Goal: Information Seeking & Learning: Learn about a topic

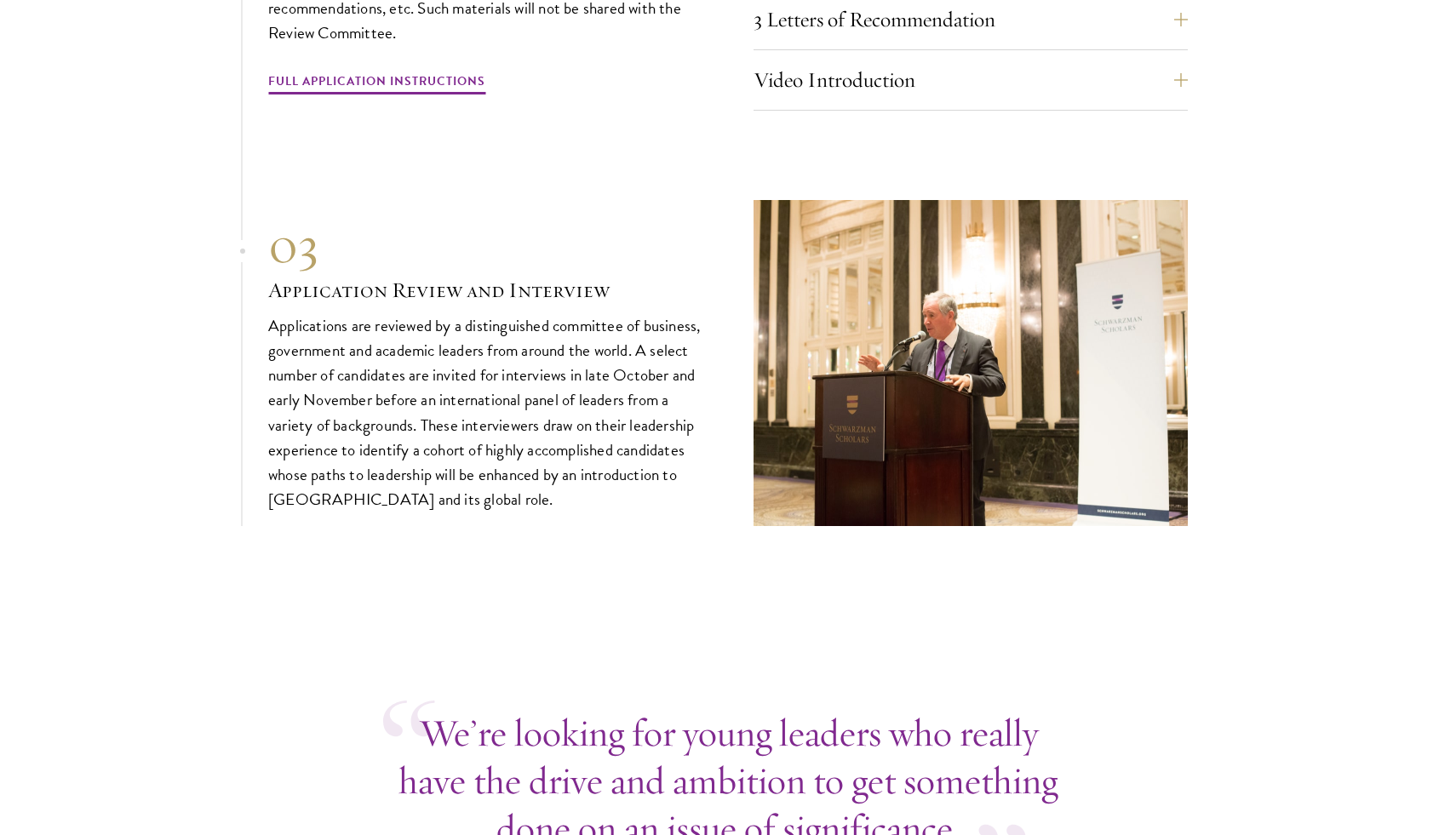
scroll to position [5957, 0]
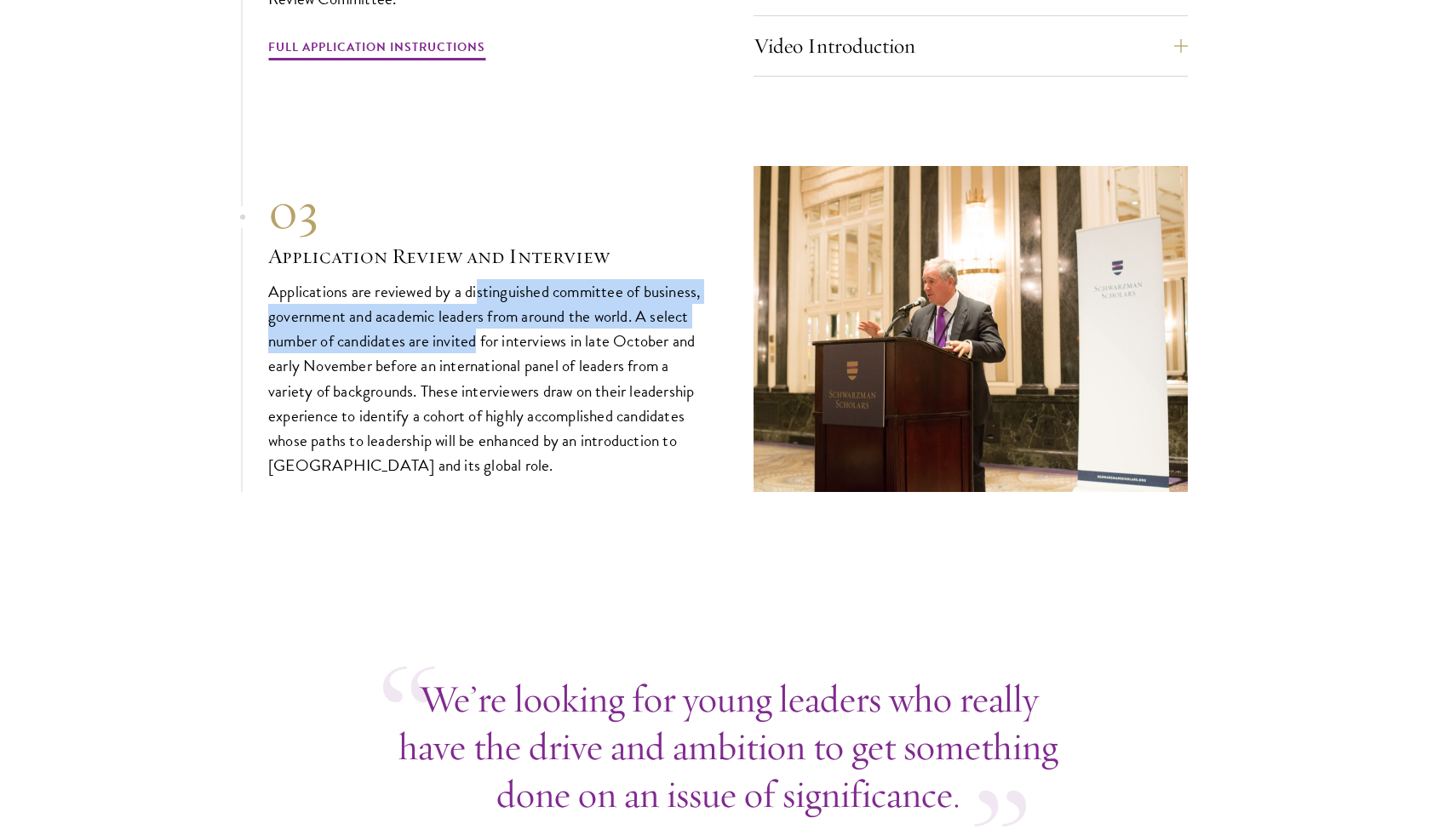
drag, startPoint x: 478, startPoint y: 313, endPoint x: 478, endPoint y: 351, distance: 38.0
click at [478, 351] on p "Applications are reviewed by a distinguished committee of business, government …" at bounding box center [485, 378] width 434 height 198
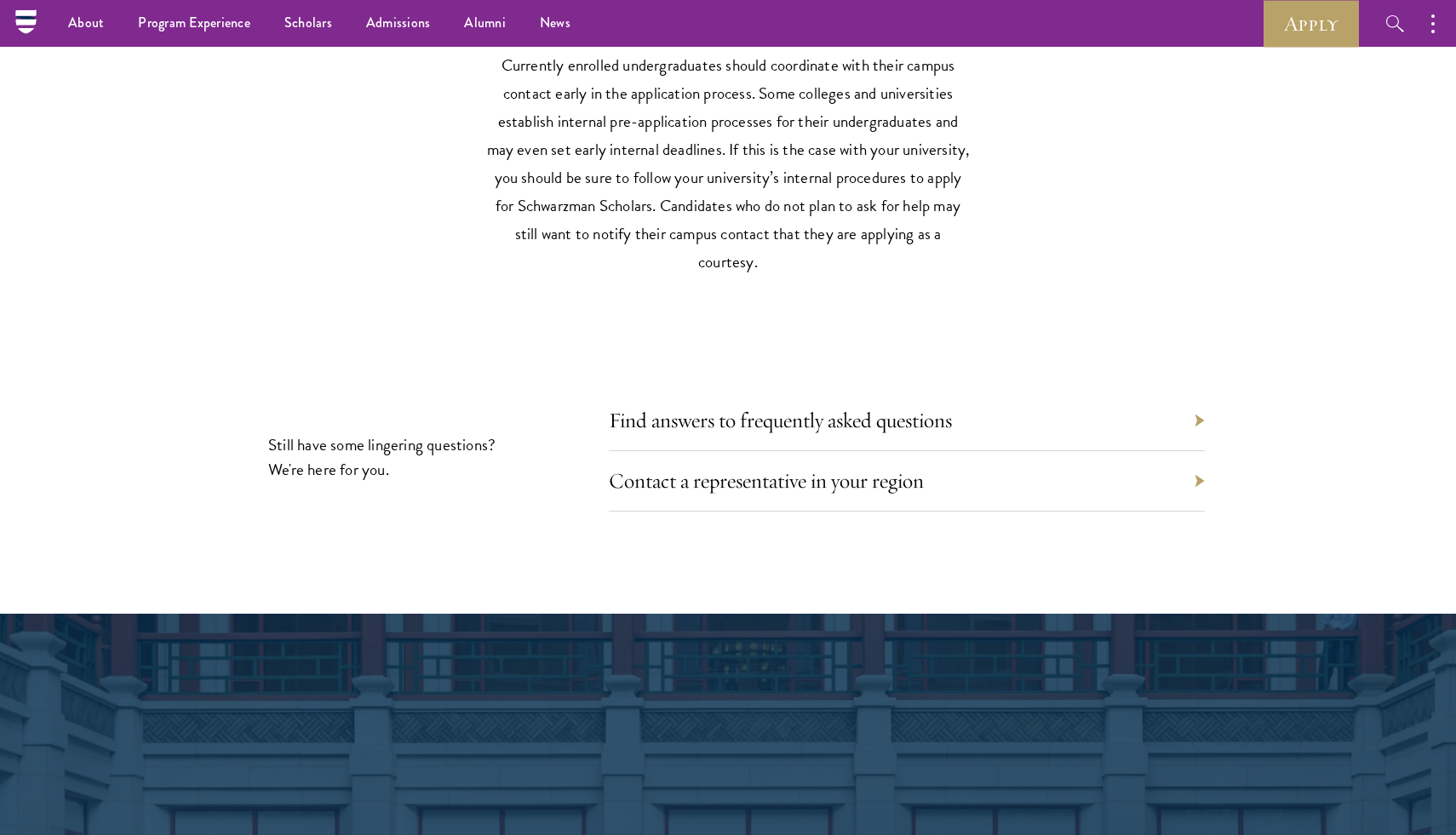
scroll to position [7746, 0]
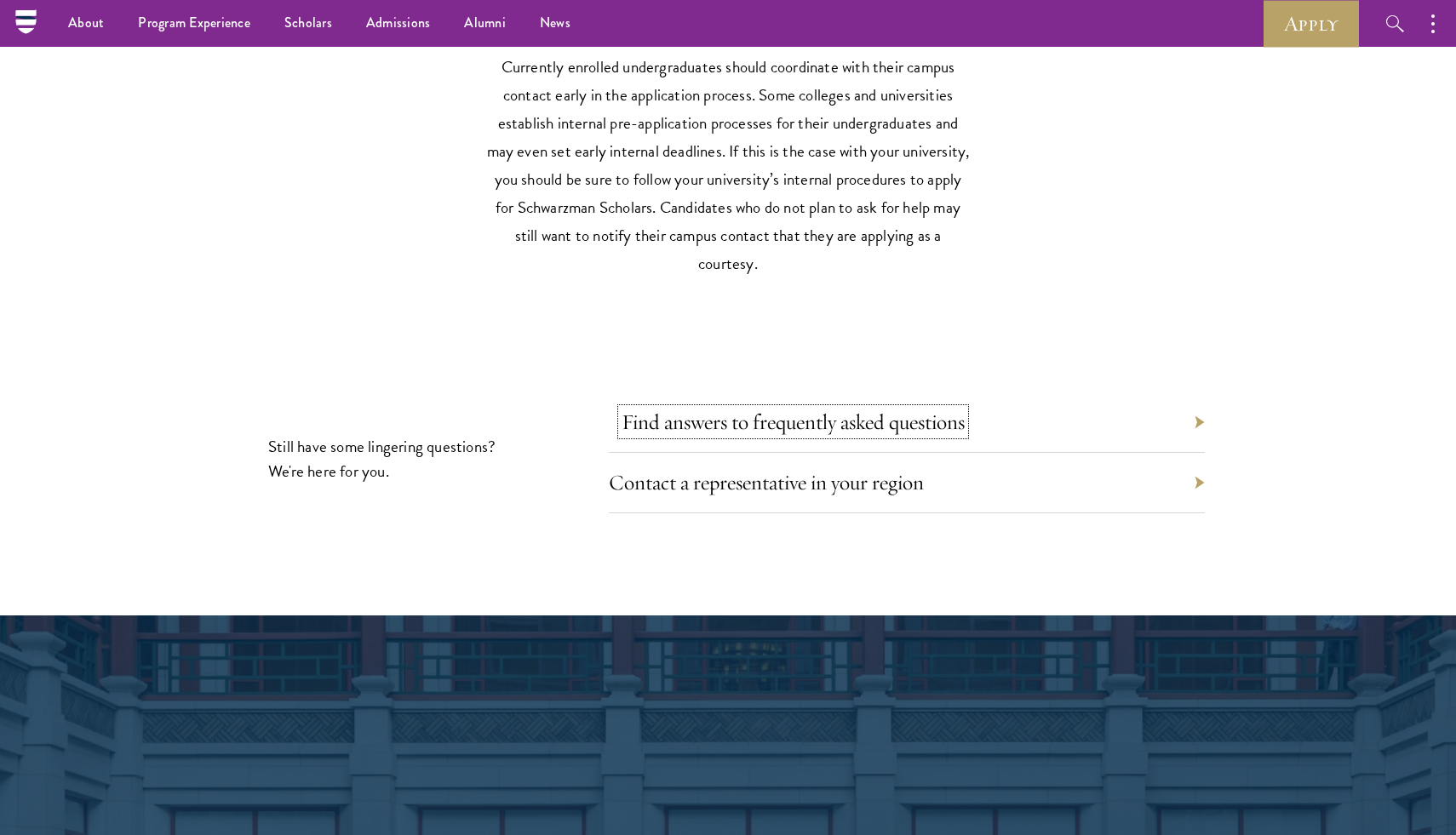
click at [691, 435] on link "Find answers to frequently asked questions" at bounding box center [793, 421] width 343 height 26
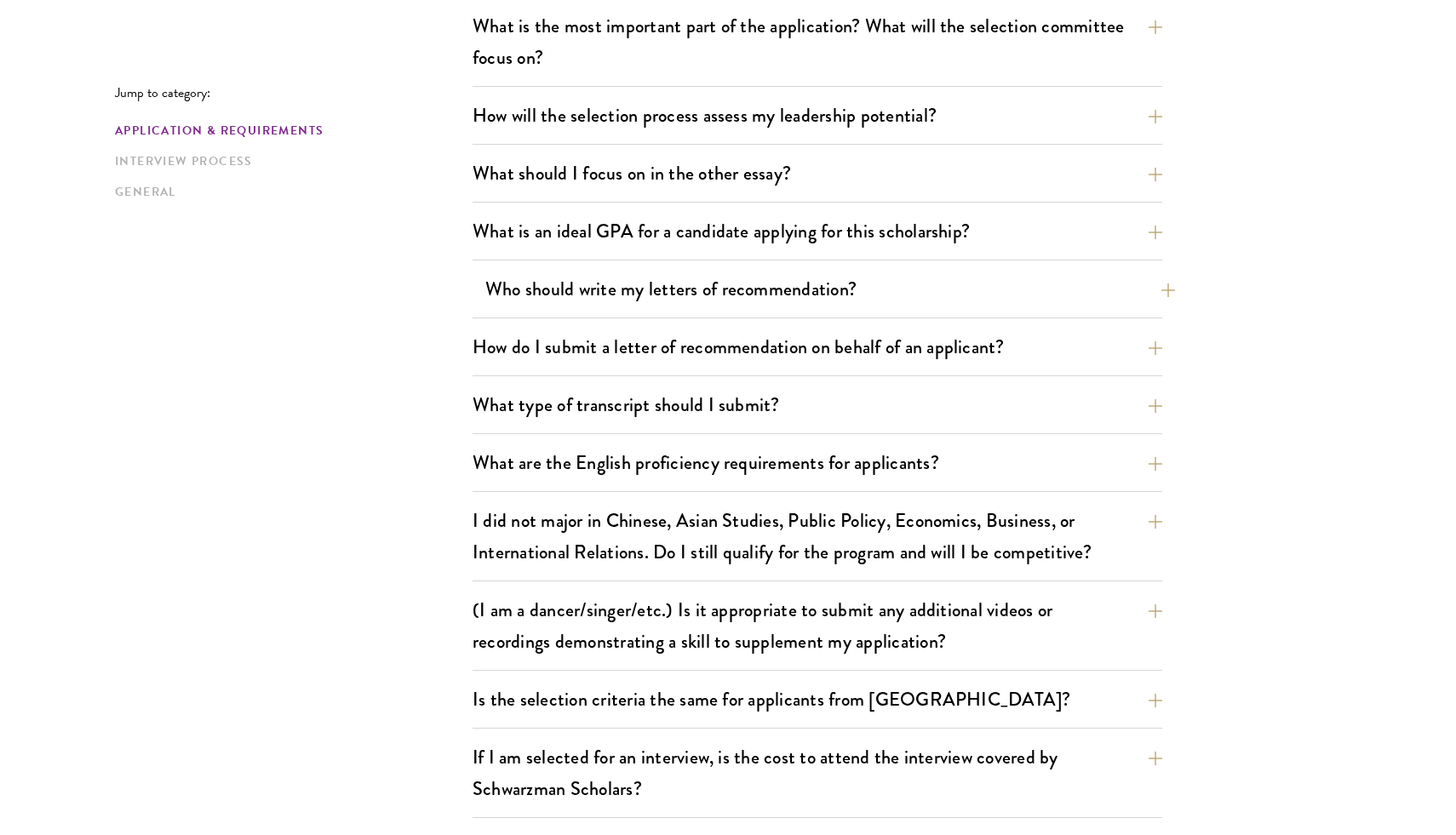
scroll to position [1011, 0]
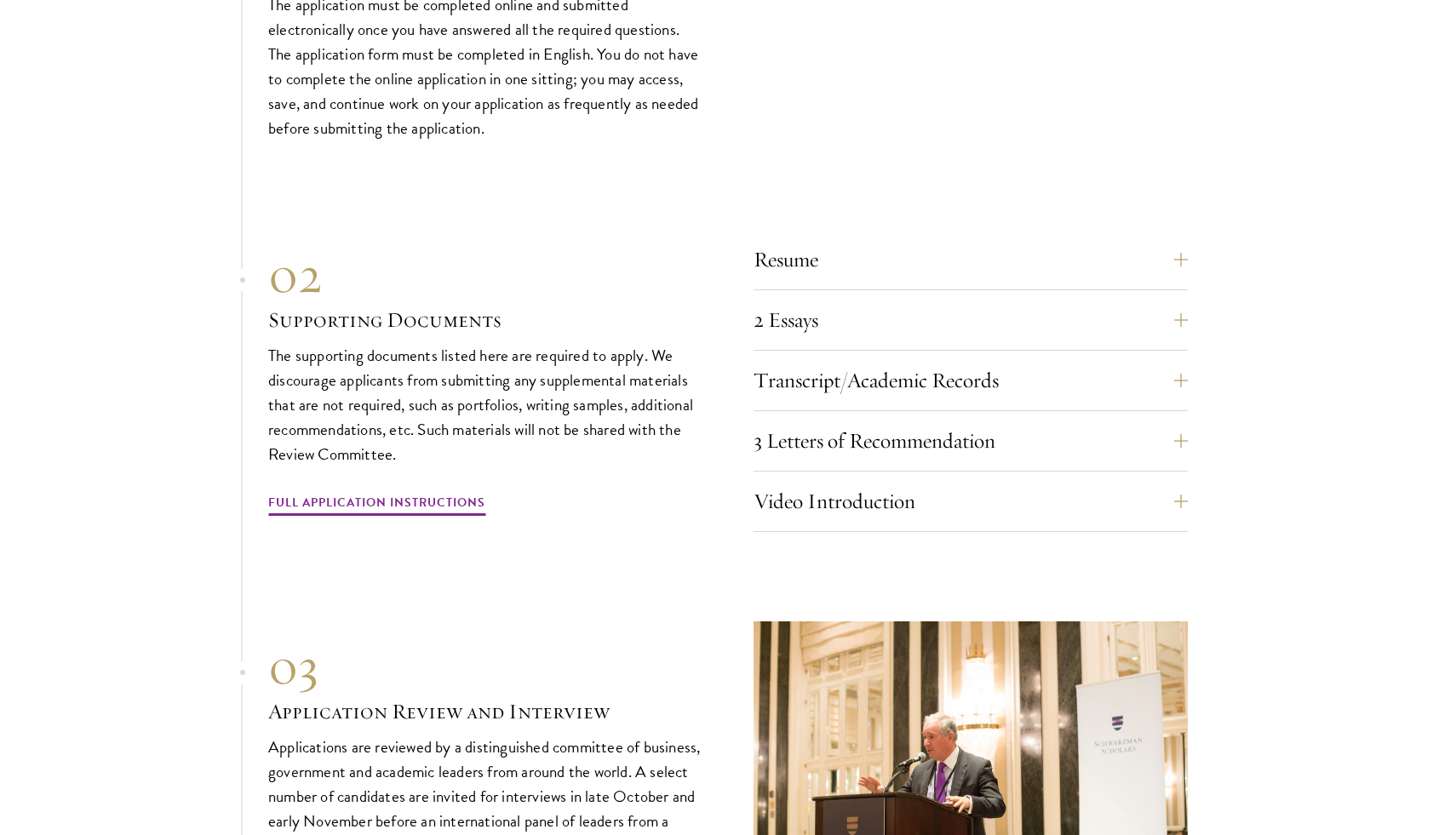
scroll to position [5507, 0]
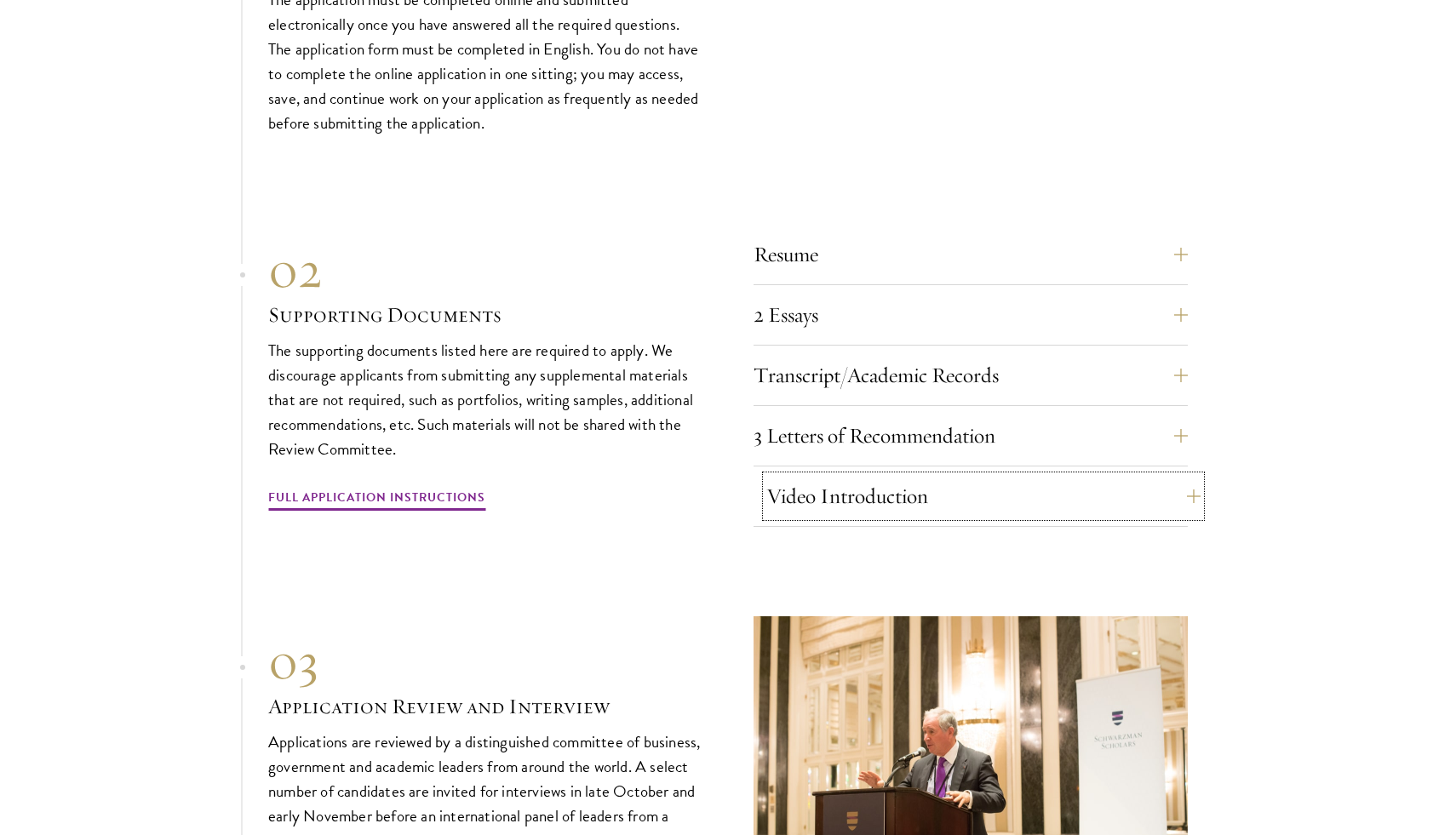
click at [848, 516] on button "Video Introduction" at bounding box center [983, 496] width 434 height 41
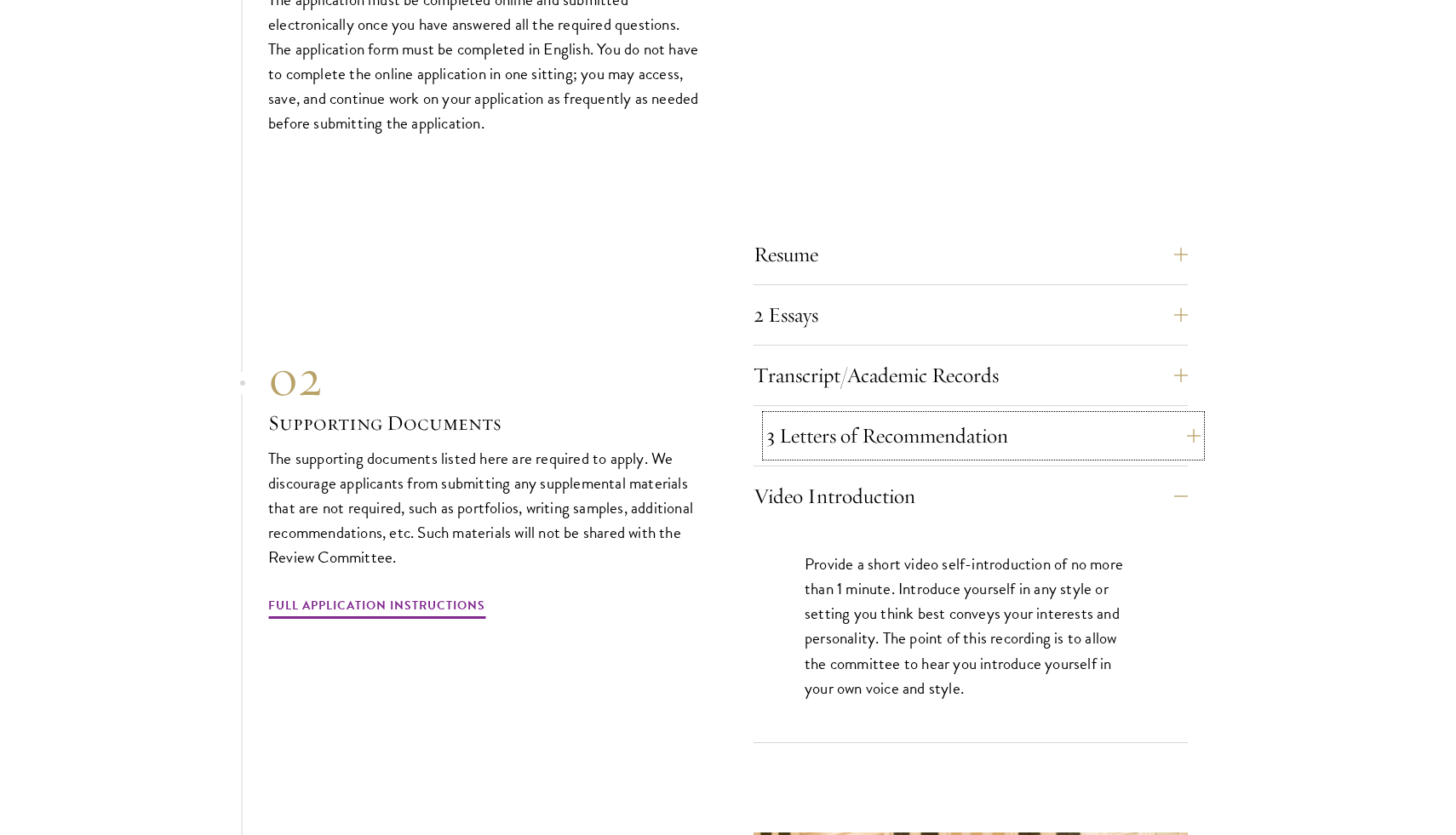
click at [939, 435] on button "3 Letters of Recommendation" at bounding box center [983, 435] width 434 height 41
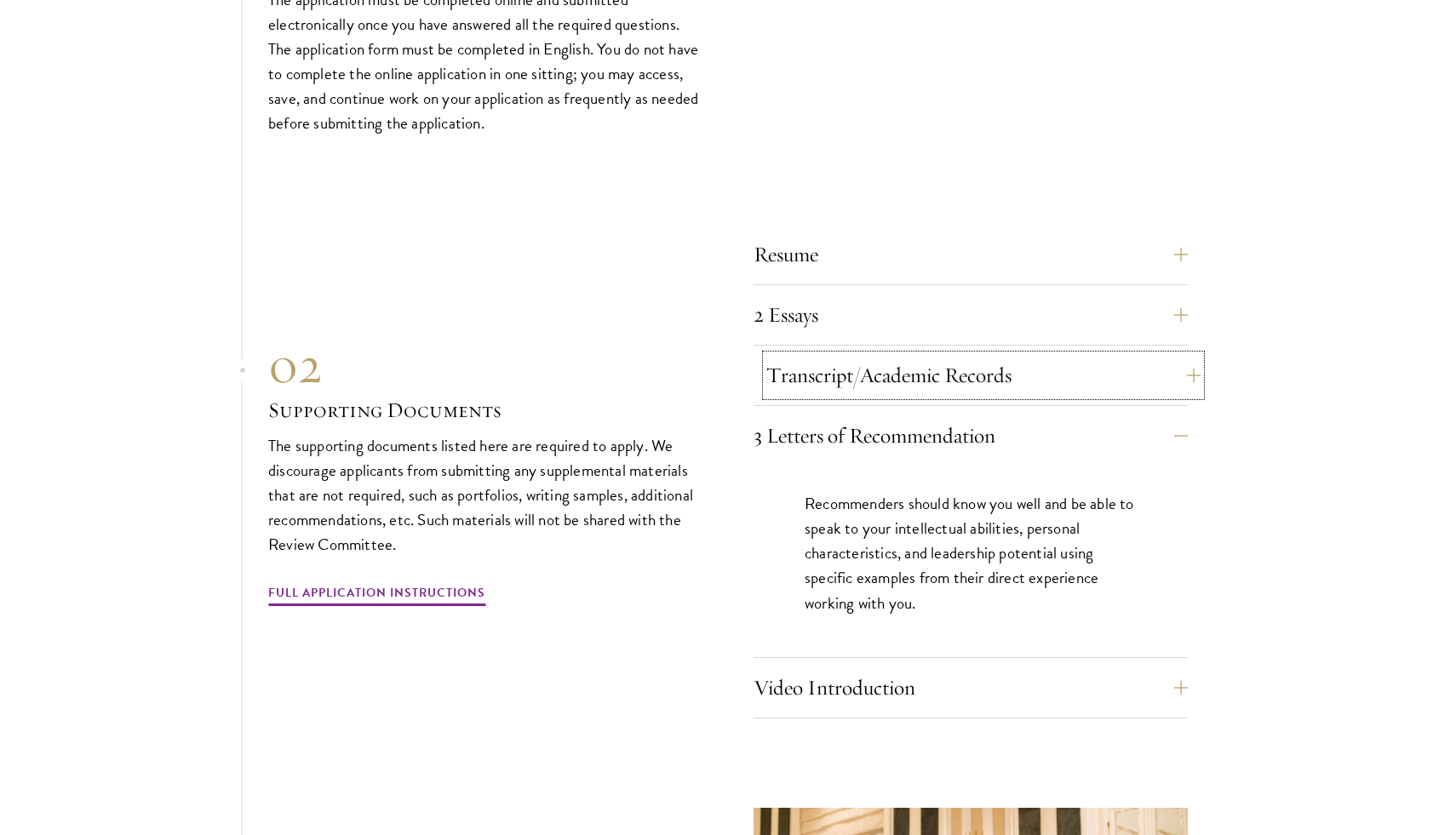
click at [935, 396] on button "Transcript/Academic Records" at bounding box center [983, 375] width 434 height 41
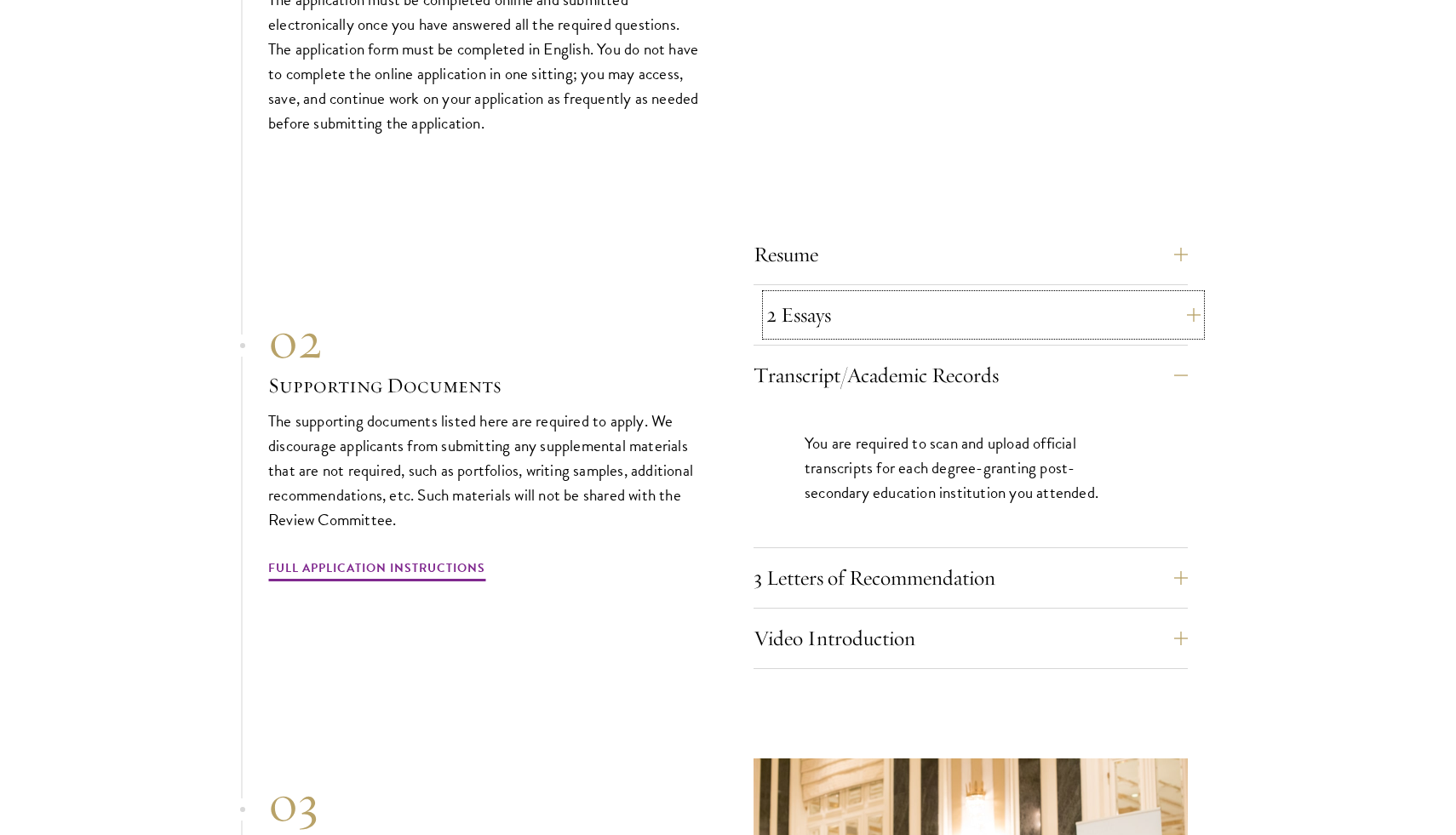
click at [901, 322] on button "2 Essays" at bounding box center [983, 315] width 434 height 41
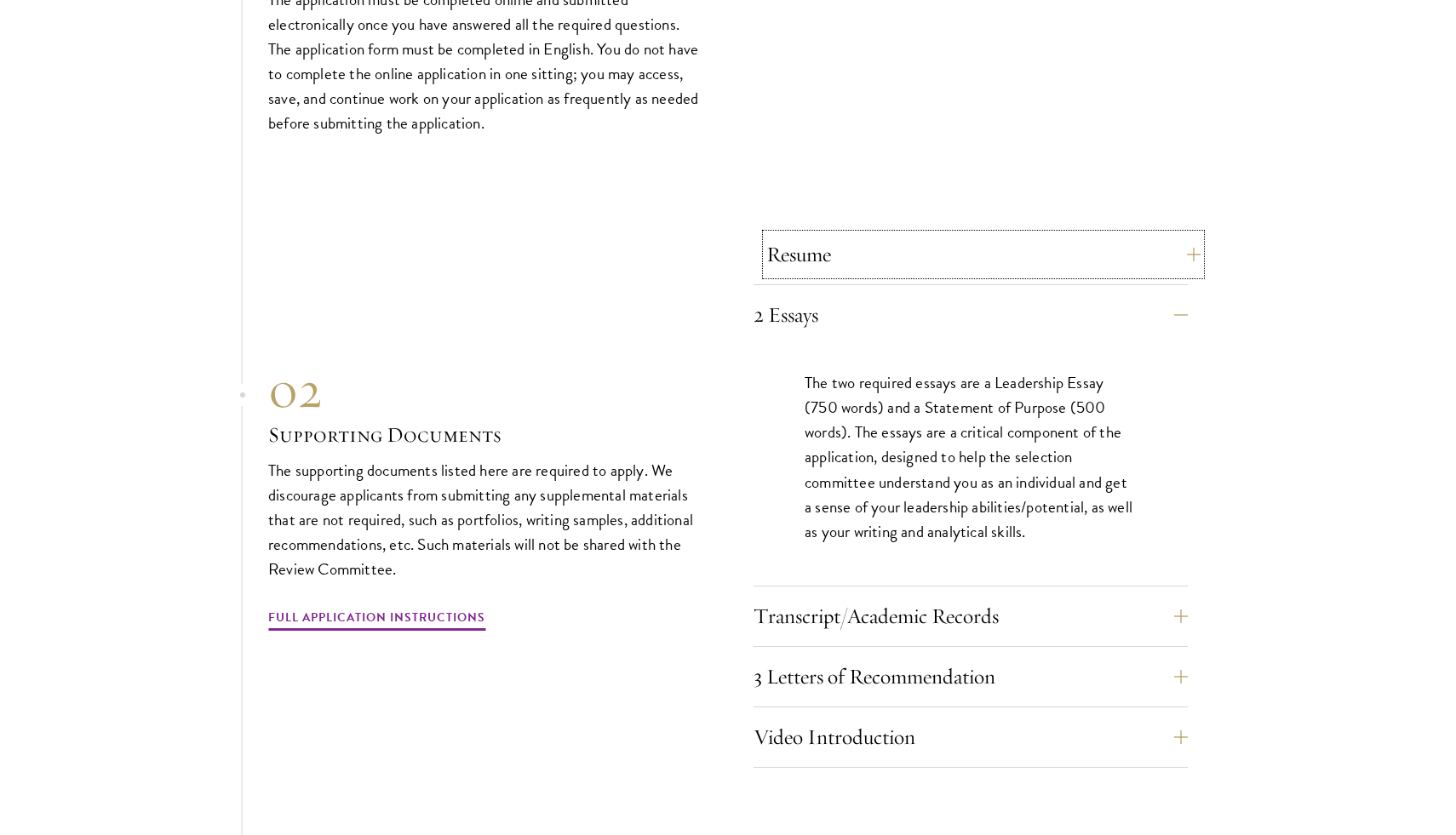
click at [885, 275] on button "Resume" at bounding box center [983, 255] width 434 height 41
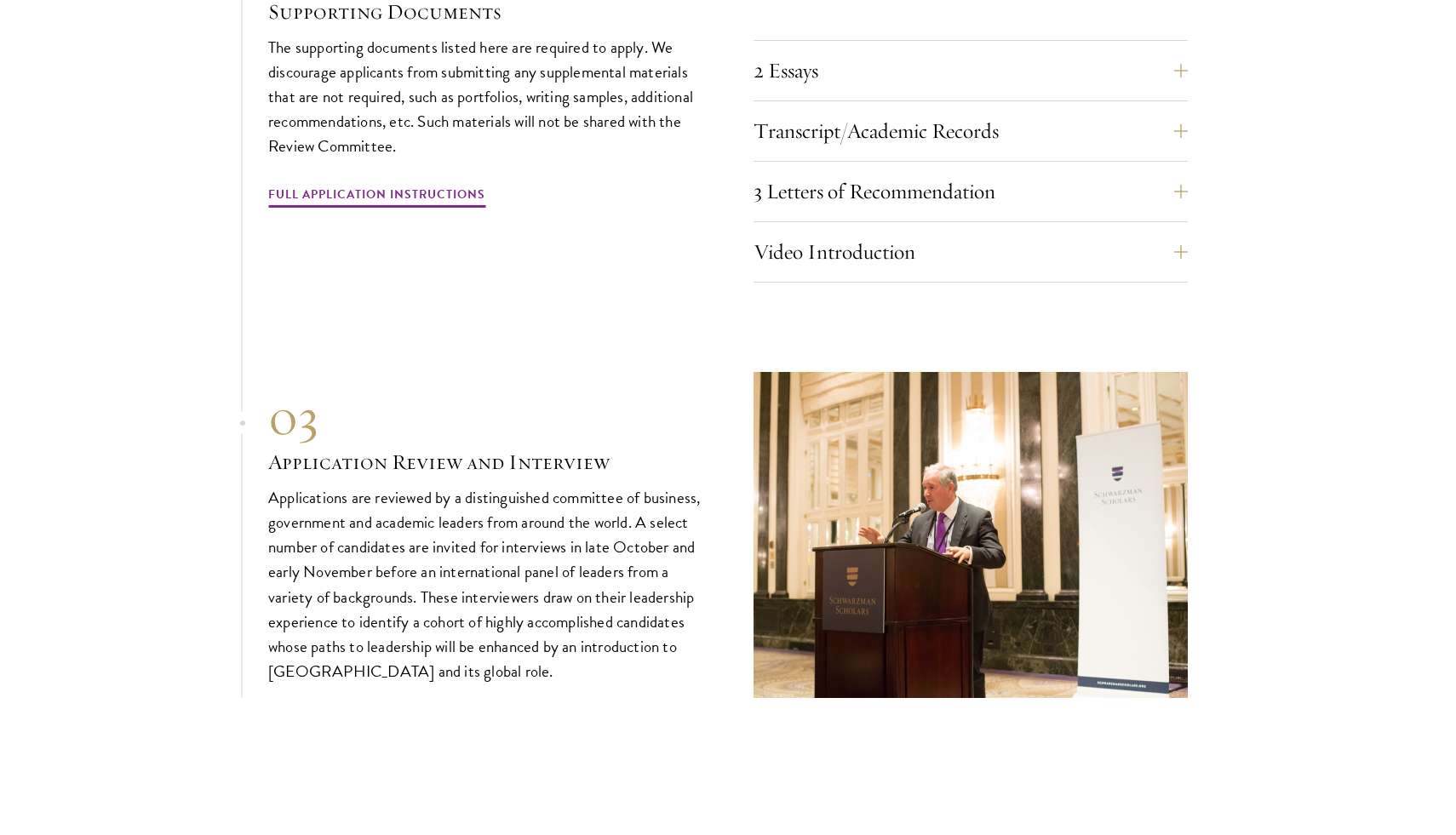
scroll to position [5896, 0]
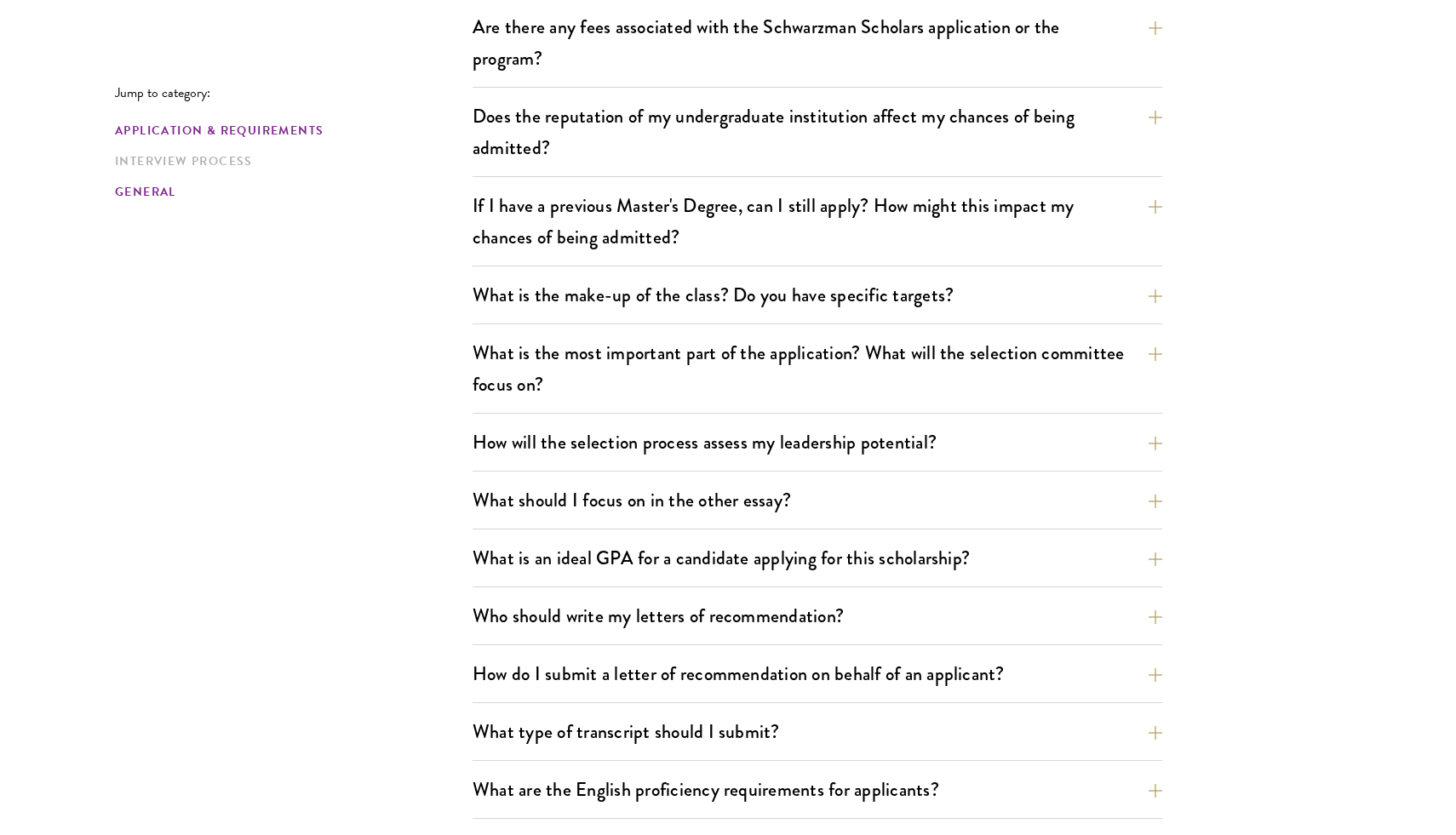
scroll to position [700, 0]
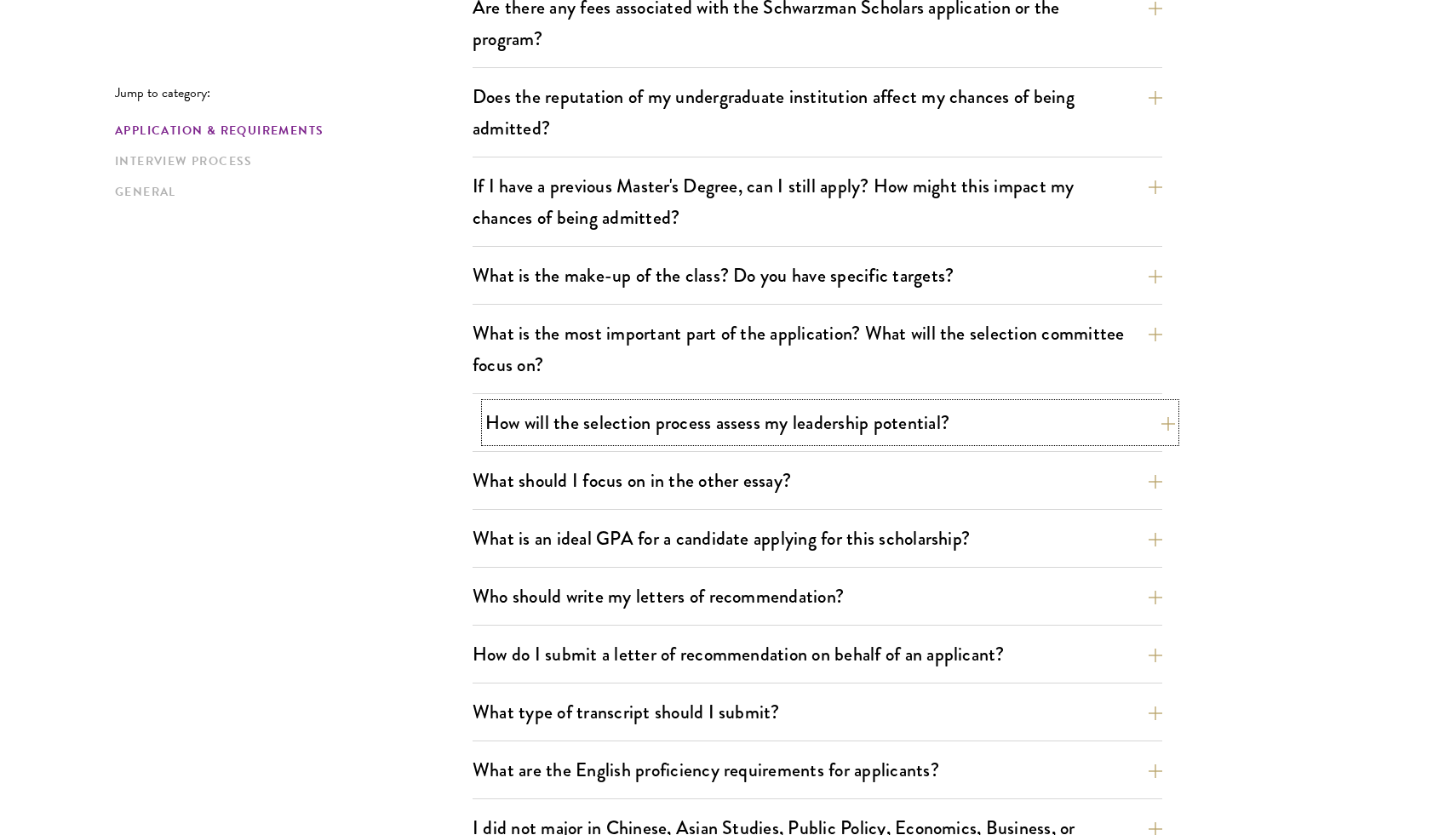
click at [690, 403] on button "How will the selection process assess my leadership potential?" at bounding box center [830, 422] width 690 height 38
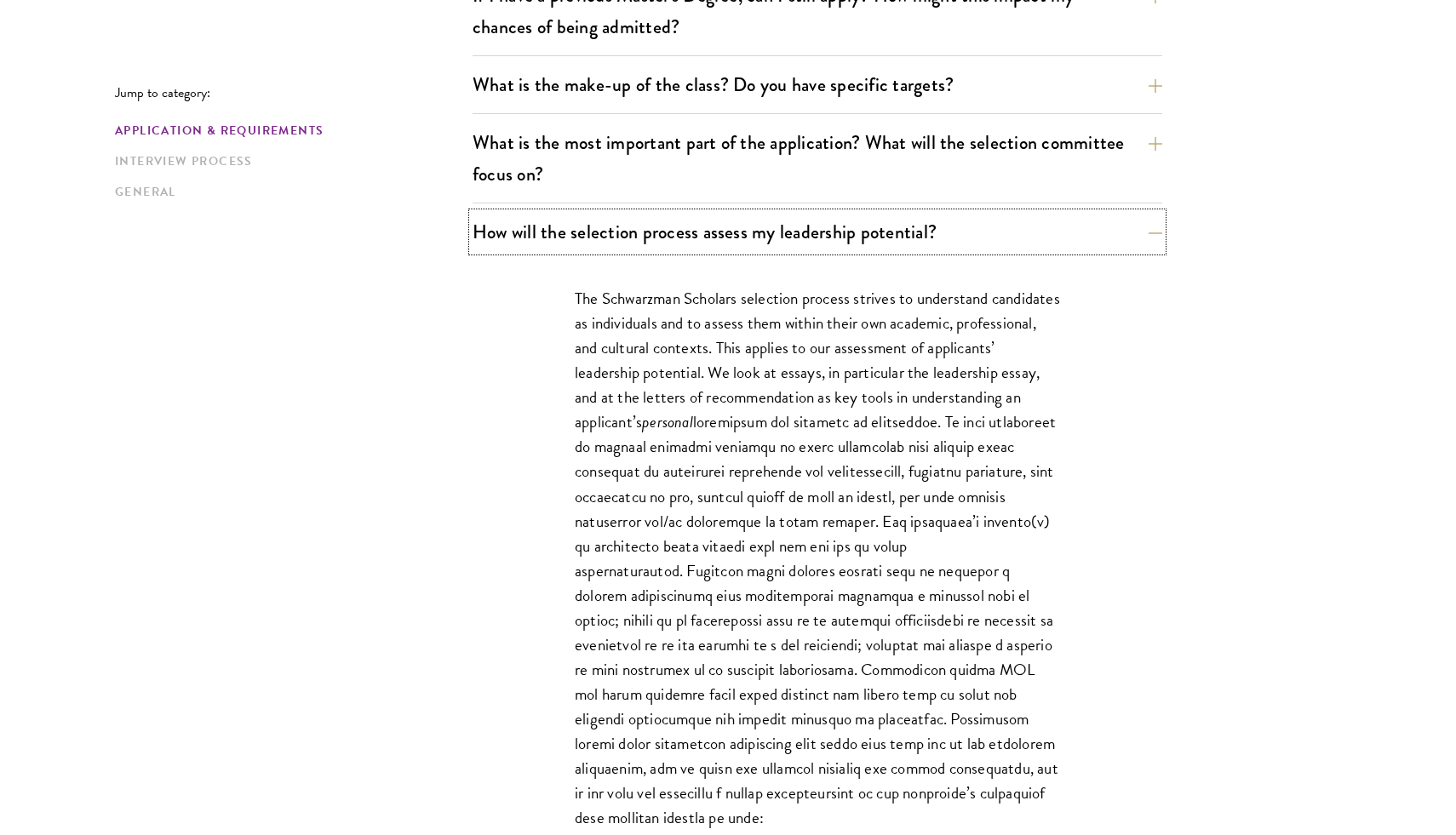
scroll to position [918, 0]
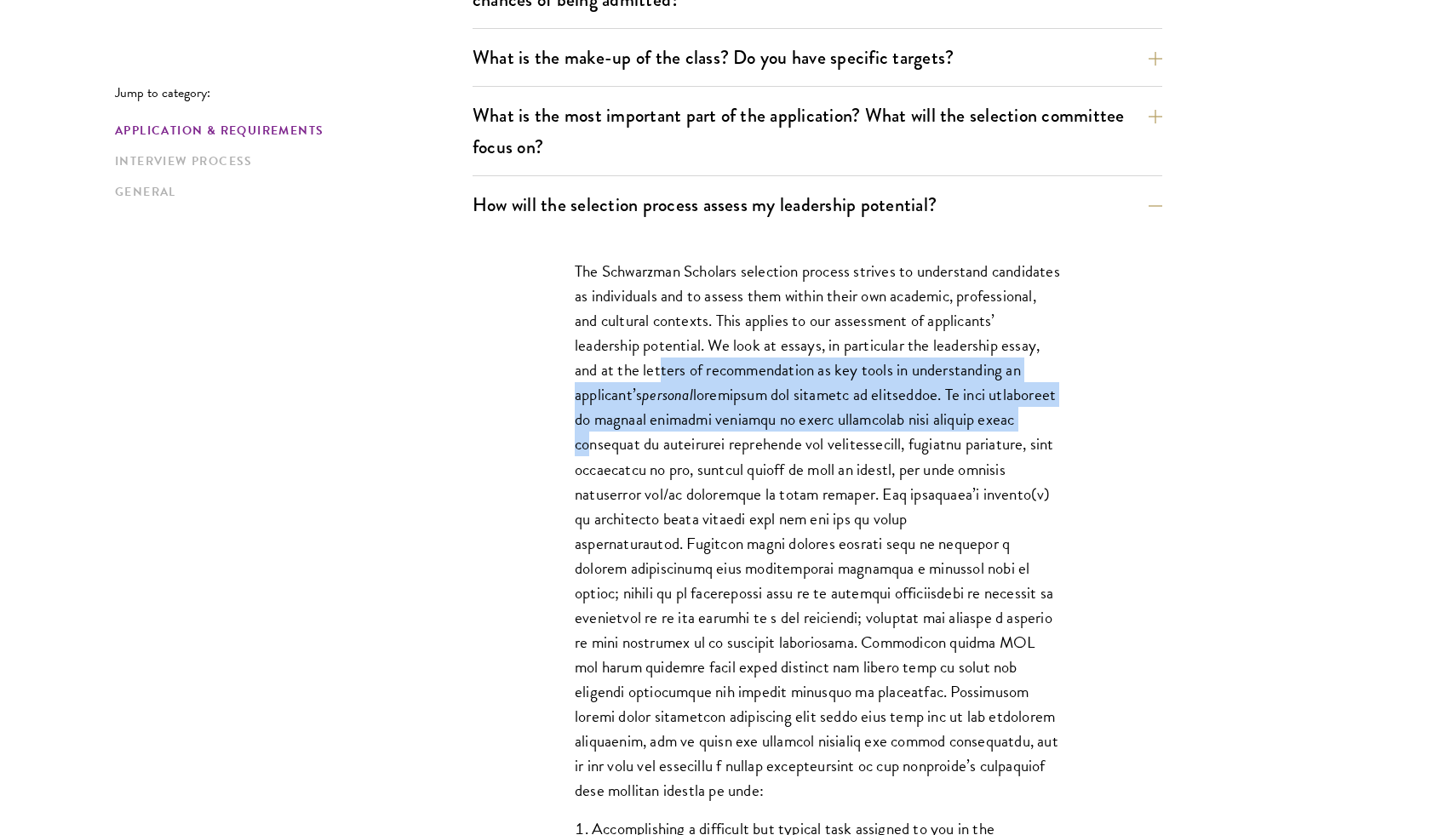
drag, startPoint x: 768, startPoint y: 372, endPoint x: 764, endPoint y: 434, distance: 62.1
click at [764, 434] on p "The Schwarzman Scholars selection process strives to understand candidates as i…" at bounding box center [817, 530] width 485 height 543
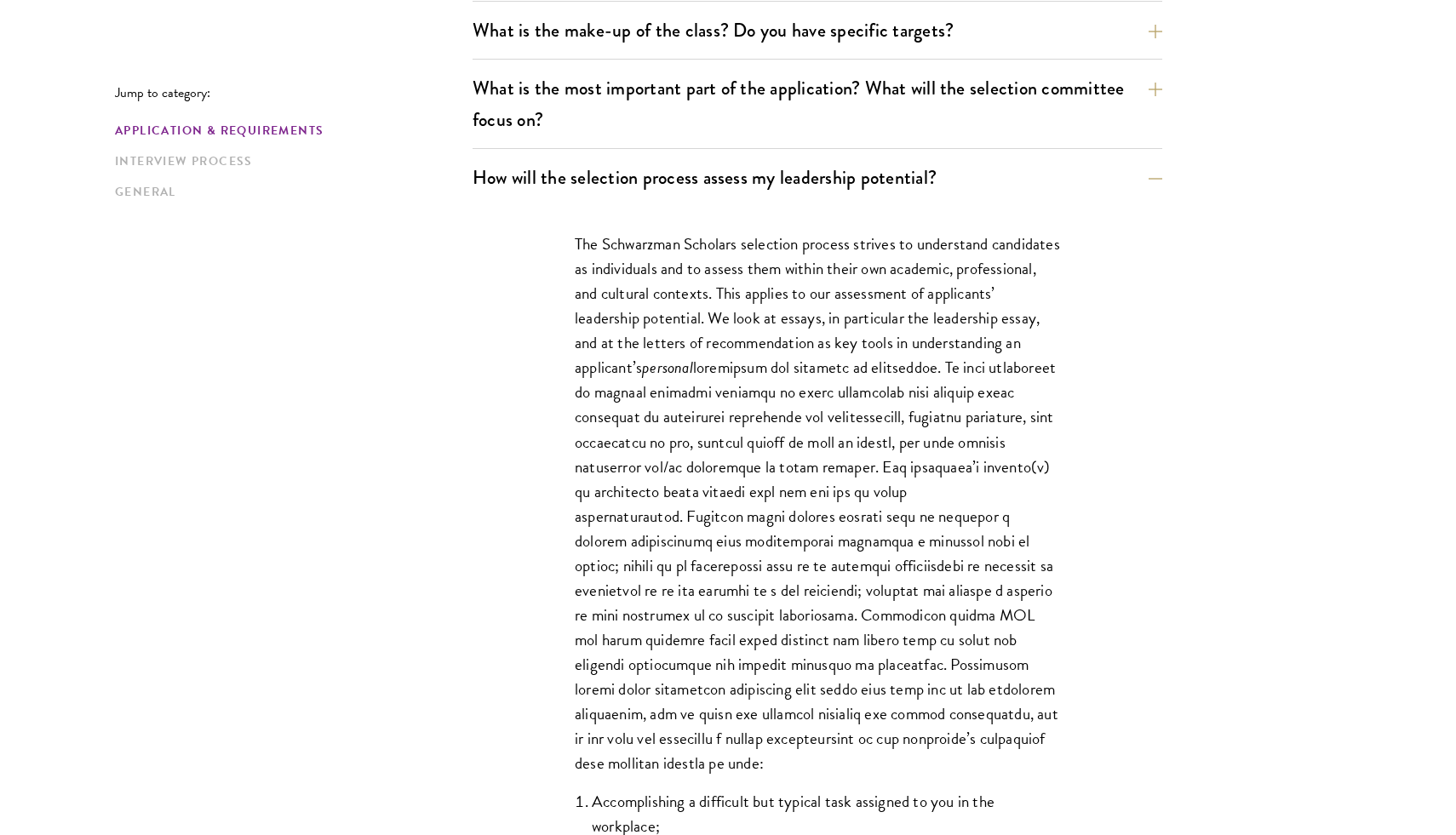
scroll to position [954, 0]
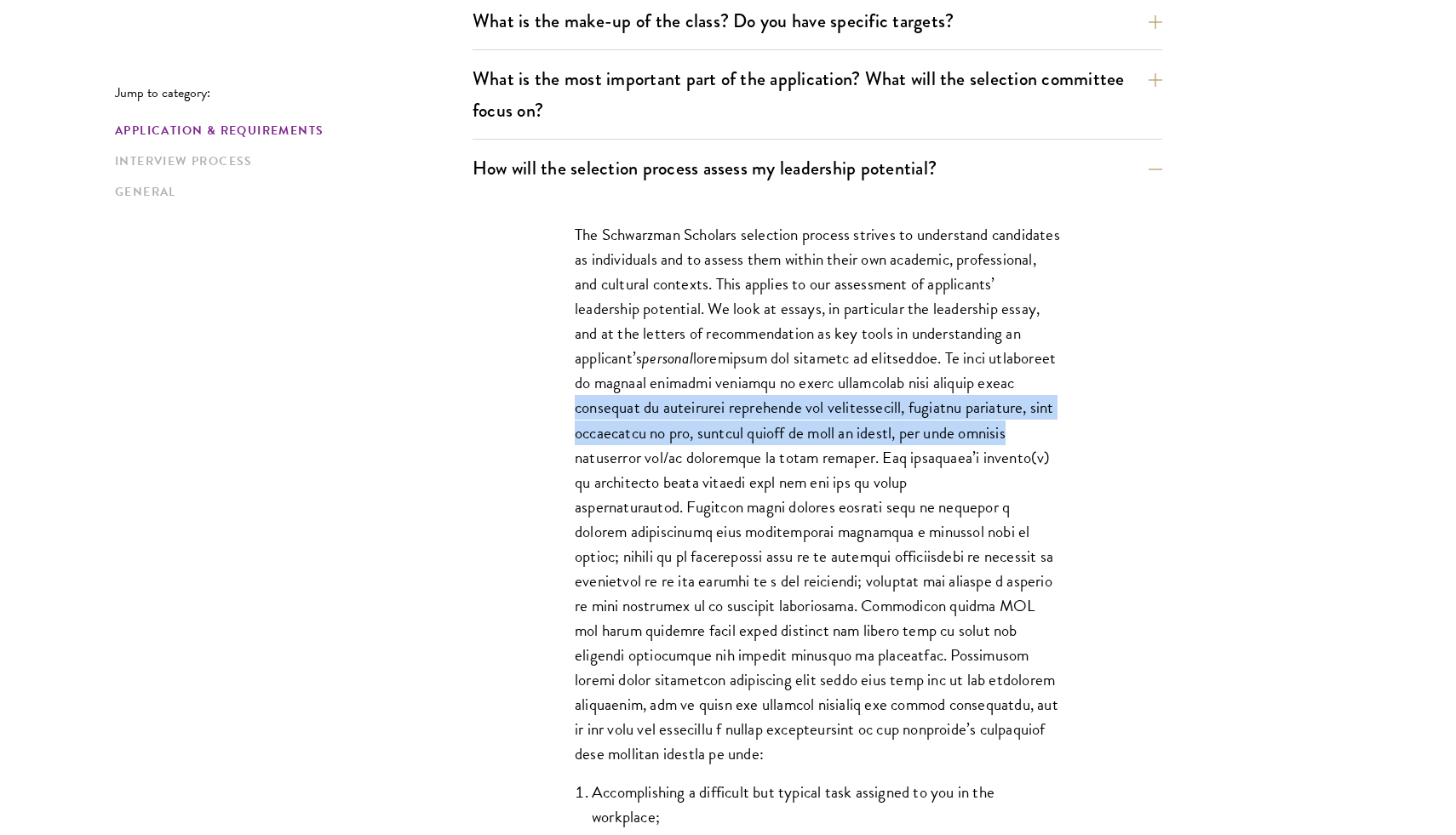
drag, startPoint x: 751, startPoint y: 402, endPoint x: 741, endPoint y: 455, distance: 53.9
click at [741, 455] on p "The Schwarzman Scholars selection process strives to understand candidates as i…" at bounding box center [817, 493] width 485 height 543
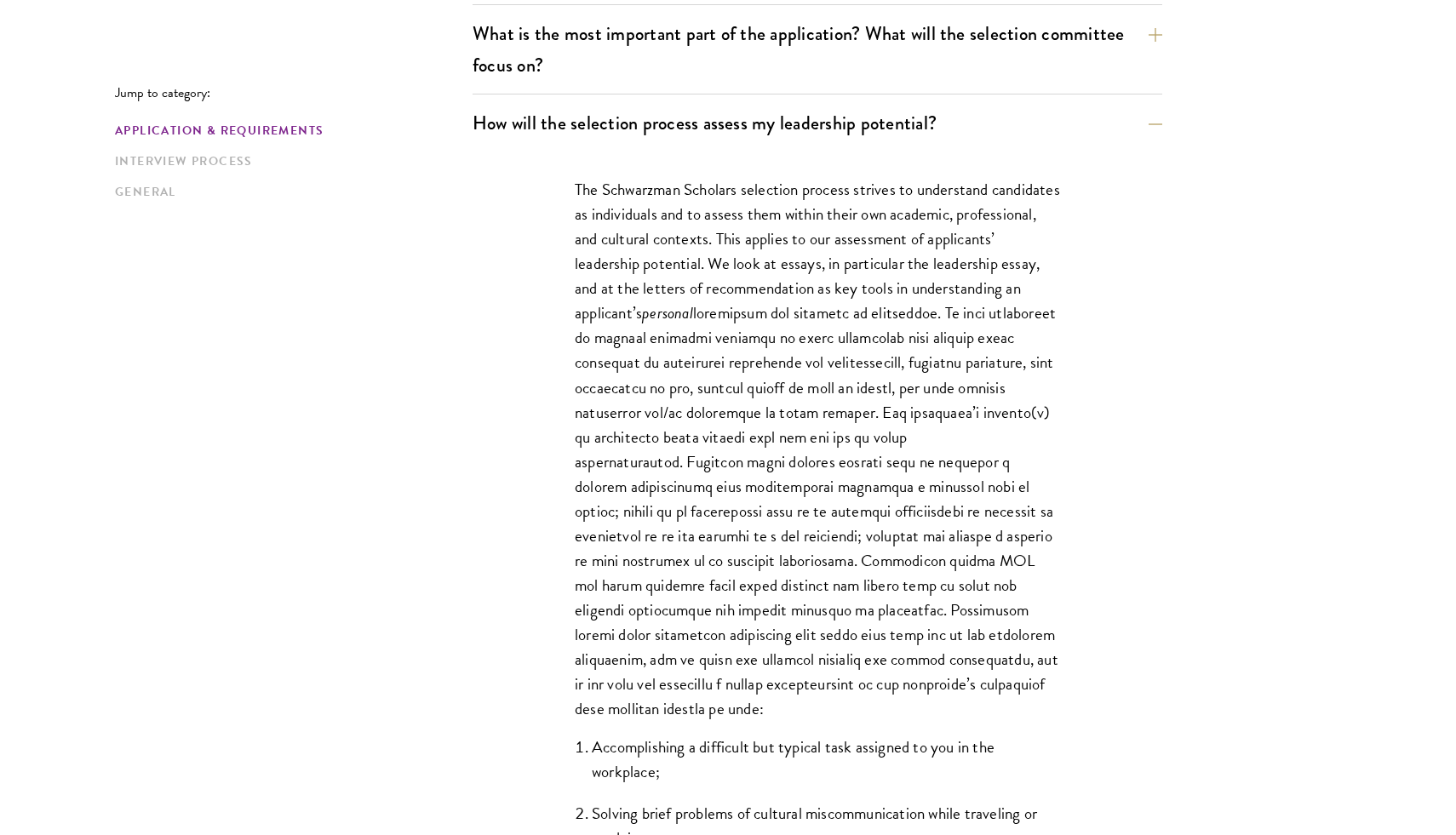
scroll to position [1001, 0]
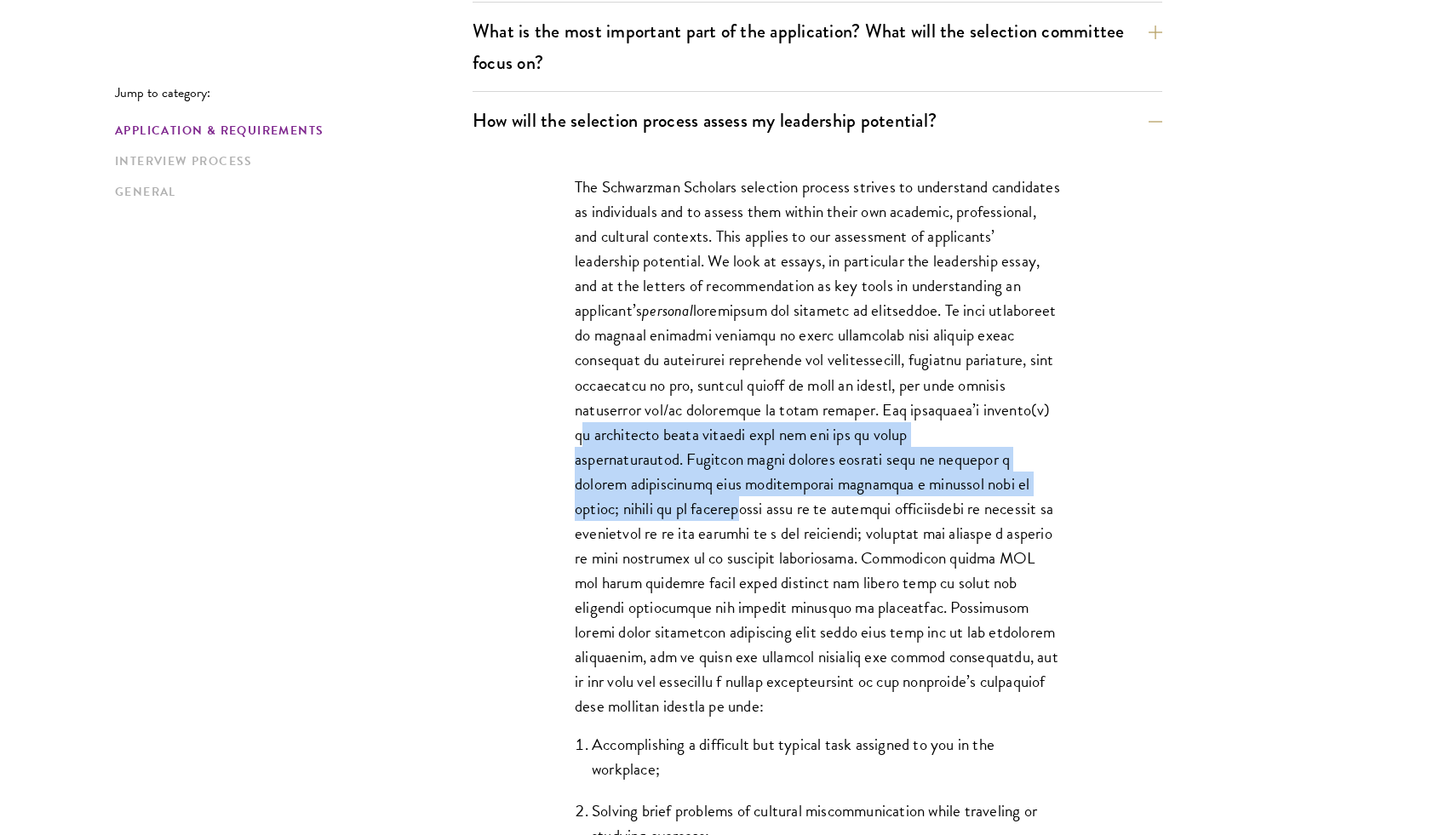
drag, startPoint x: 750, startPoint y: 438, endPoint x: 748, endPoint y: 498, distance: 60.0
click at [748, 498] on p "The Schwarzman Scholars selection process strives to understand candidates as i…" at bounding box center [817, 445] width 485 height 543
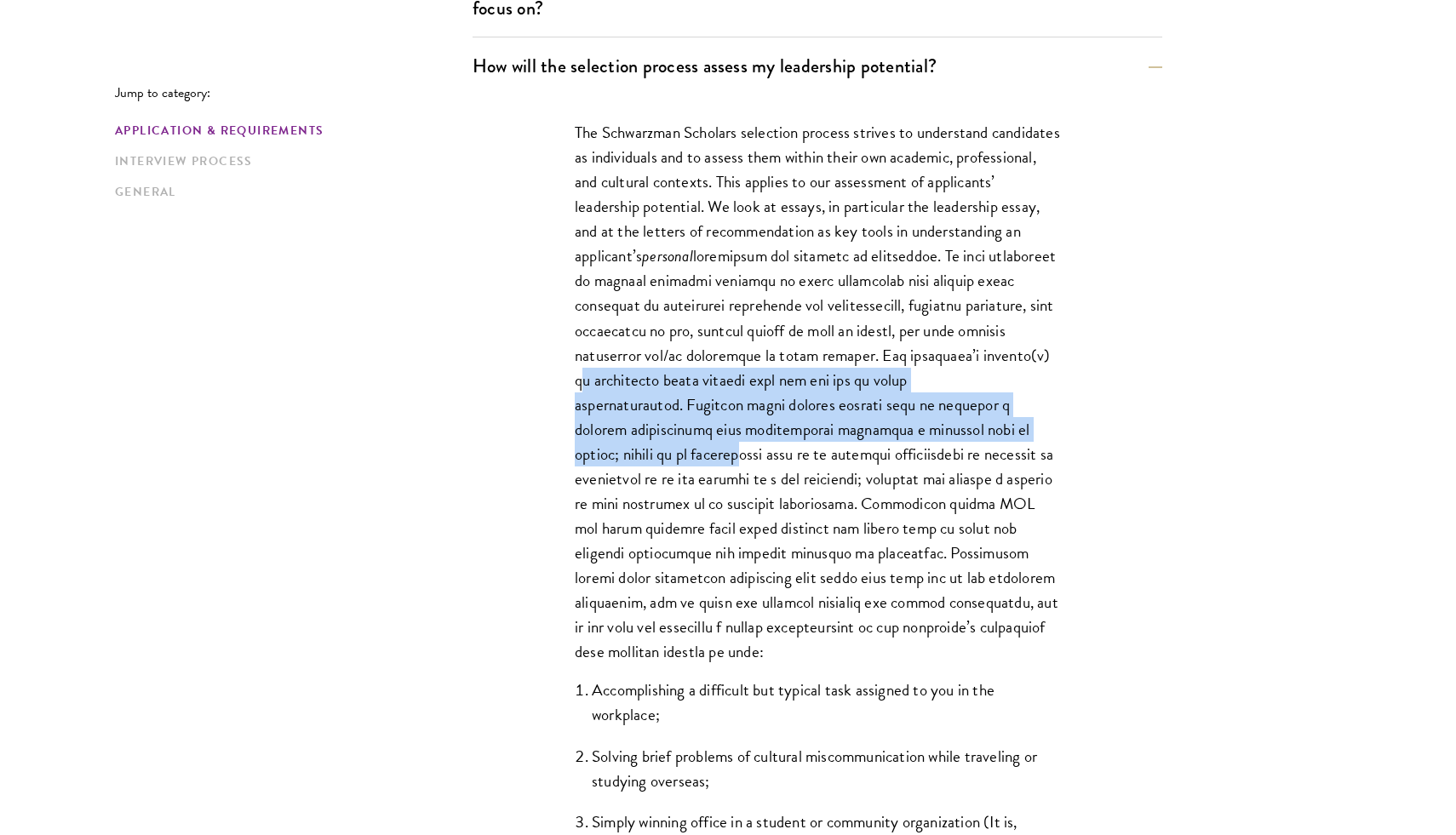
scroll to position [1058, 0]
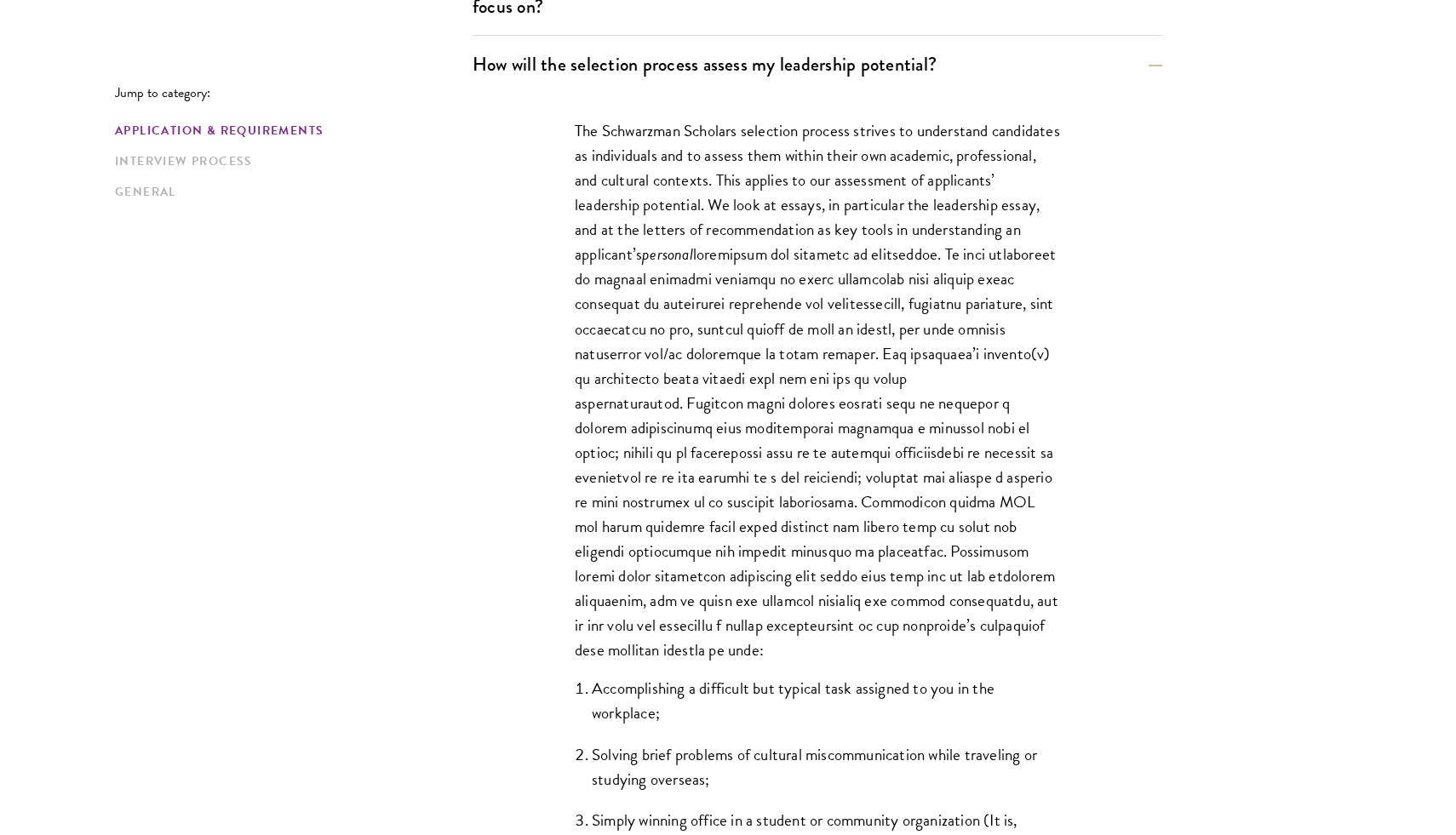
click at [762, 462] on p "The Schwarzman Scholars selection process strives to understand candidates as i…" at bounding box center [817, 390] width 485 height 543
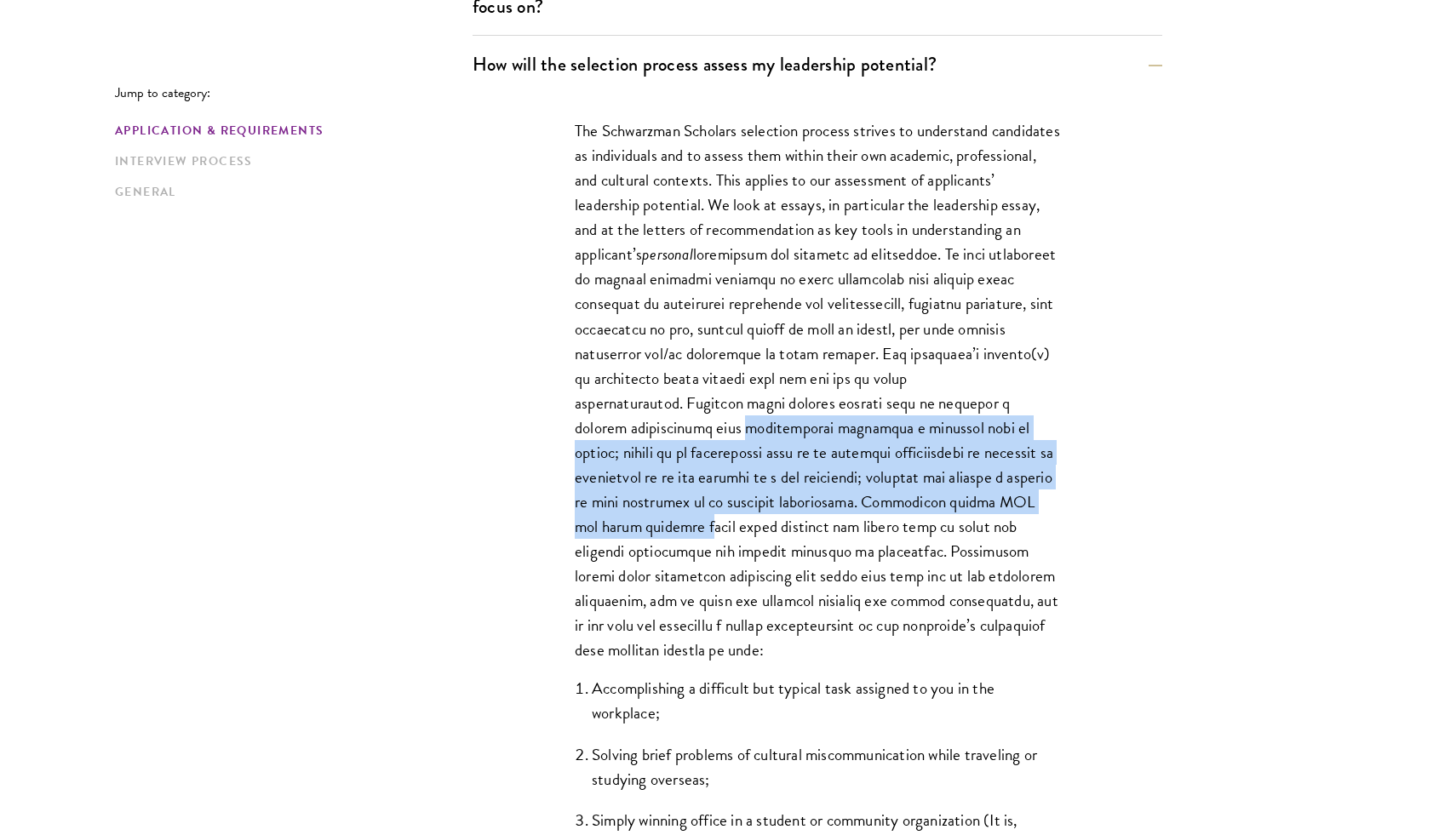
drag, startPoint x: 735, startPoint y: 430, endPoint x: 734, endPoint y: 522, distance: 92.0
click at [734, 522] on p "The Schwarzman Scholars selection process strives to understand candidates as i…" at bounding box center [817, 390] width 485 height 543
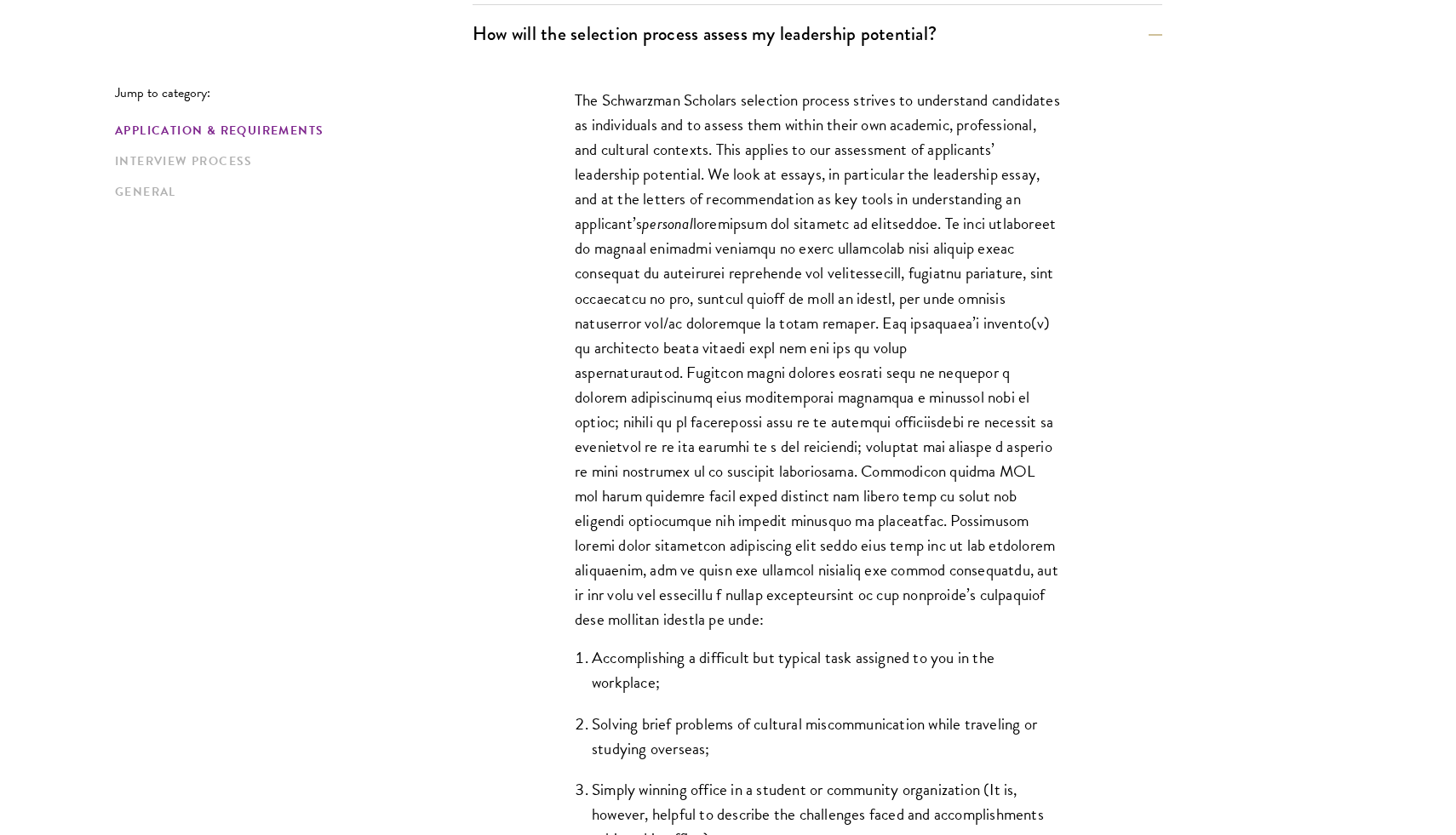
scroll to position [1093, 0]
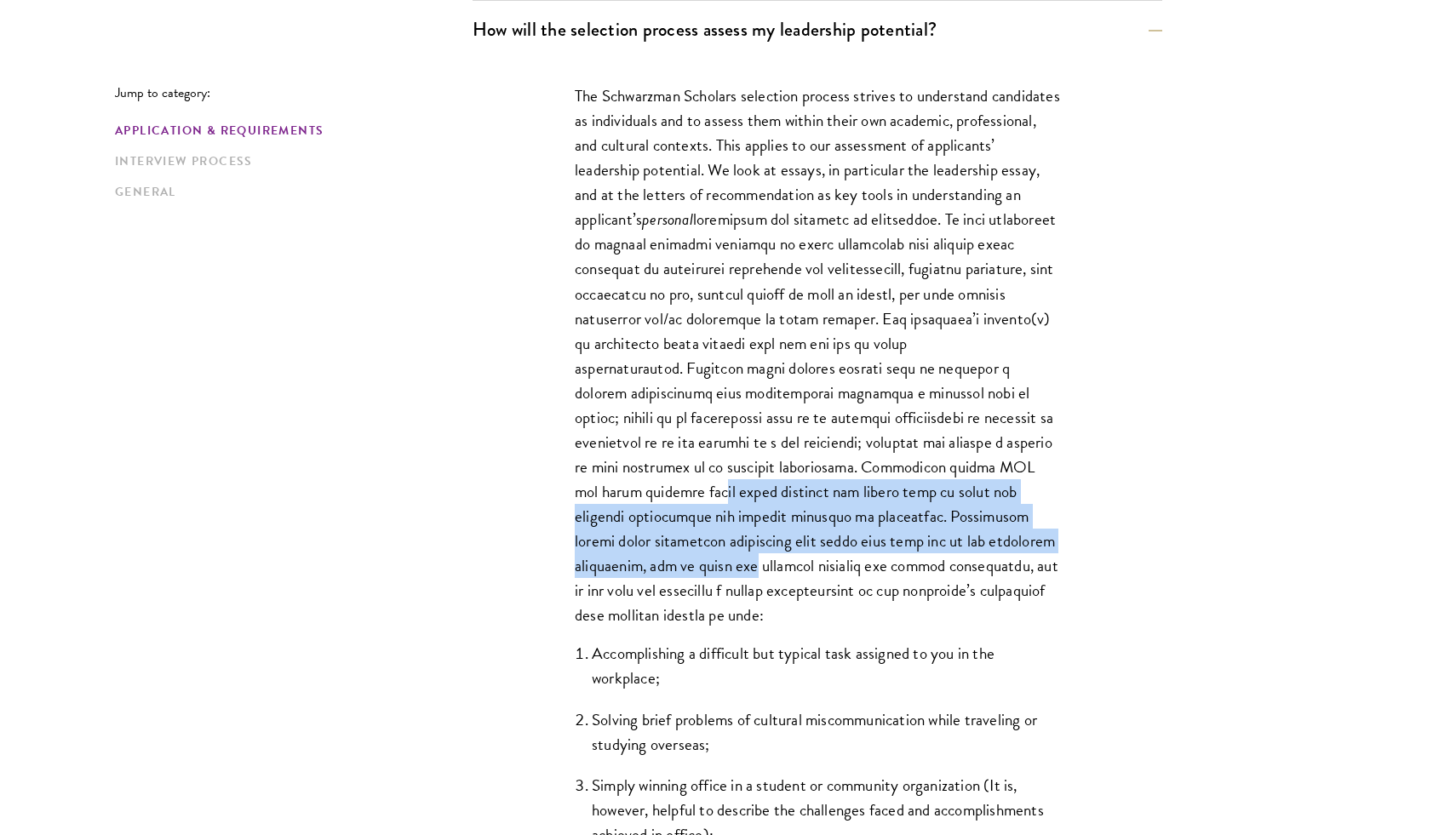
drag, startPoint x: 741, startPoint y: 497, endPoint x: 734, endPoint y: 565, distance: 68.4
click at [734, 565] on p "The Schwarzman Scholars selection process strives to understand candidates as i…" at bounding box center [817, 355] width 485 height 543
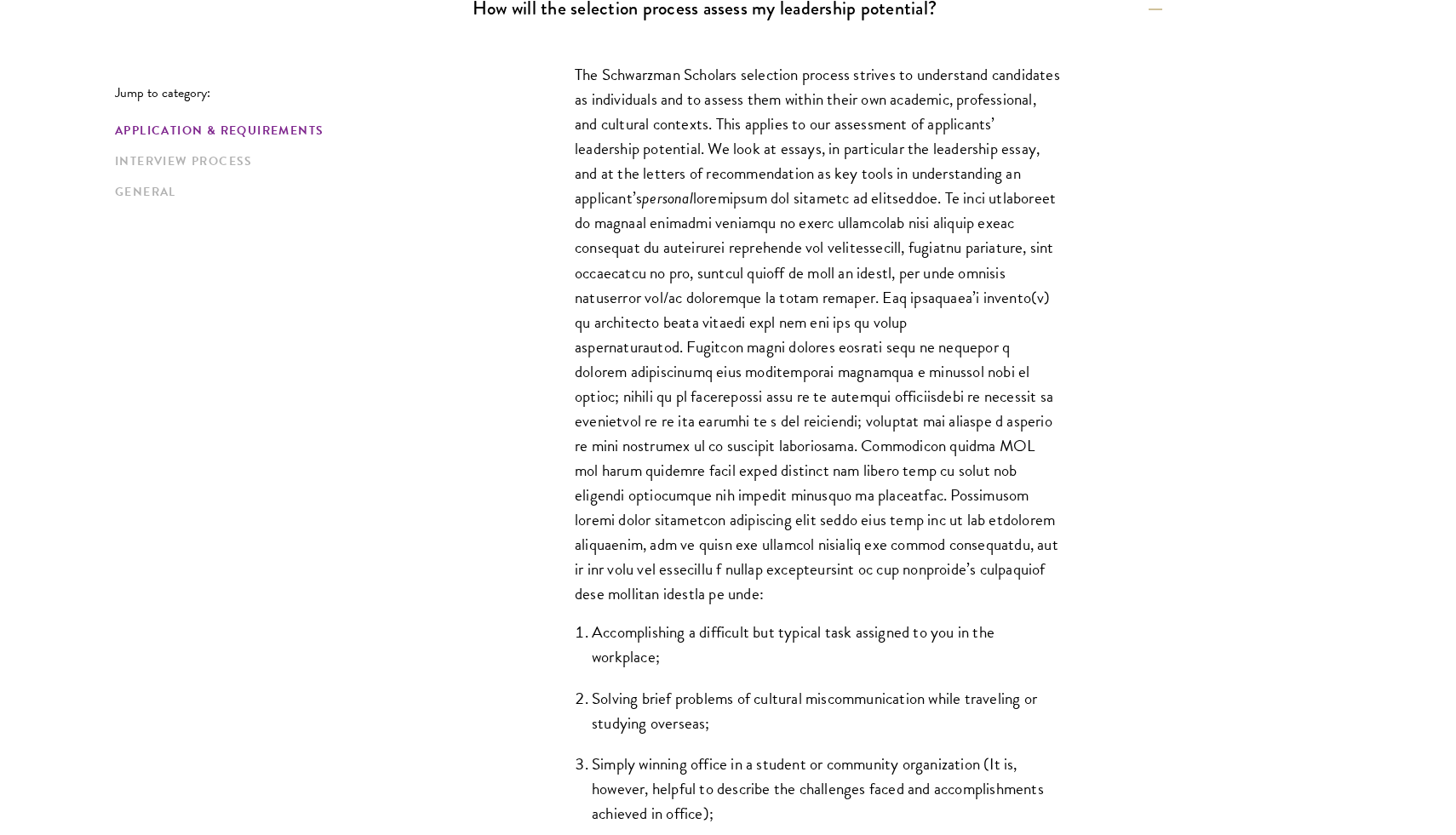
click at [734, 565] on p "The Schwarzman Scholars selection process strives to understand candidates as i…" at bounding box center [817, 333] width 485 height 543
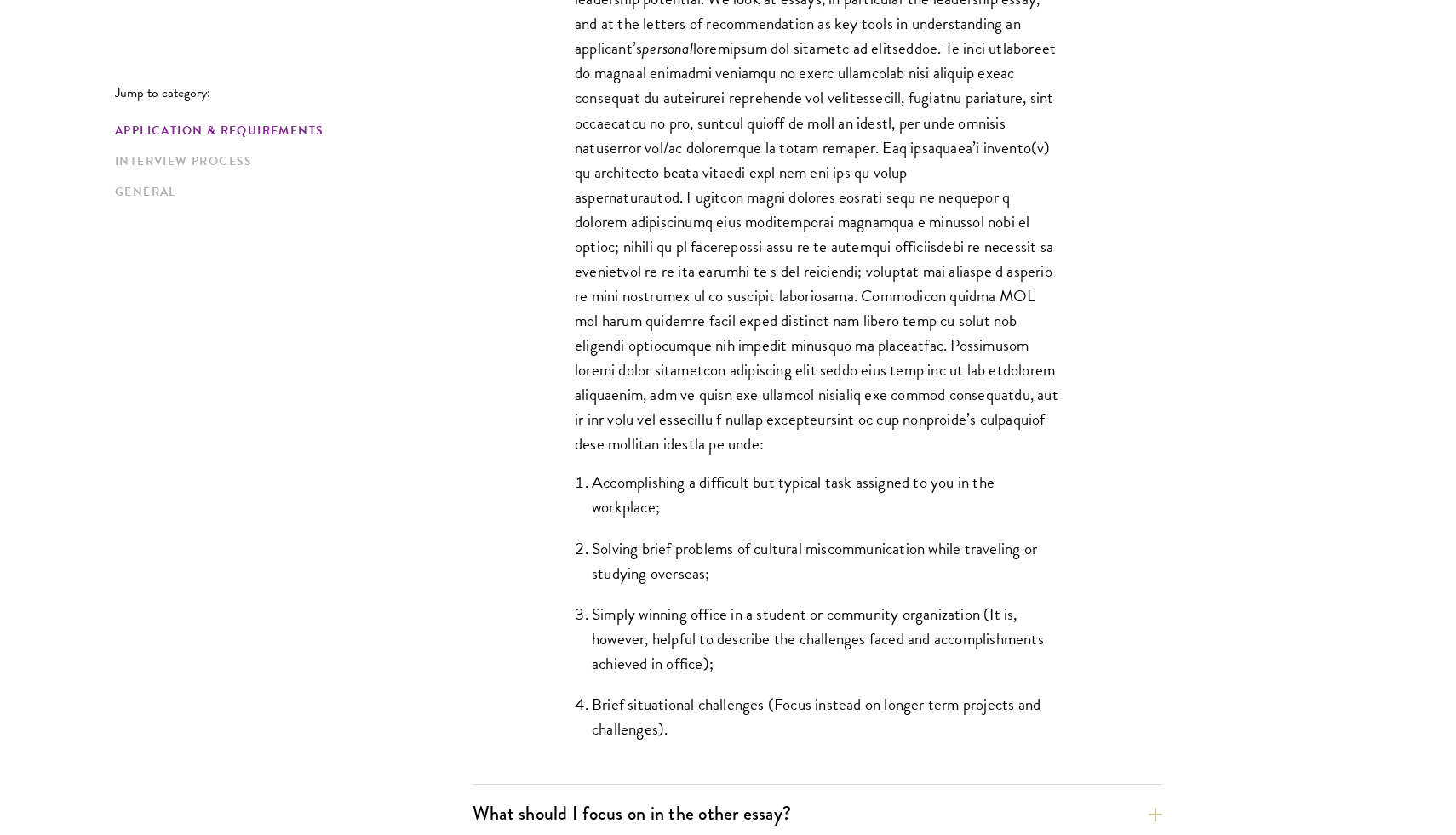
scroll to position [1265, 0]
drag, startPoint x: 711, startPoint y: 549, endPoint x: 711, endPoint y: 573, distance: 24.0
click at [711, 573] on li "Solving brief problems of cultural miscommunication while traveling or studying…" at bounding box center [825, 560] width 468 height 50
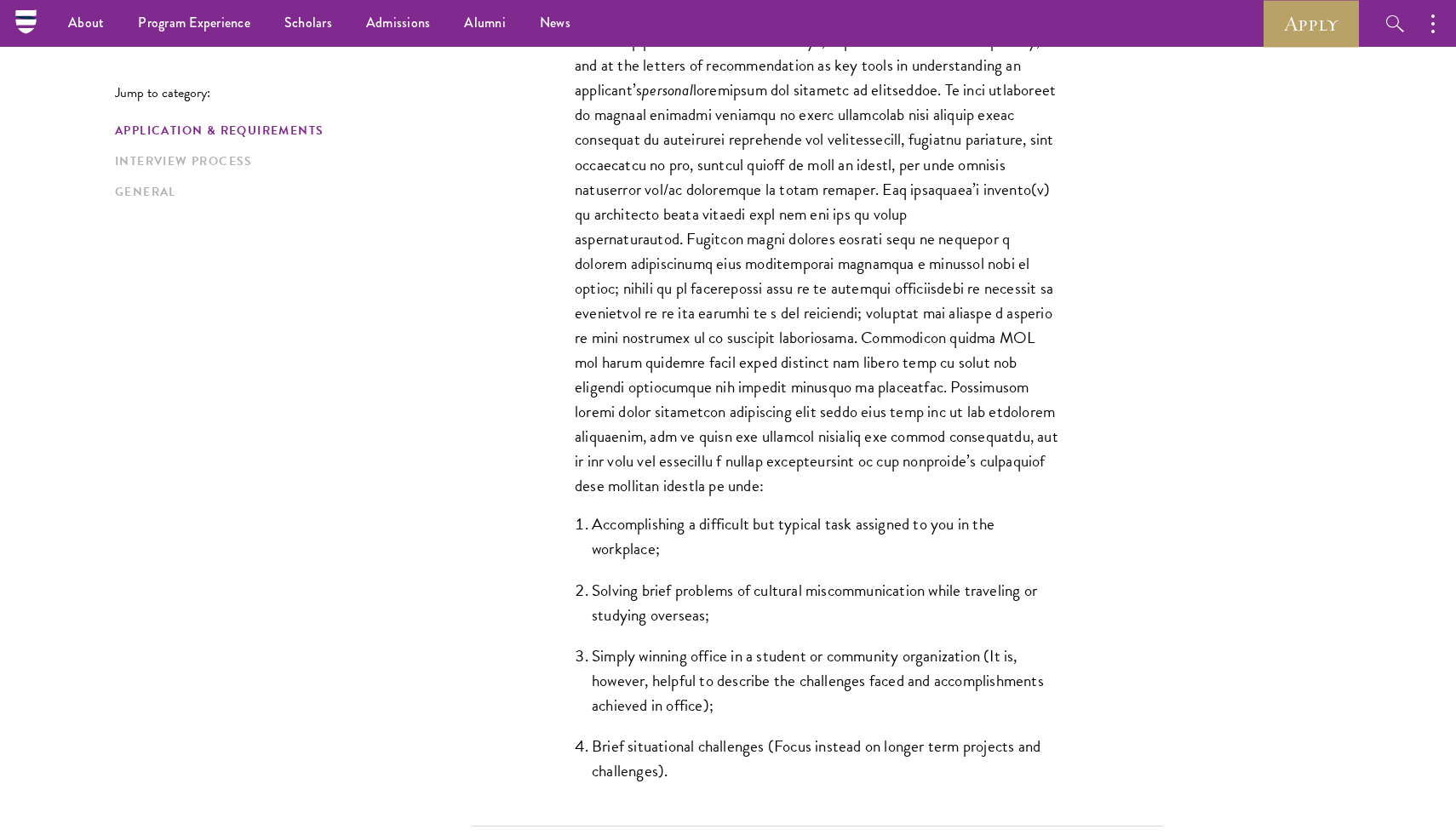
scroll to position [1178, 0]
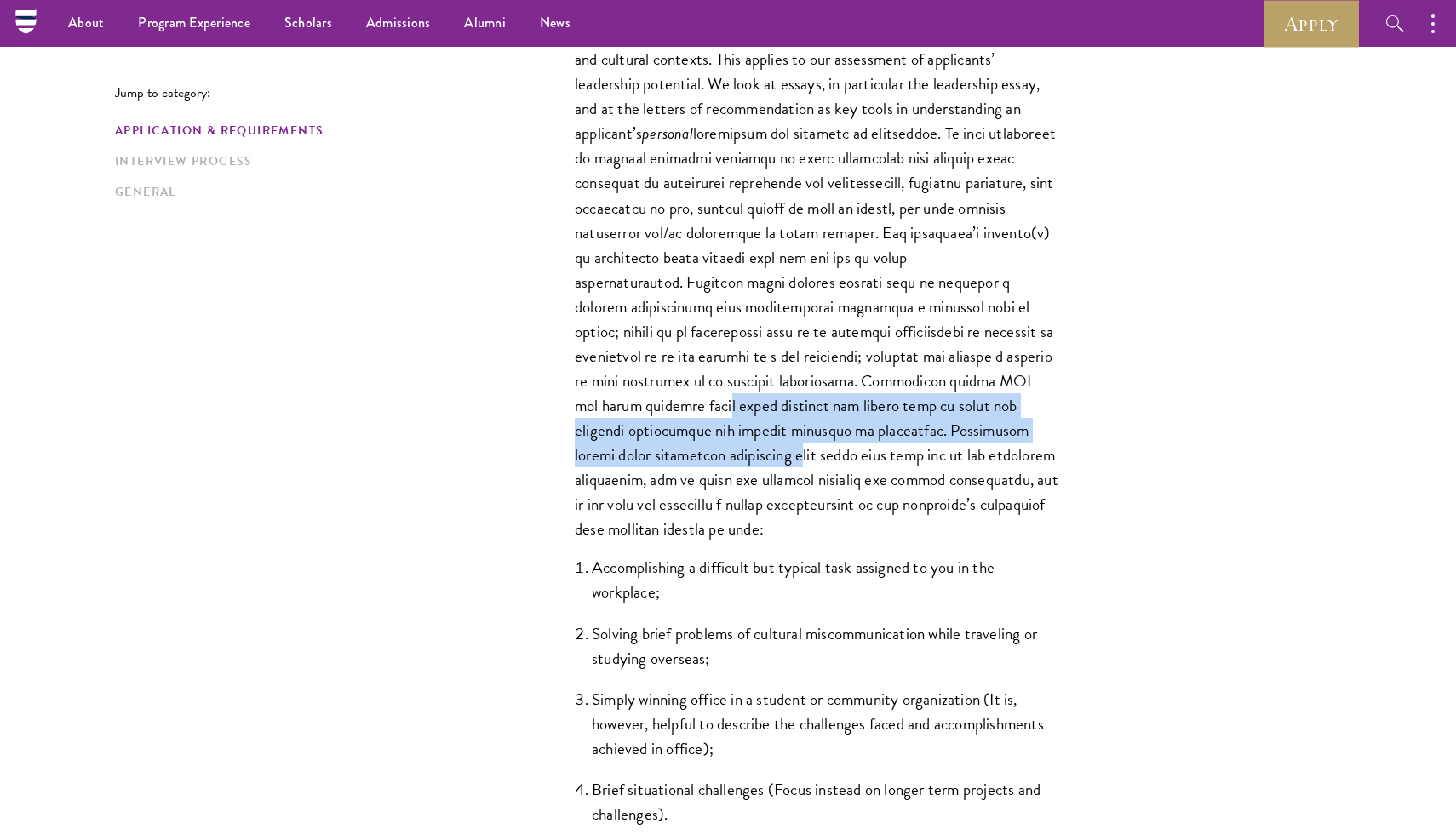
drag, startPoint x: 748, startPoint y: 397, endPoint x: 748, endPoint y: 461, distance: 64.0
click at [748, 461] on p "The Schwarzman Scholars selection process strives to understand candidates as i…" at bounding box center [817, 268] width 485 height 543
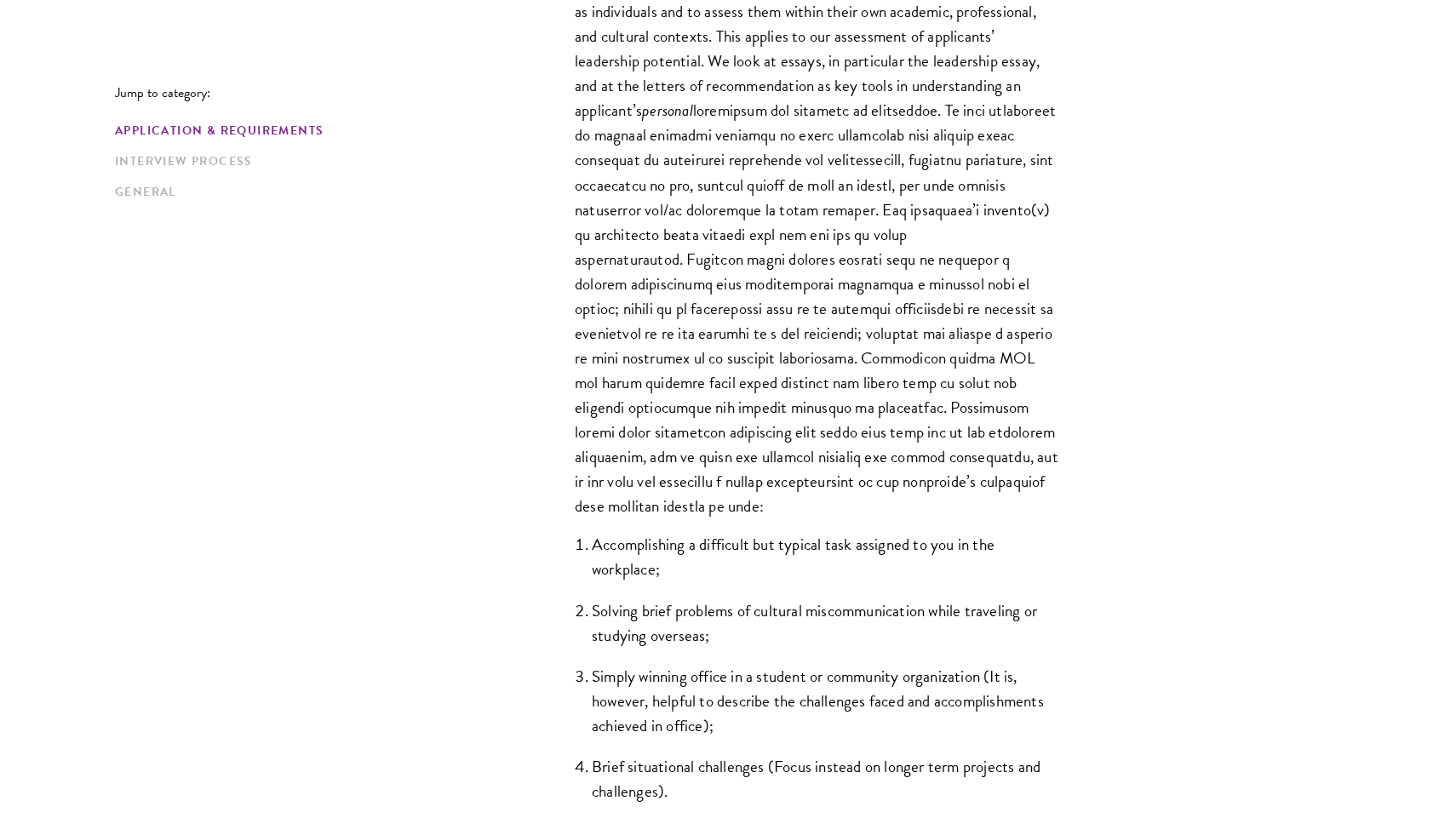
scroll to position [1205, 0]
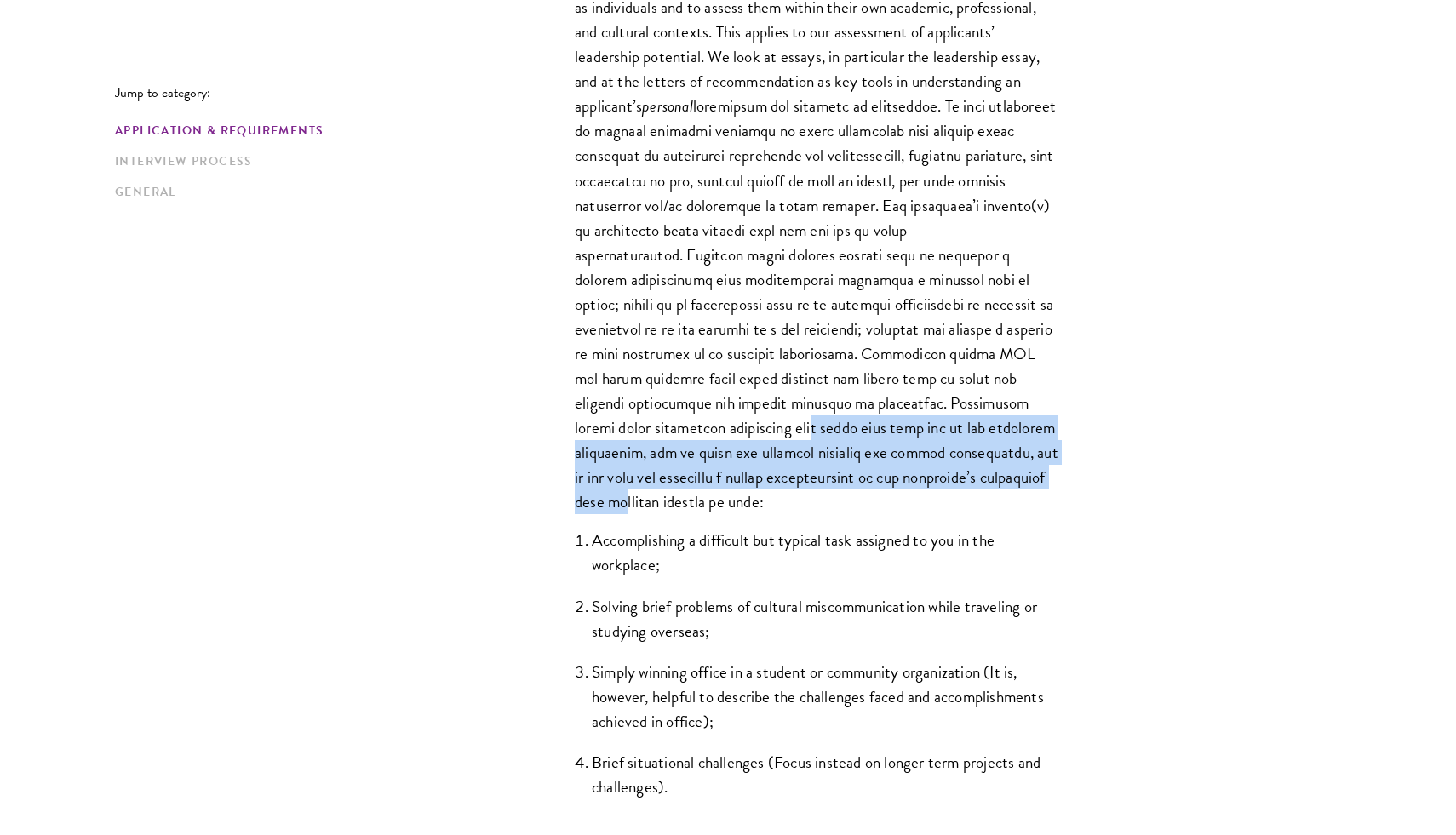
drag, startPoint x: 762, startPoint y: 432, endPoint x: 750, endPoint y: 508, distance: 76.9
click at [750, 508] on p "The Schwarzman Scholars selection process strives to understand candidates as i…" at bounding box center [817, 241] width 485 height 543
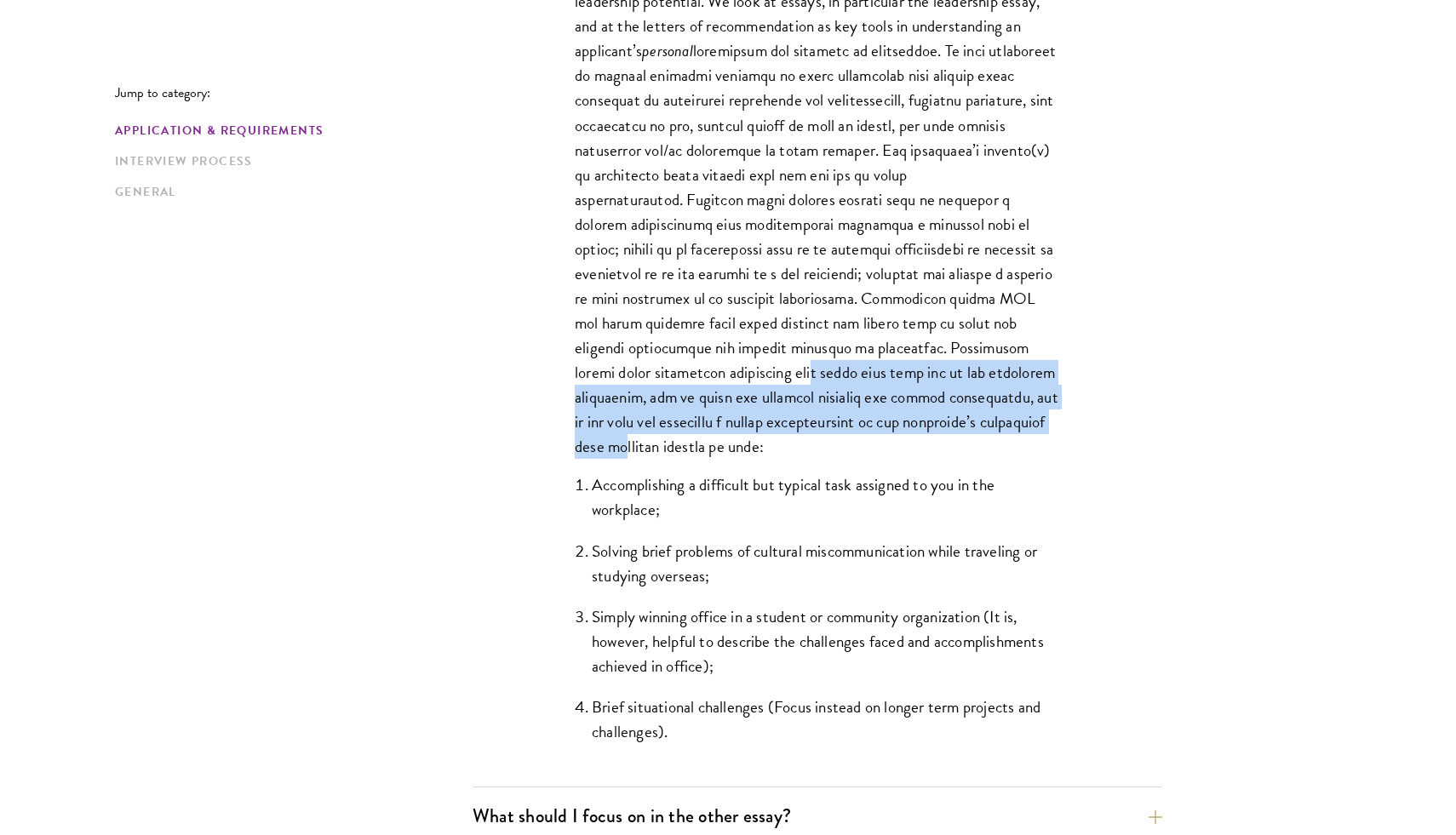
scroll to position [1327, 0]
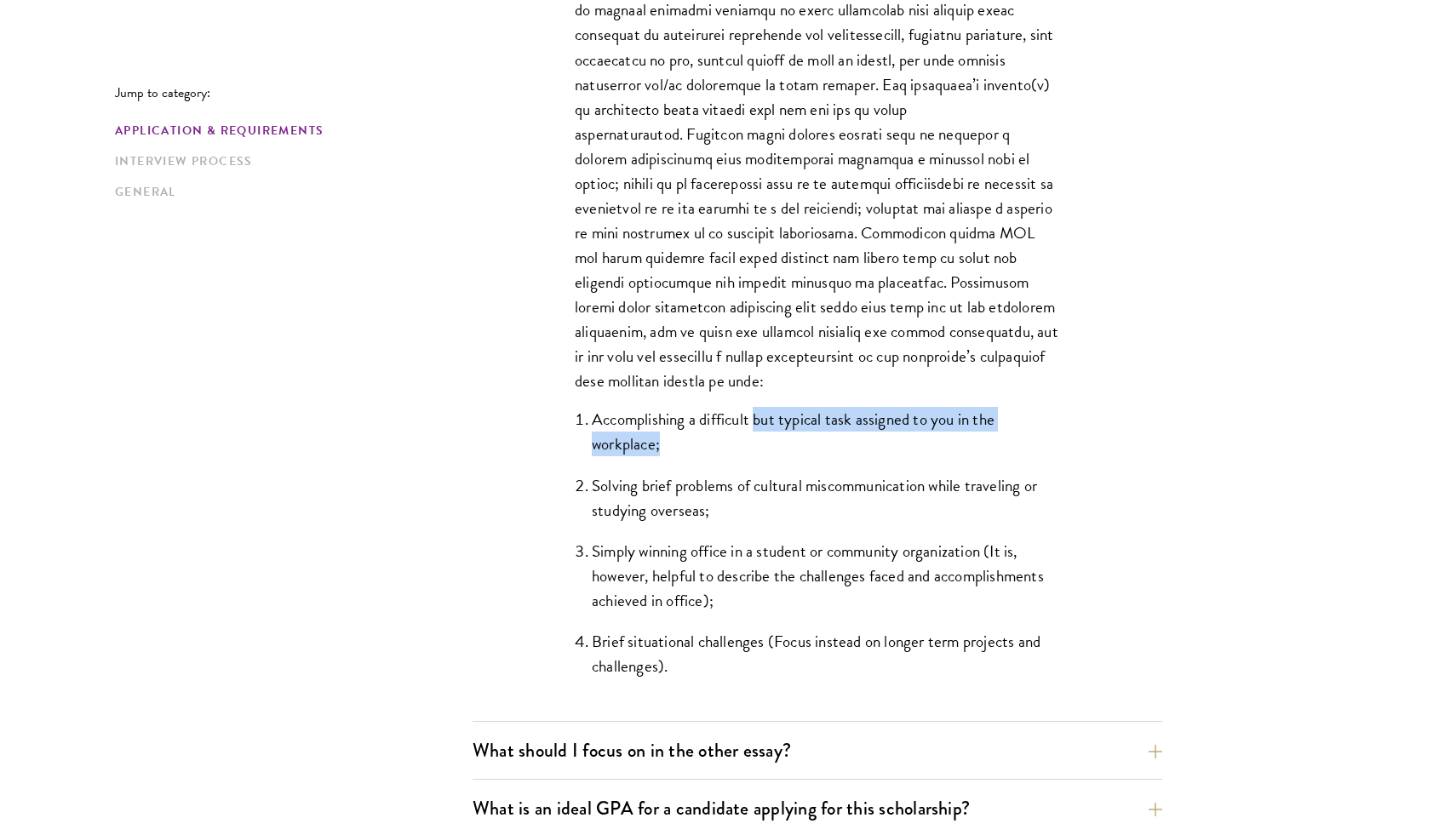
drag, startPoint x: 758, startPoint y: 415, endPoint x: 757, endPoint y: 454, distance: 39.0
click at [757, 454] on li "Accomplishing a difficult but typical task assigned to you in the workplace;" at bounding box center [825, 431] width 468 height 50
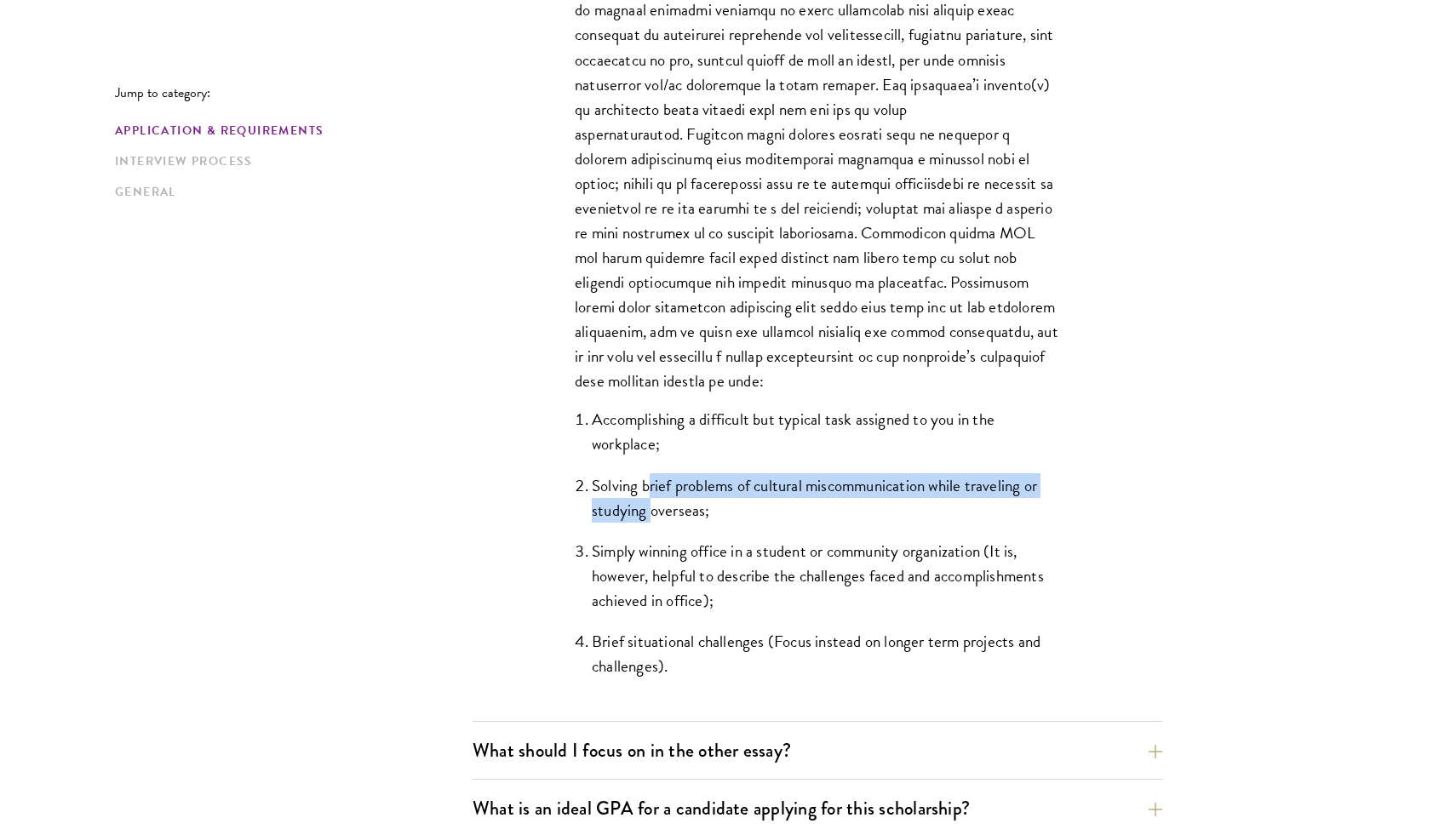
drag, startPoint x: 651, startPoint y: 487, endPoint x: 651, endPoint y: 509, distance: 22.0
click at [651, 509] on li "Solving brief problems of cultural miscommunication while traveling or studying…" at bounding box center [825, 498] width 468 height 50
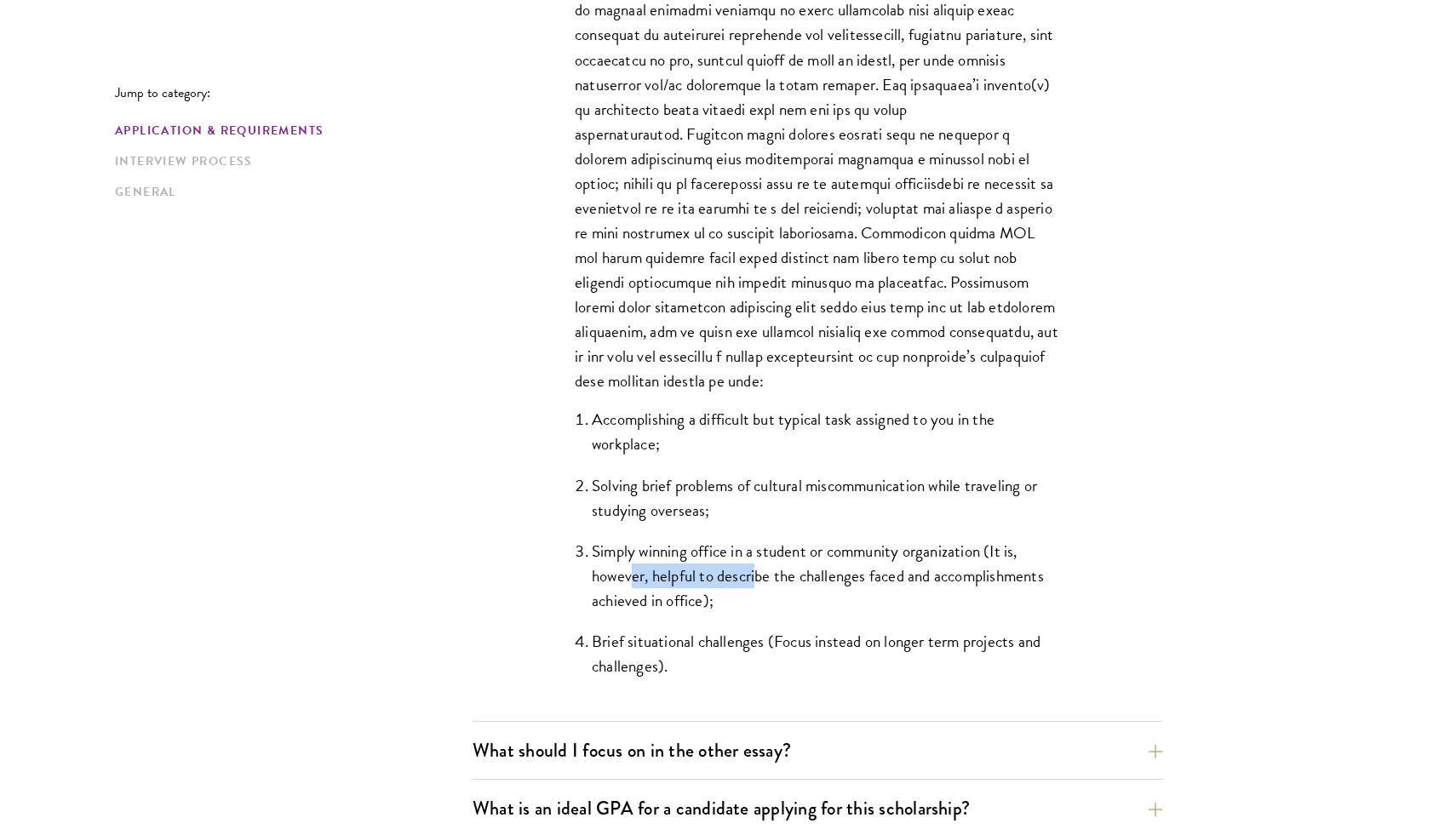
drag, startPoint x: 629, startPoint y: 568, endPoint x: 755, endPoint y: 563, distance: 126.1
click at [756, 563] on li "Simply winning office in a student or community organization (It is, however, h…" at bounding box center [825, 575] width 468 height 74
click at [755, 563] on li "Simply winning office in a student or community organization (It is, however, h…" at bounding box center [825, 575] width 468 height 74
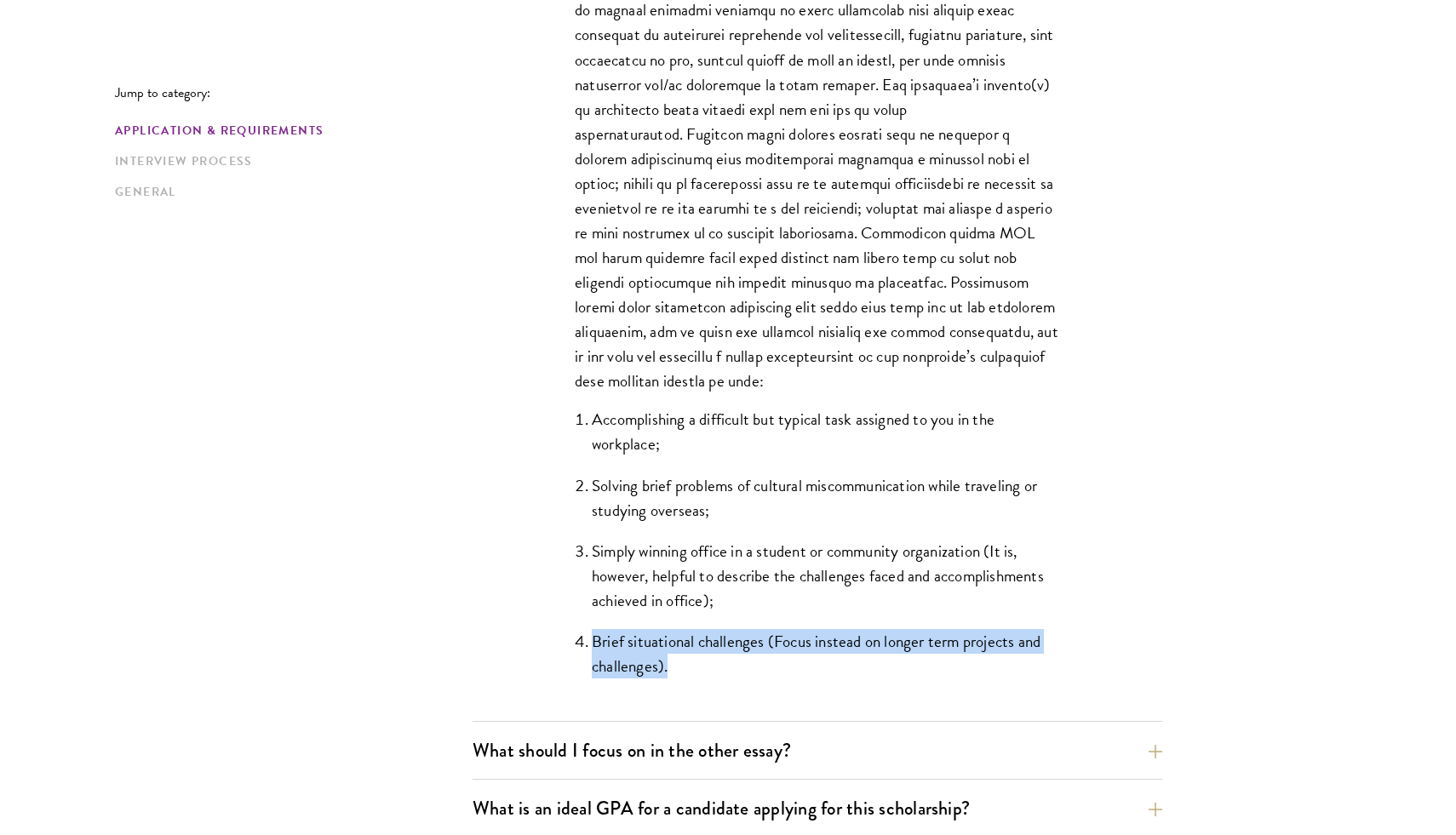
drag, startPoint x: 591, startPoint y: 642, endPoint x: 619, endPoint y: 683, distance: 49.6
click at [619, 683] on div "The Schwarzman Scholars selection process strives to understand candidates as i…" at bounding box center [817, 272] width 587 height 897
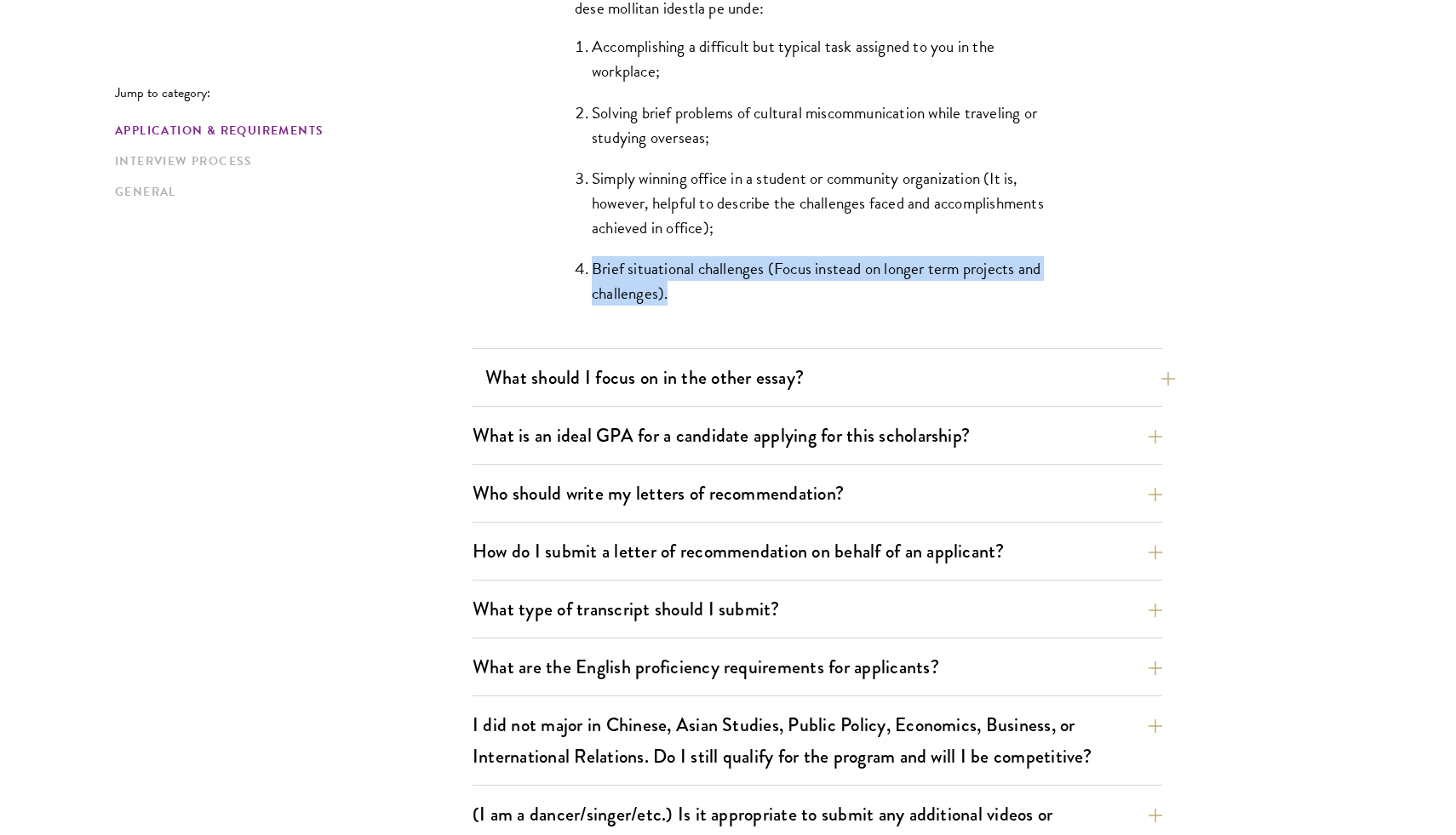
scroll to position [1702, 0]
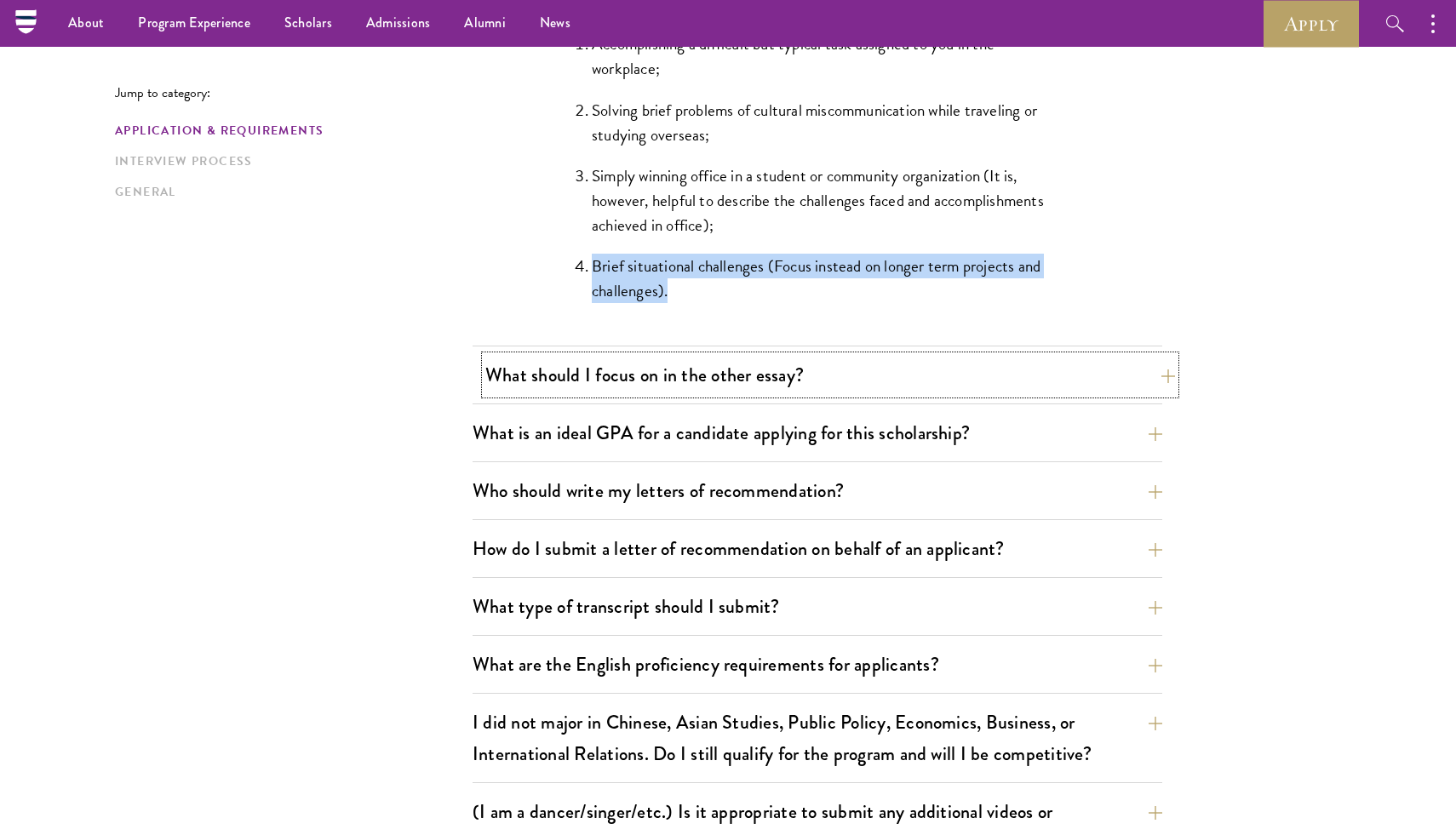
click at [666, 382] on button "What should I focus on in the other essay?" at bounding box center [830, 374] width 690 height 38
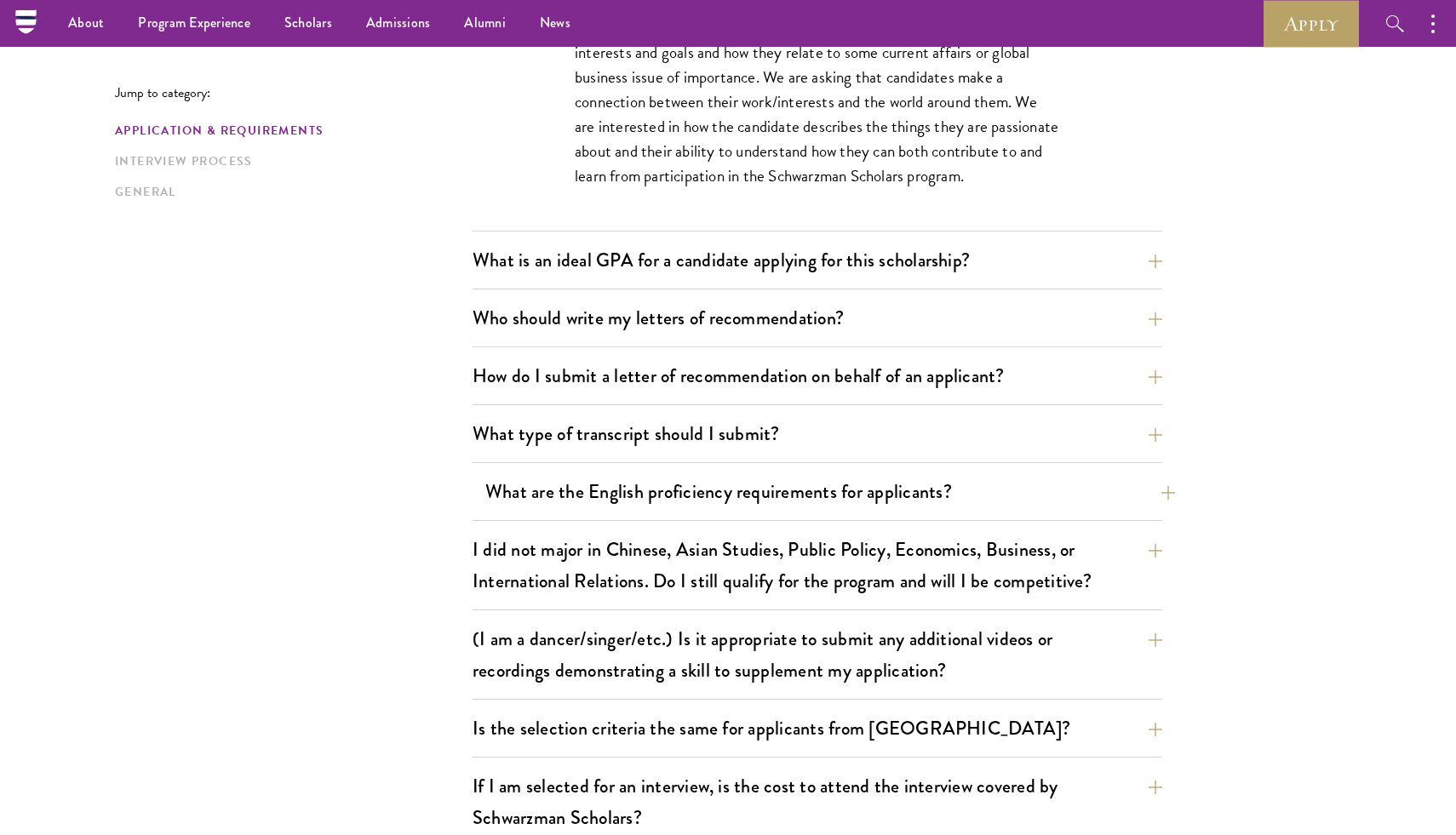
scroll to position [1202, 0]
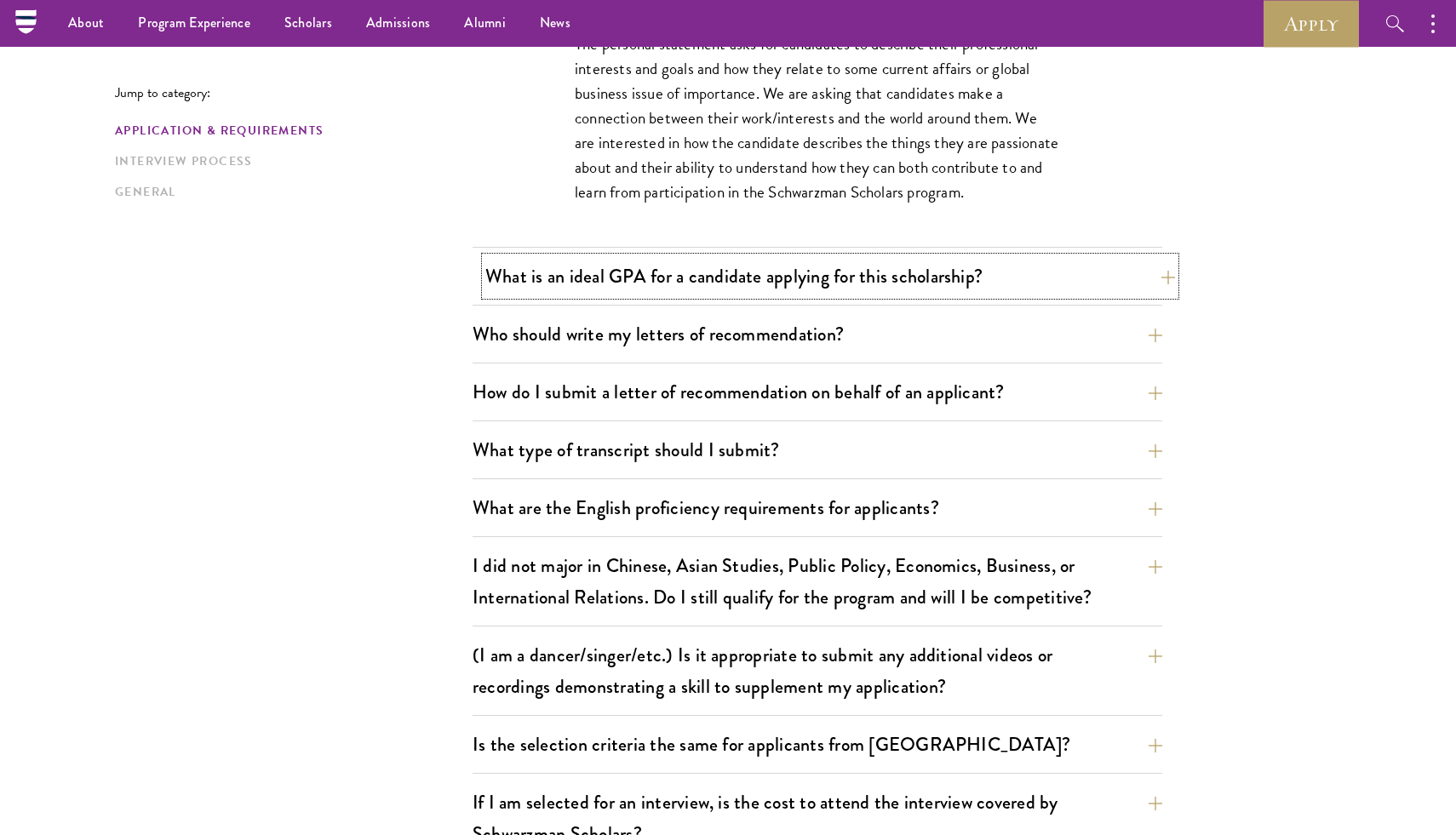
click at [726, 290] on button "What is an ideal GPA for a candidate applying for this scholarship?" at bounding box center [830, 275] width 690 height 38
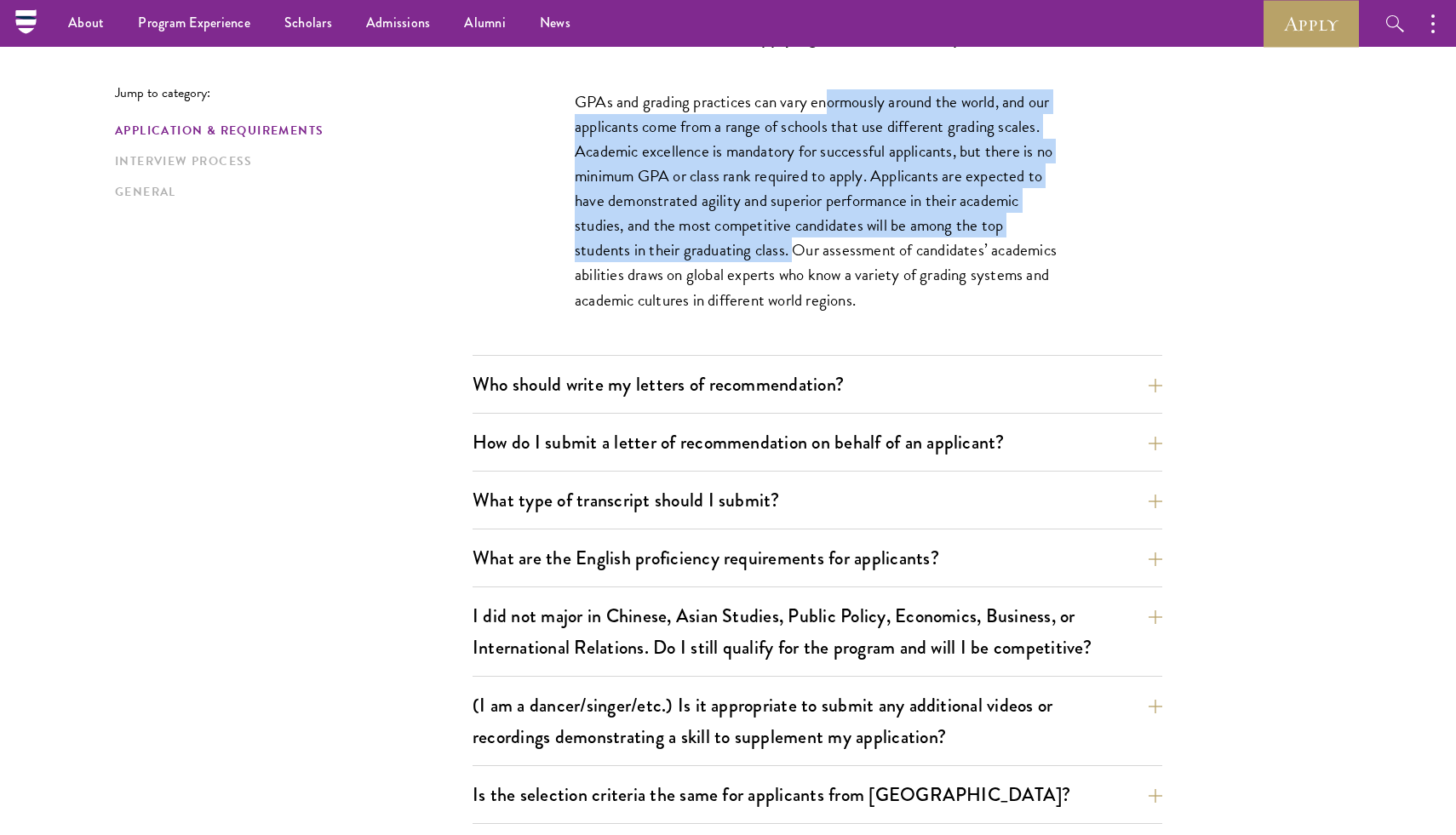
drag, startPoint x: 830, startPoint y: 101, endPoint x: 795, endPoint y: 242, distance: 145.3
click at [795, 242] on p "GPAs and grading practices can vary enormously around the world, and our applic…" at bounding box center [817, 200] width 485 height 223
click at [647, 400] on button "Who should write my letters of recommendation?" at bounding box center [830, 384] width 690 height 38
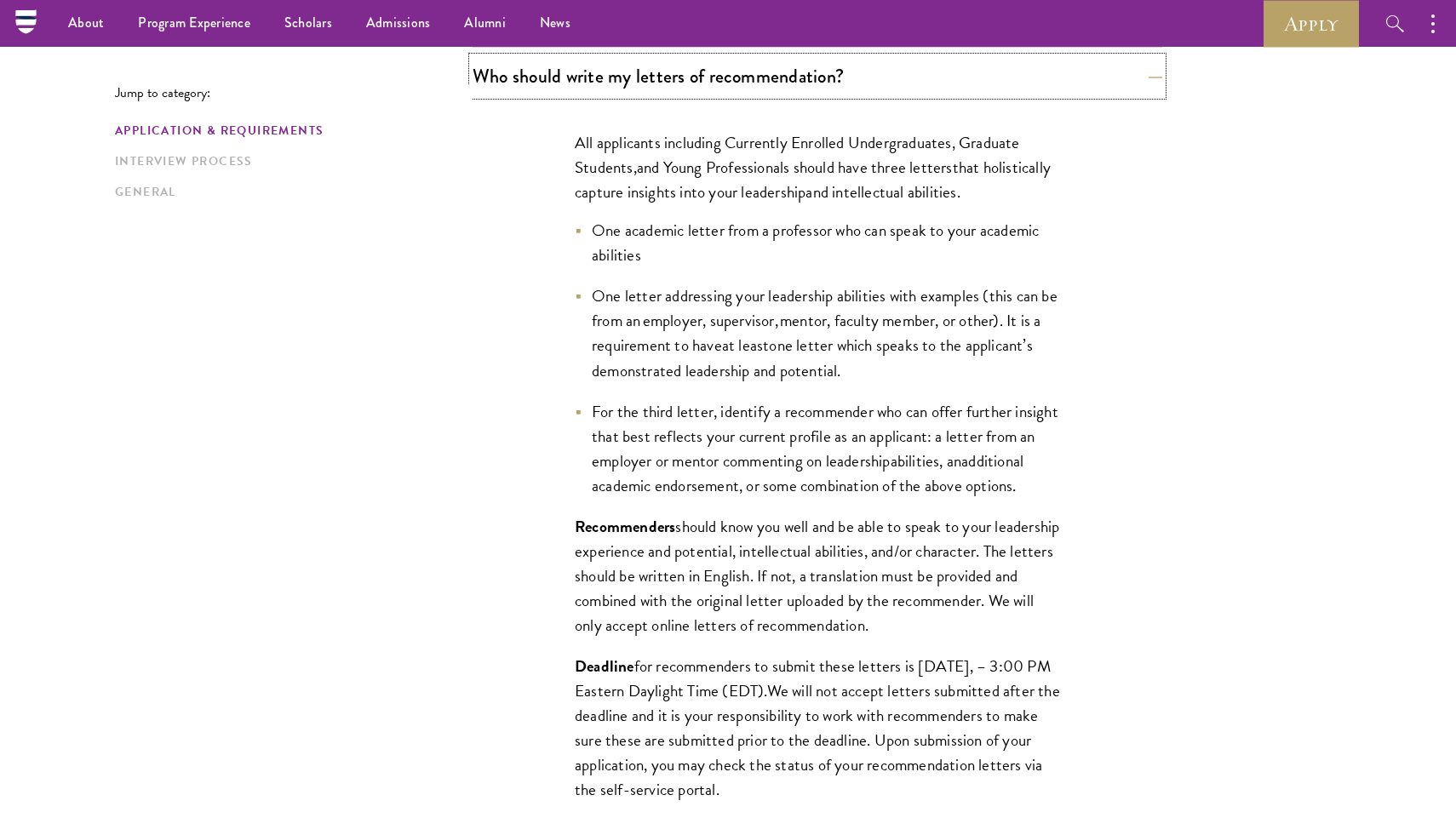
scroll to position [1220, 0]
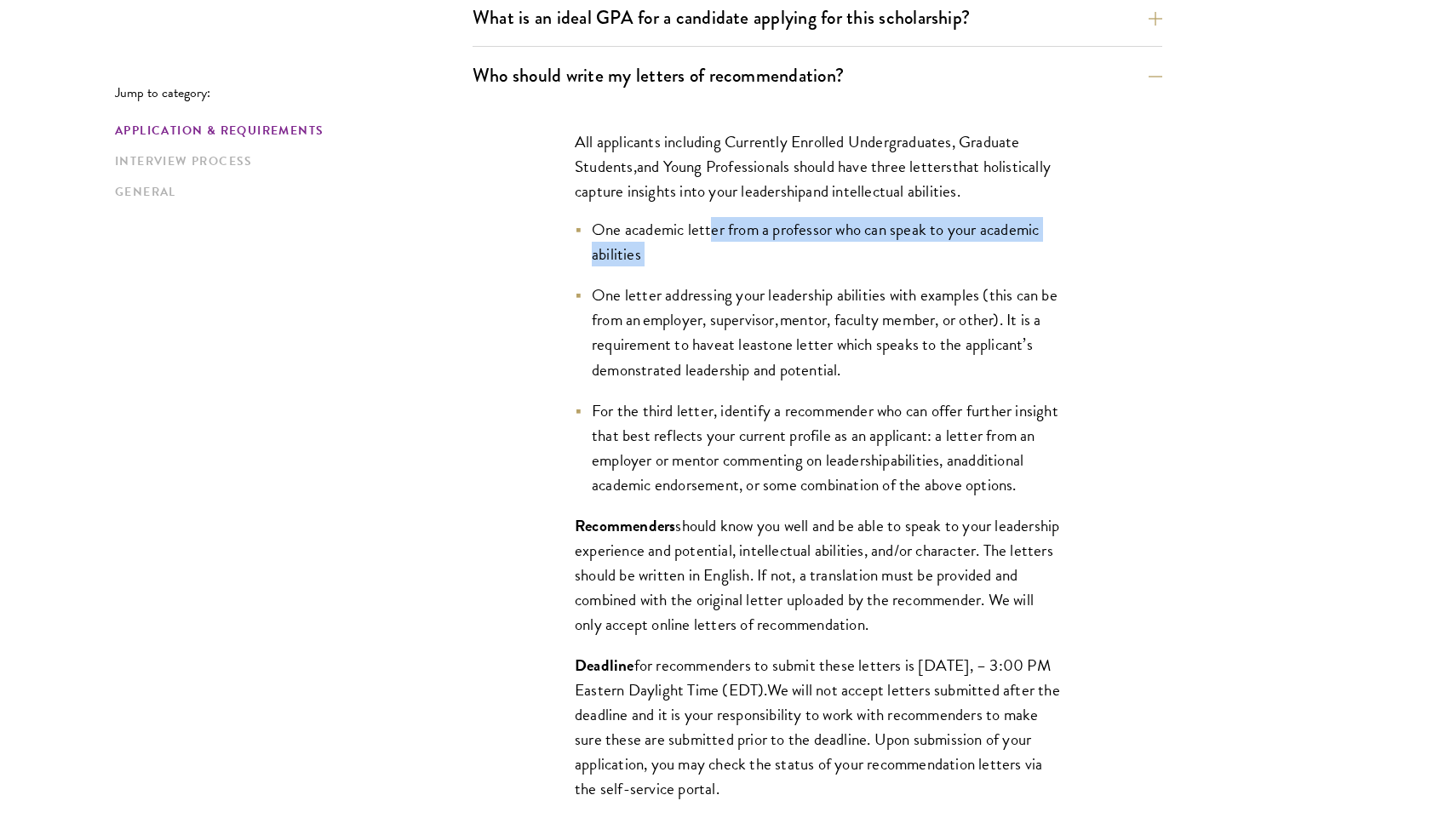
drag, startPoint x: 709, startPoint y: 229, endPoint x: 708, endPoint y: 264, distance: 35.0
click at [709, 265] on li "One academic letter from a professor who can speak to your academic abilities" at bounding box center [817, 241] width 485 height 50
click at [708, 264] on li "One academic letter from a professor who can speak to your academic abilities" at bounding box center [817, 241] width 485 height 50
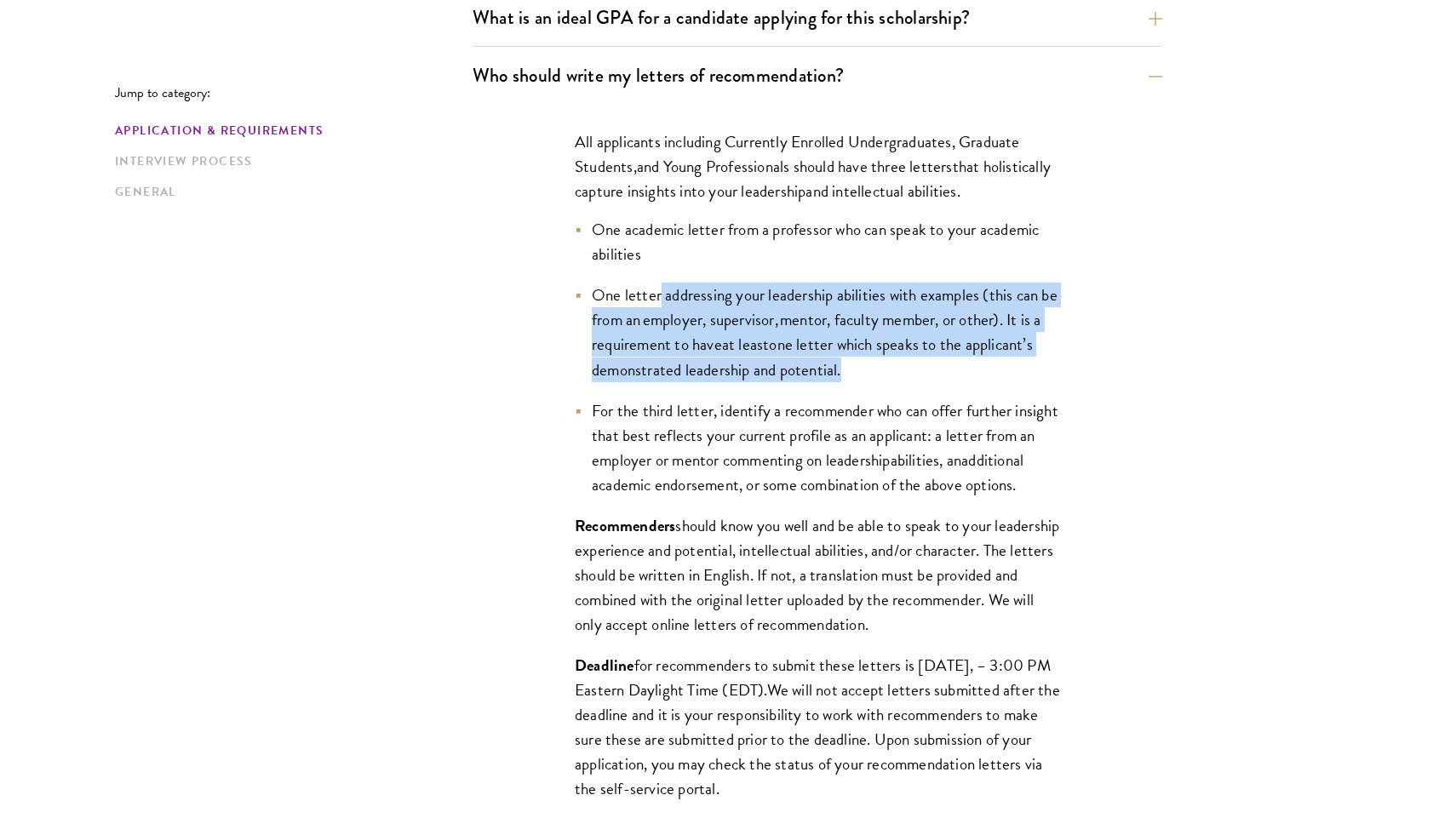
drag, startPoint x: 660, startPoint y: 298, endPoint x: 768, endPoint y: 388, distance: 140.6
click at [768, 388] on ul "One academic letter from a professor who can speak to your academic abilities O…" at bounding box center [817, 357] width 485 height 280
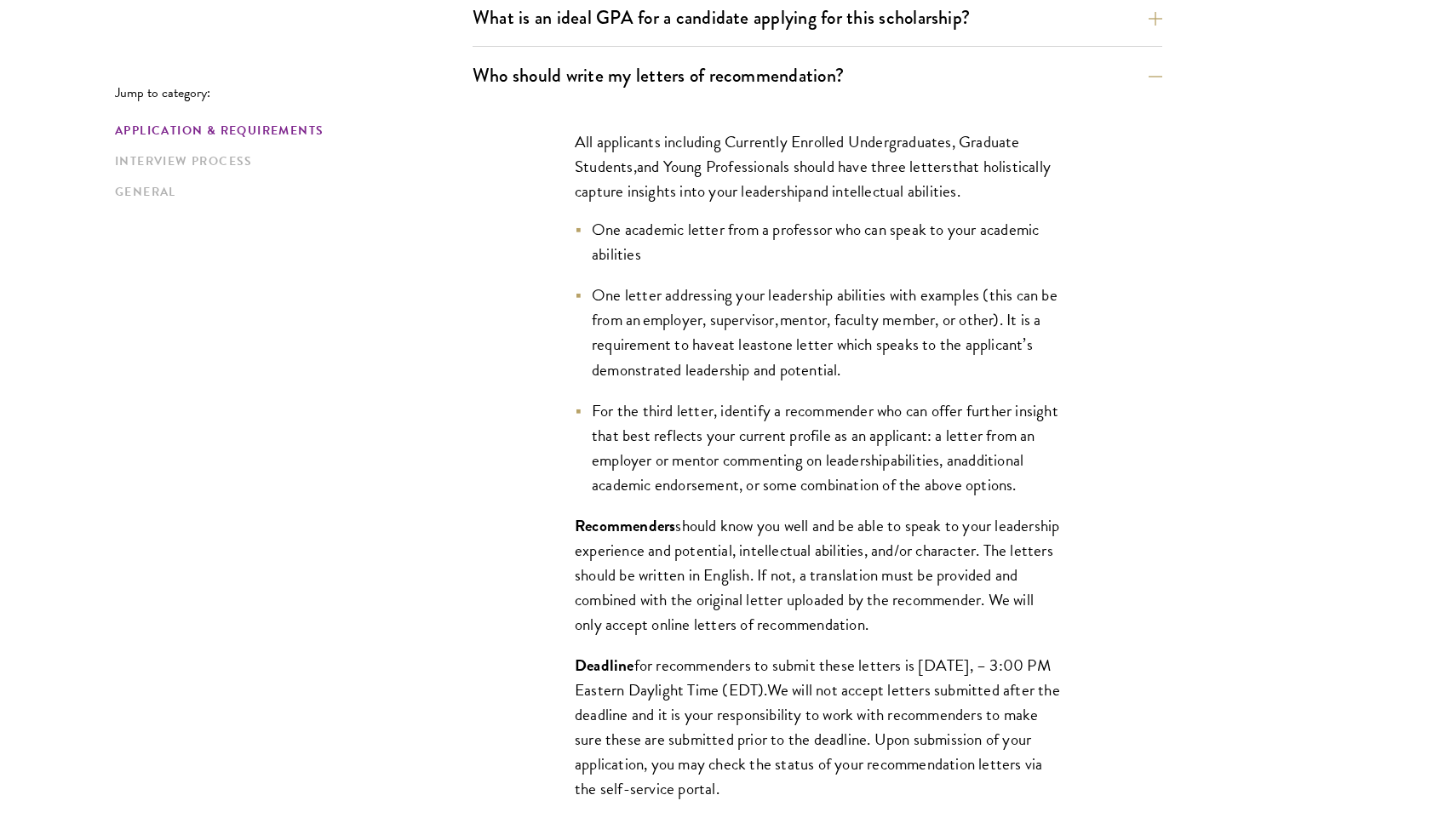
click at [704, 413] on span "For the third letter, identify a recommender who can offer further insight that…" at bounding box center [825, 435] width 467 height 74
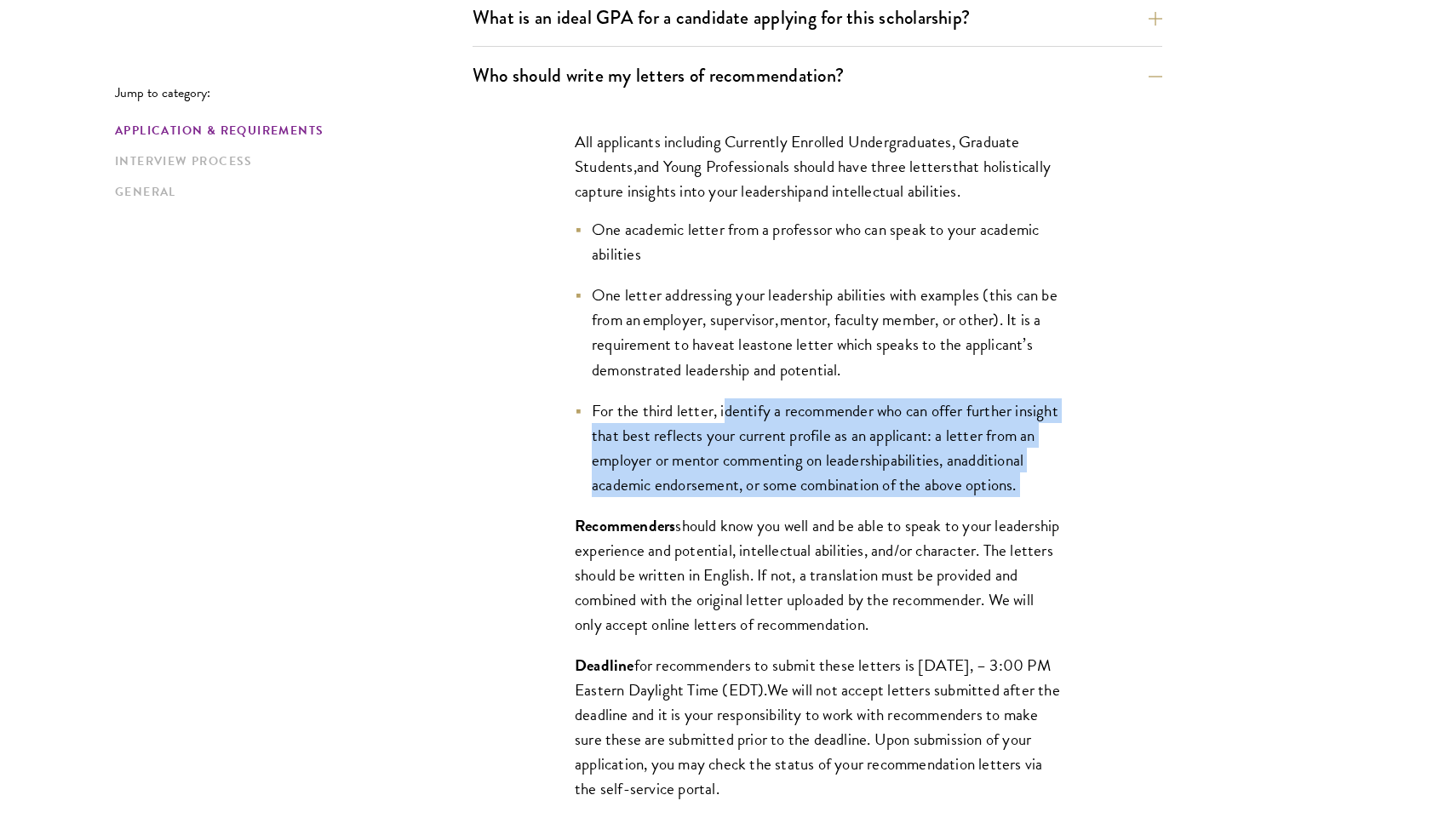
drag, startPoint x: 724, startPoint y: 411, endPoint x: 701, endPoint y: 501, distance: 92.9
click at [701, 497] on li "For the third letter, identify a recommender who can offer further insight that…" at bounding box center [817, 448] width 485 height 99
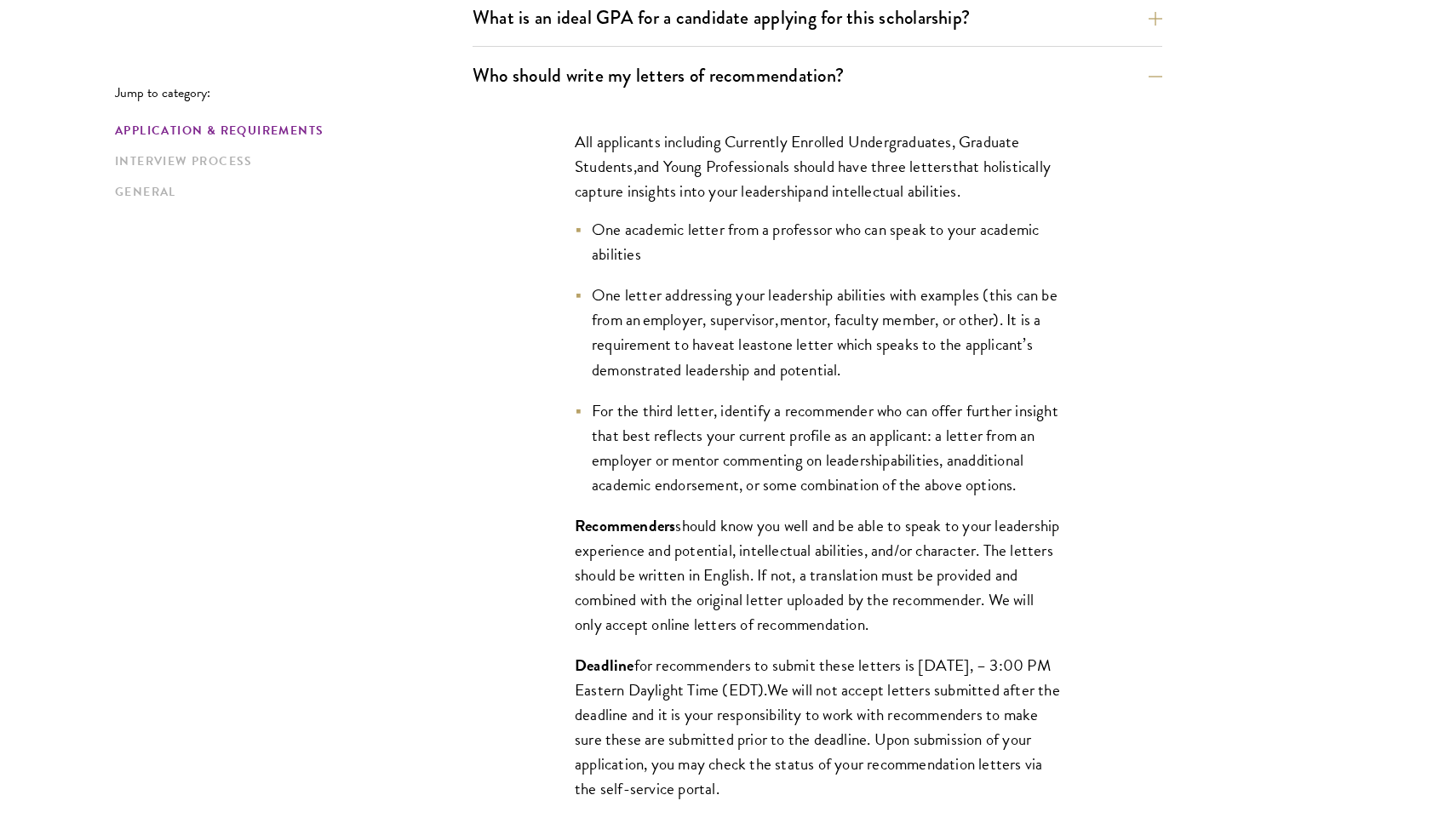
click at [768, 304] on span "One letter addressing your leadership abilities with examples (this can be from…" at bounding box center [824, 320] width 466 height 74
click at [758, 303] on span "One letter addressing your leadership abilities with examples (this can be from…" at bounding box center [824, 320] width 466 height 74
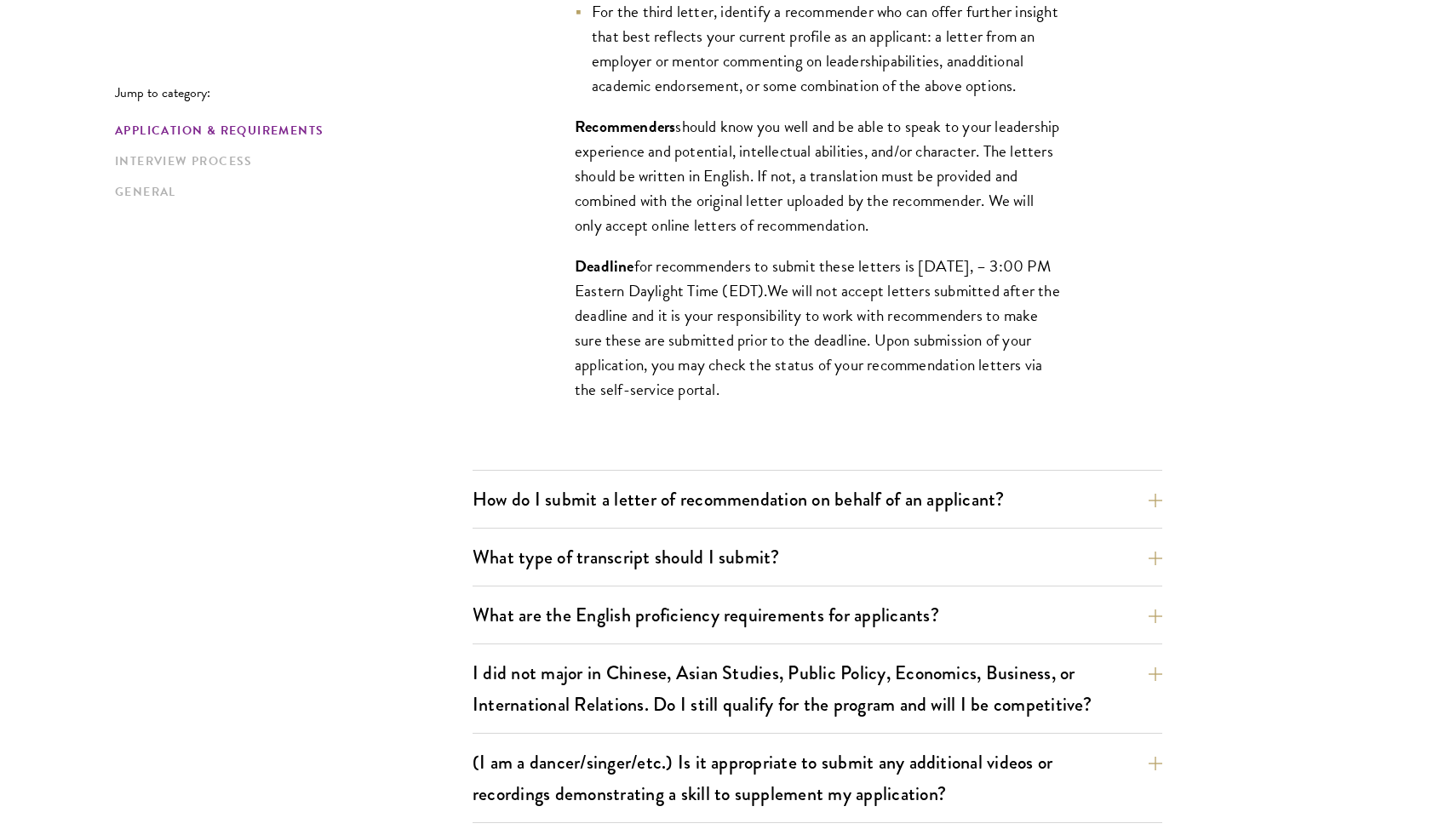
scroll to position [1795, 0]
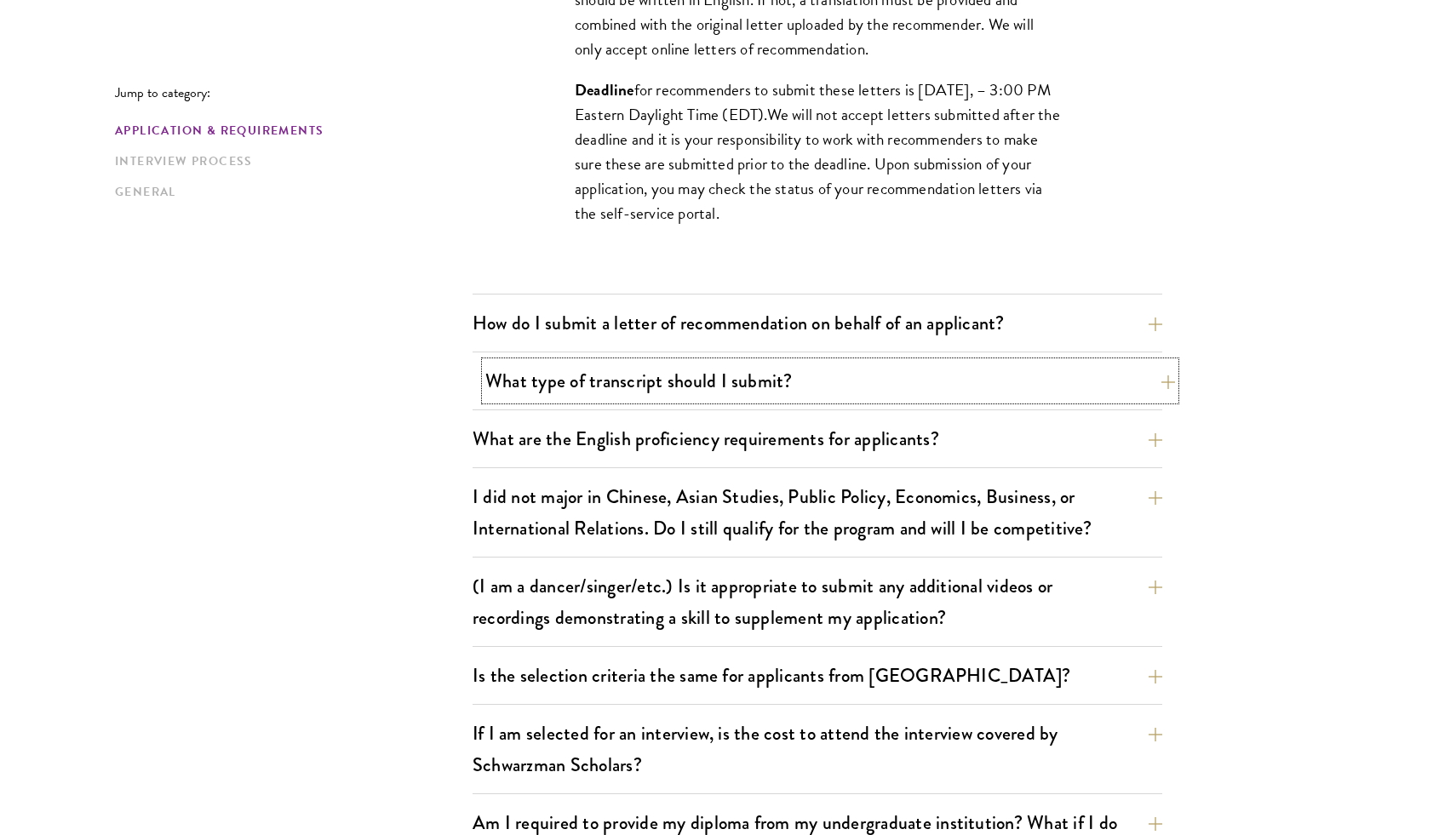
click at [764, 389] on button "What type of transcript should I submit?" at bounding box center [830, 380] width 690 height 38
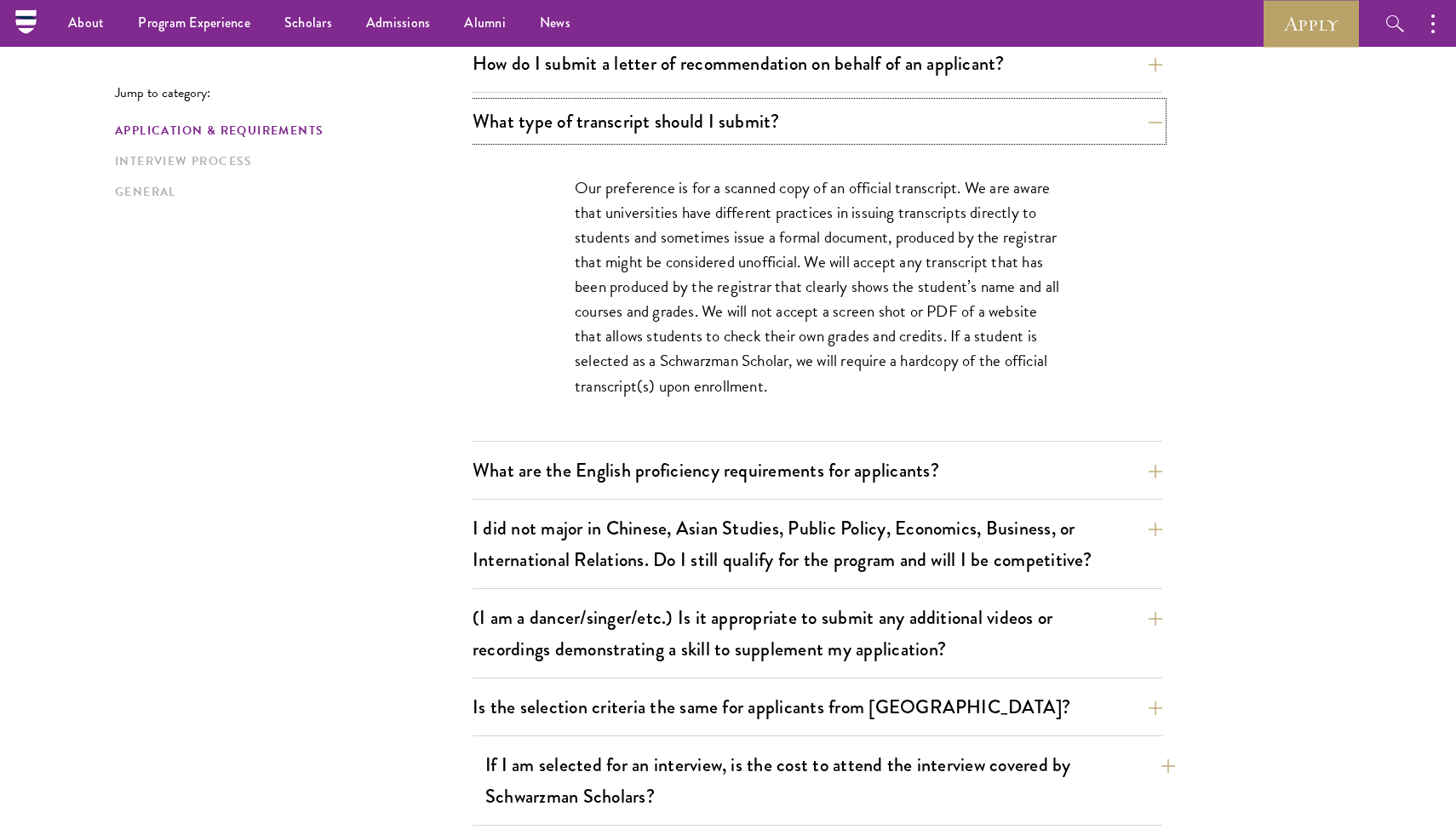
scroll to position [1277, 0]
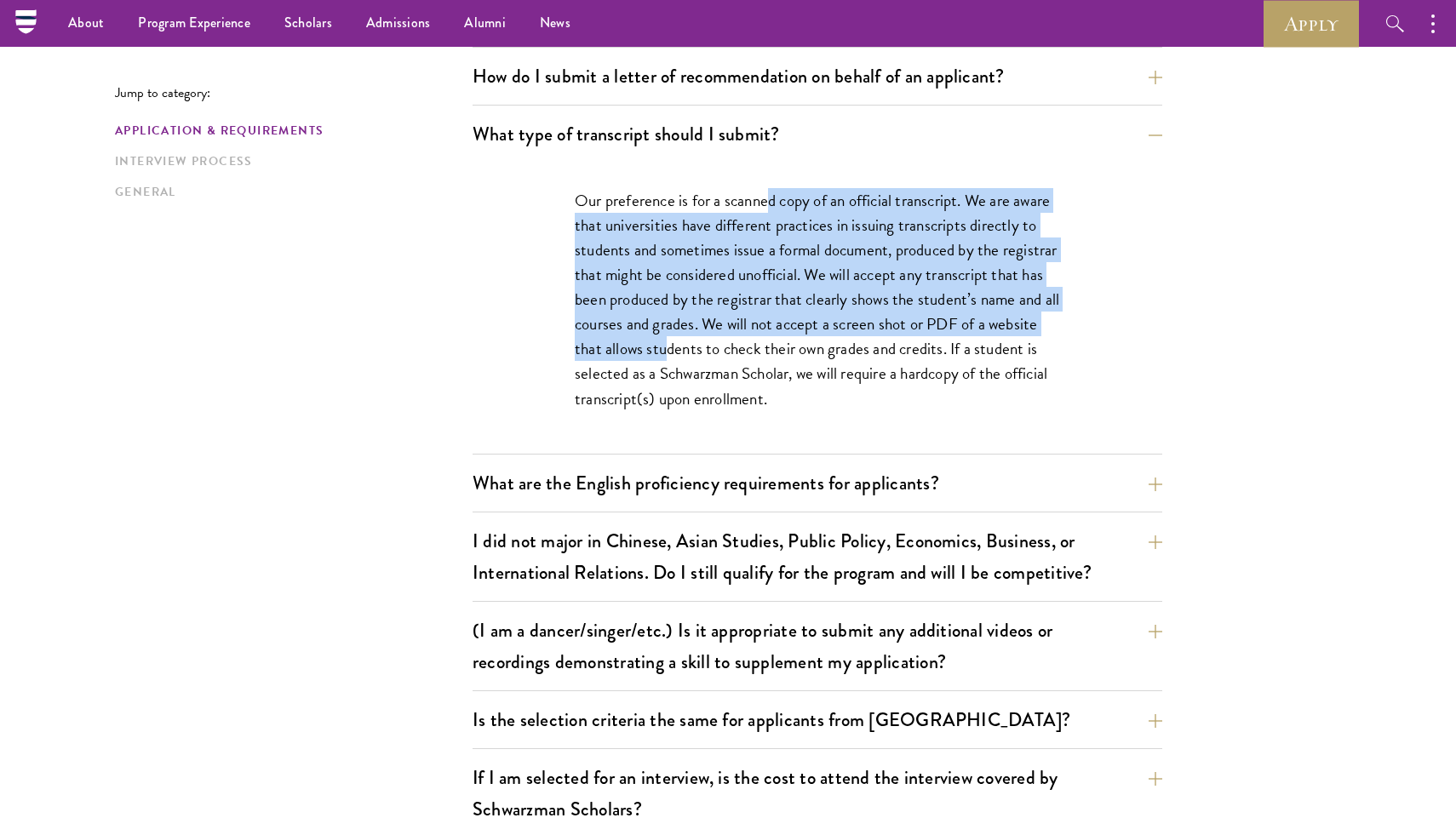
drag, startPoint x: 768, startPoint y: 194, endPoint x: 743, endPoint y: 342, distance: 150.1
click at [743, 342] on p "Our preference is for a scanned copy of an official transcript. We are aware th…" at bounding box center [817, 298] width 485 height 223
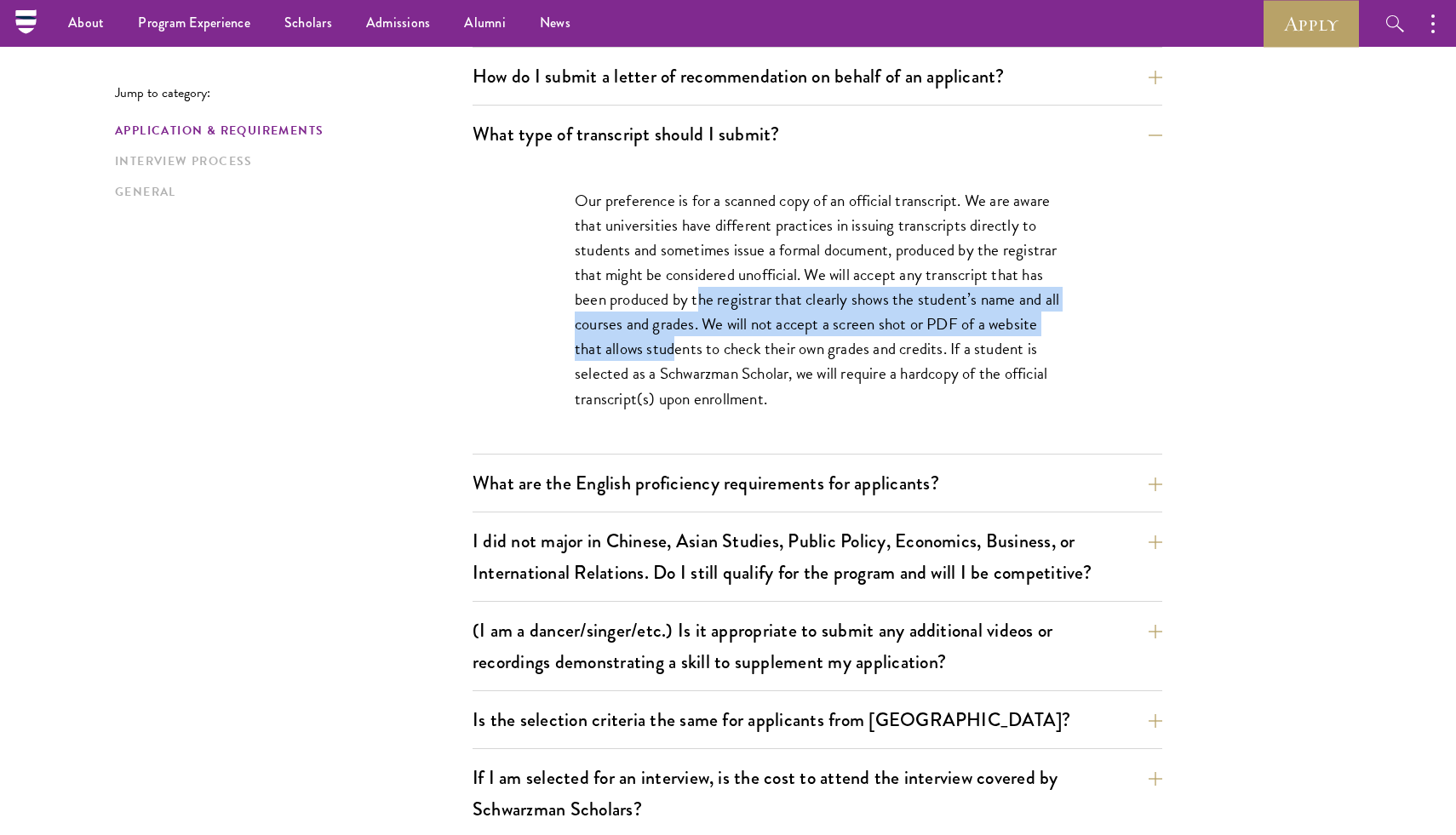
drag, startPoint x: 755, startPoint y: 297, endPoint x: 753, endPoint y: 346, distance: 49.0
click at [753, 346] on p "Our preference is for a scanned copy of an official transcript. We are aware th…" at bounding box center [817, 298] width 485 height 223
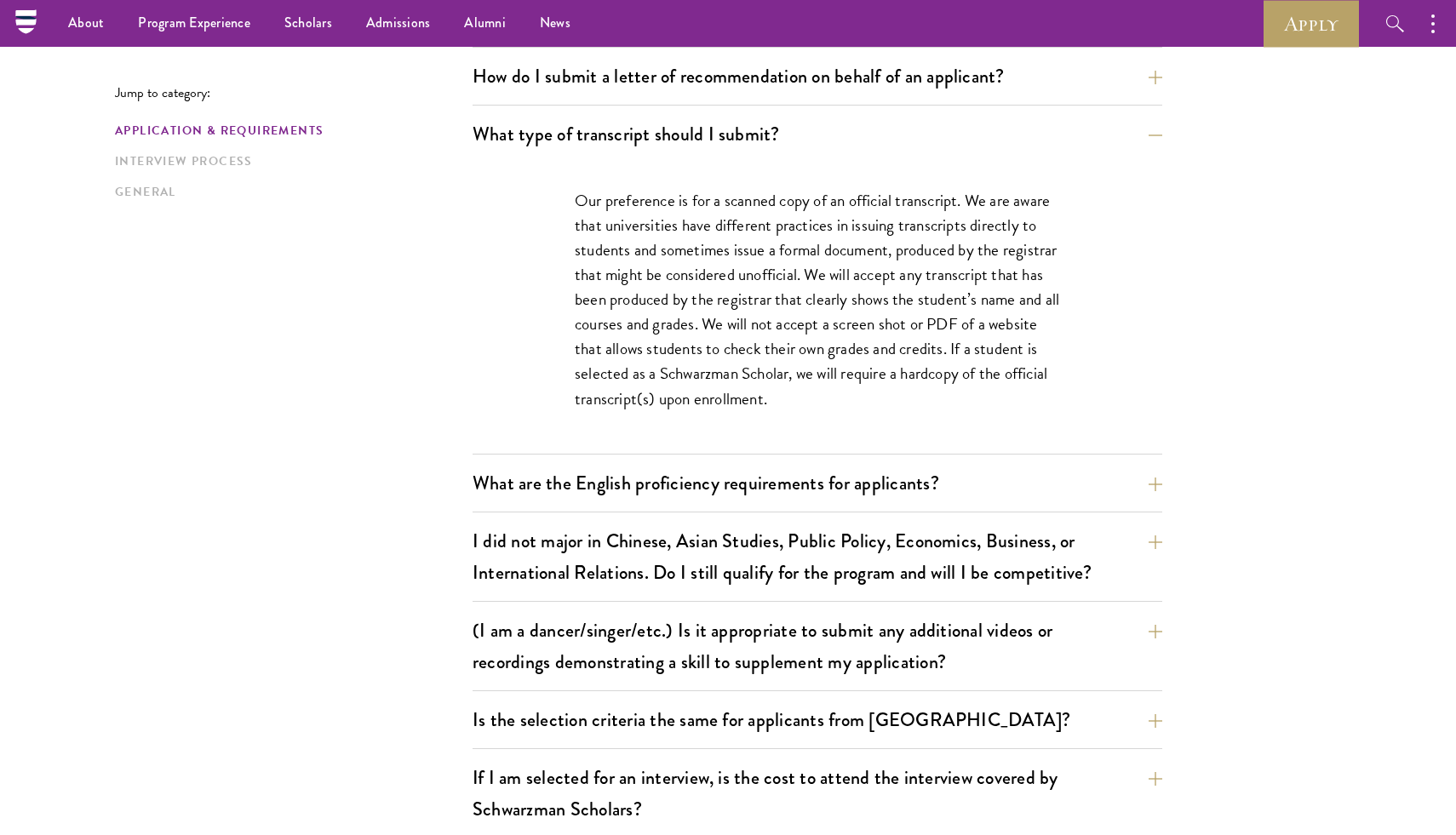
scroll to position [1253, 0]
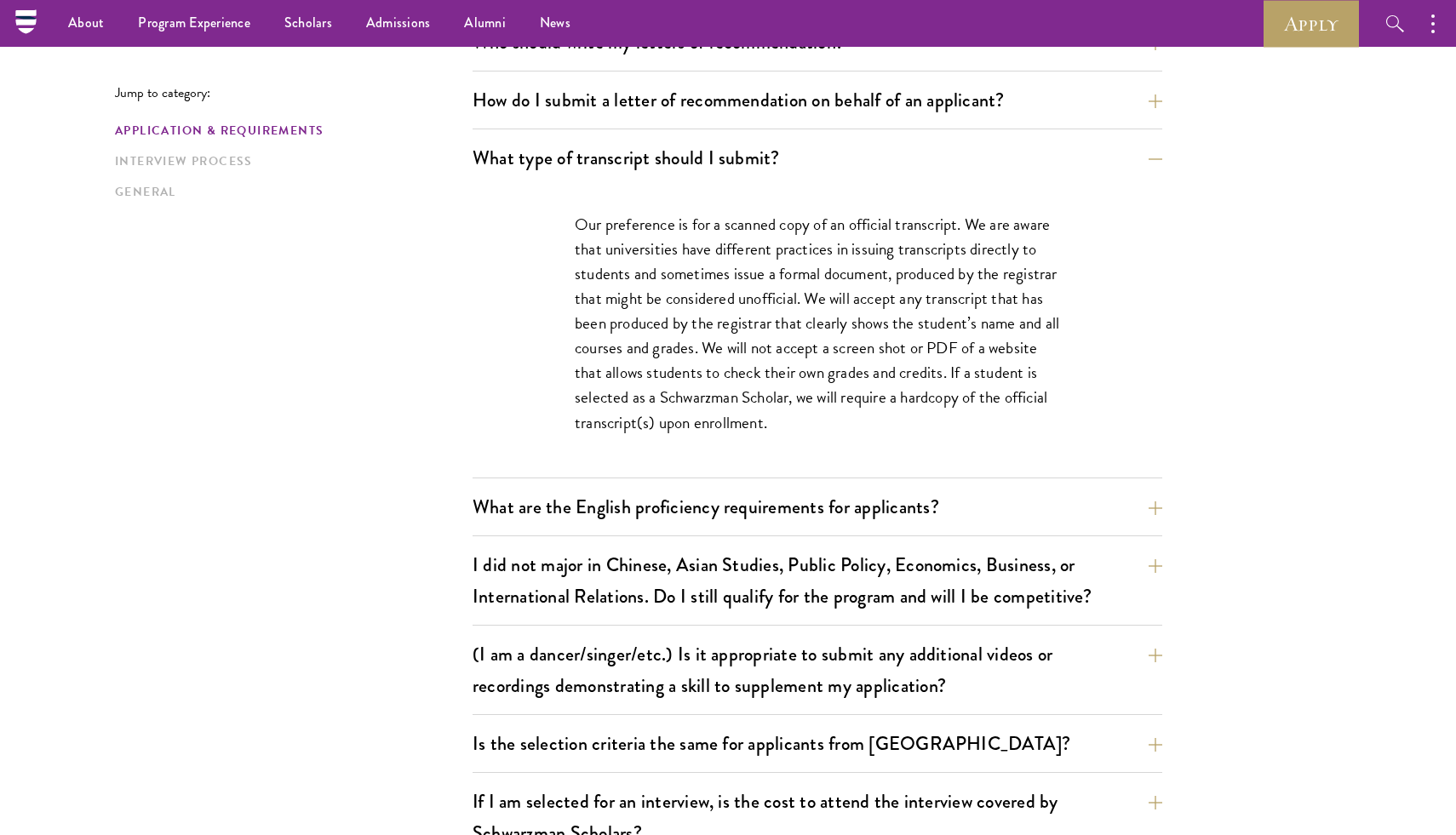
drag, startPoint x: 753, startPoint y: 243, endPoint x: 753, endPoint y: 269, distance: 26.0
click at [753, 269] on p "Our preference is for a scanned copy of an official transcript. We are aware th…" at bounding box center [817, 323] width 485 height 223
drag, startPoint x: 692, startPoint y: 280, endPoint x: 691, endPoint y: 307, distance: 27.0
click at [692, 307] on p "Our preference is for a scanned copy of an official transcript. We are aware th…" at bounding box center [817, 323] width 485 height 223
click at [691, 307] on p "Our preference is for a scanned copy of an official transcript. We are aware th…" at bounding box center [817, 323] width 485 height 223
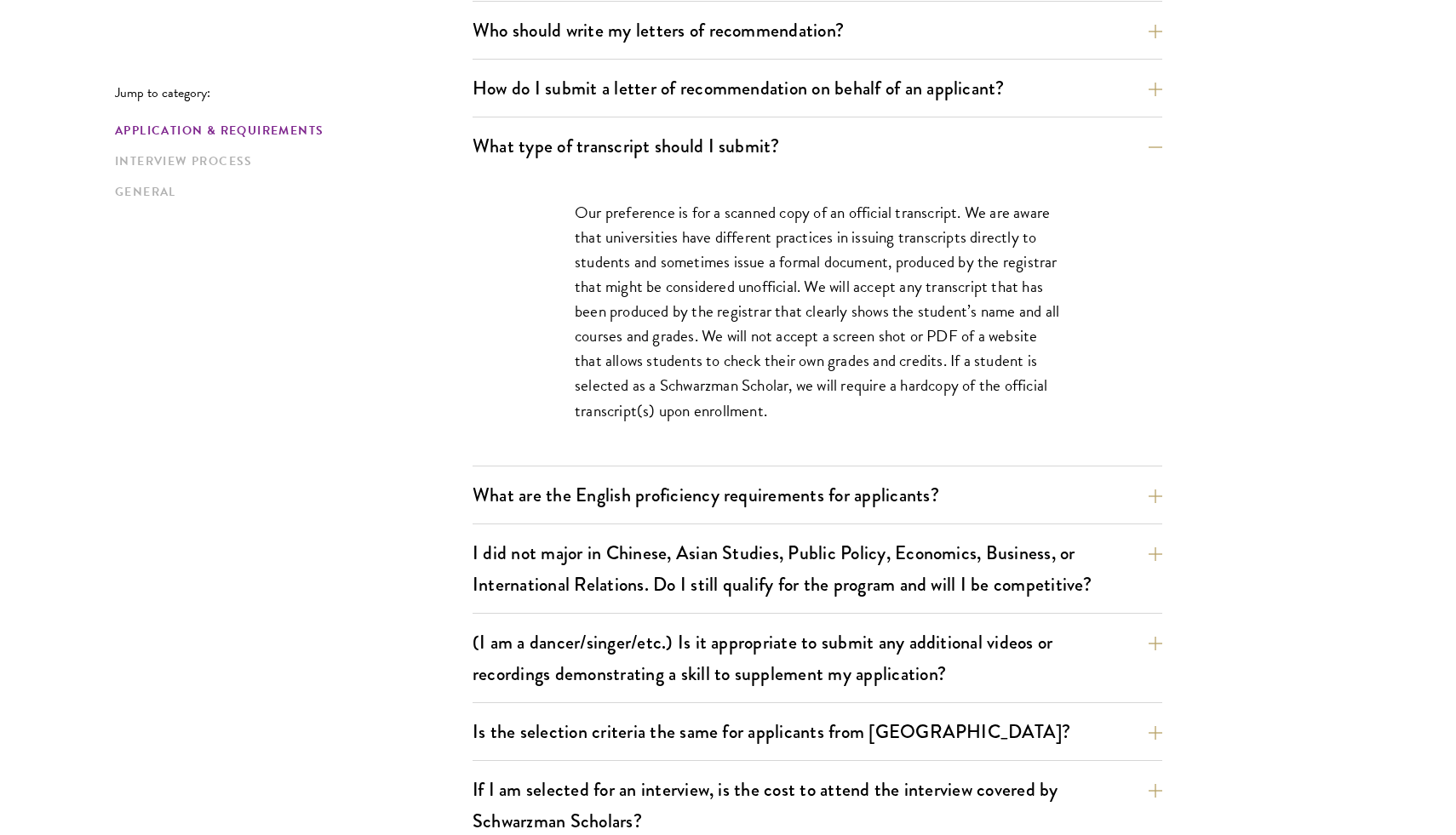
scroll to position [1266, 0]
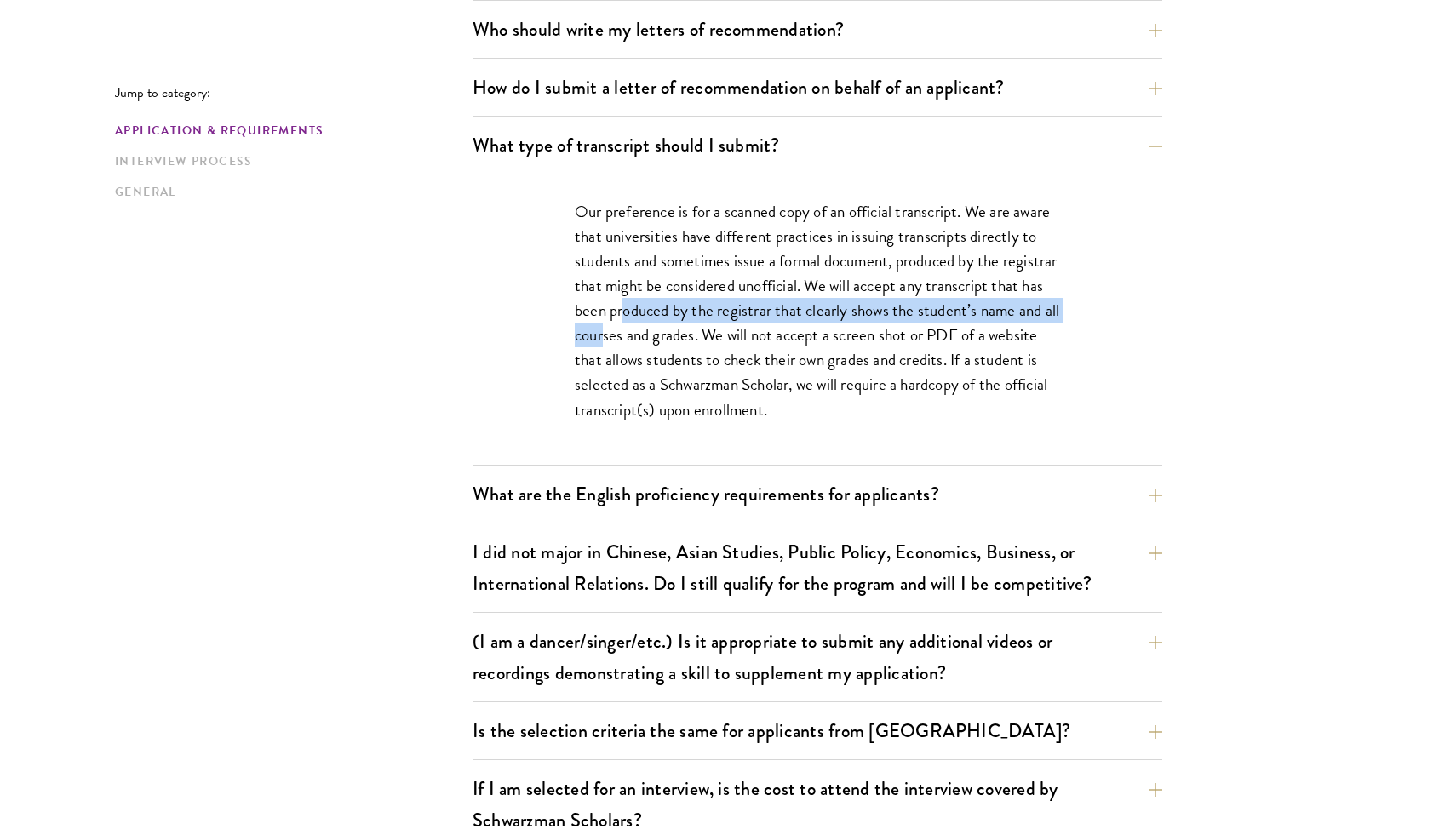
drag, startPoint x: 678, startPoint y: 314, endPoint x: 686, endPoint y: 334, distance: 21.5
click at [686, 334] on p "Our preference is for a scanned copy of an official transcript. We are aware th…" at bounding box center [817, 310] width 485 height 223
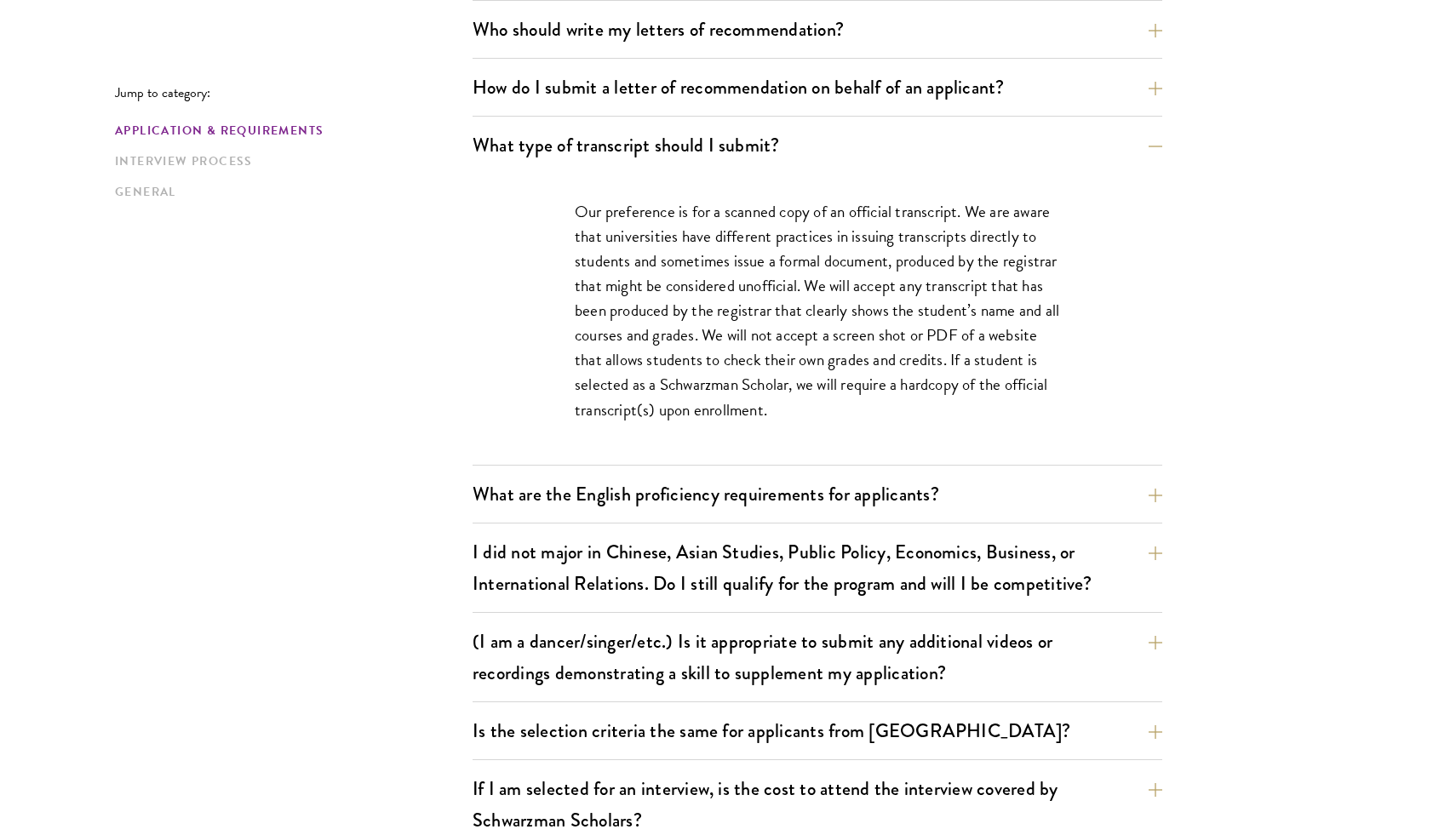
click at [711, 330] on p "Our preference is for a scanned copy of an official transcript. We are aware th…" at bounding box center [817, 310] width 485 height 223
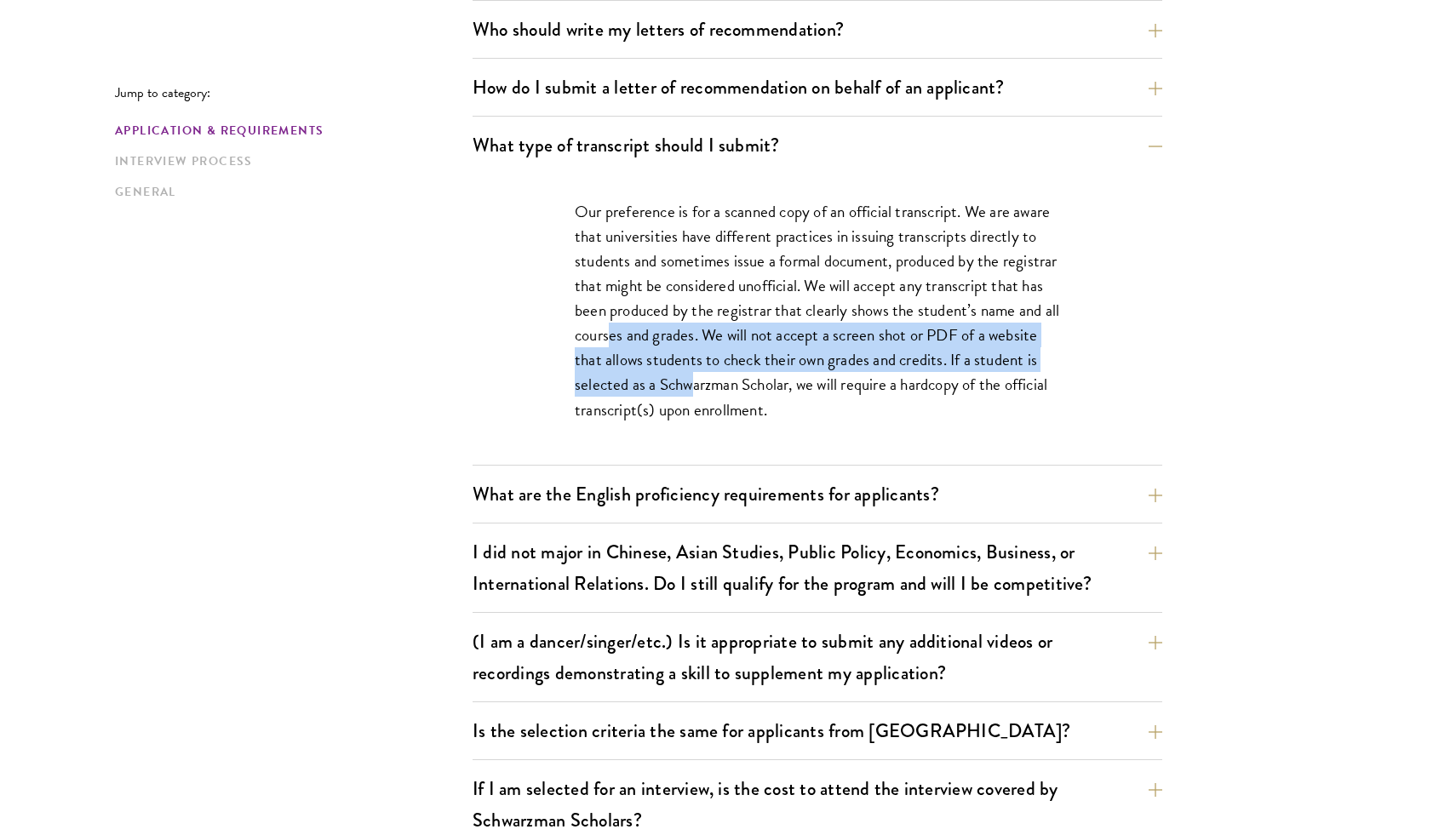
drag, startPoint x: 692, startPoint y: 331, endPoint x: 758, endPoint y: 383, distance: 84.0
click at [758, 383] on p "Our preference is for a scanned copy of an official transcript. We are aware th…" at bounding box center [817, 310] width 485 height 223
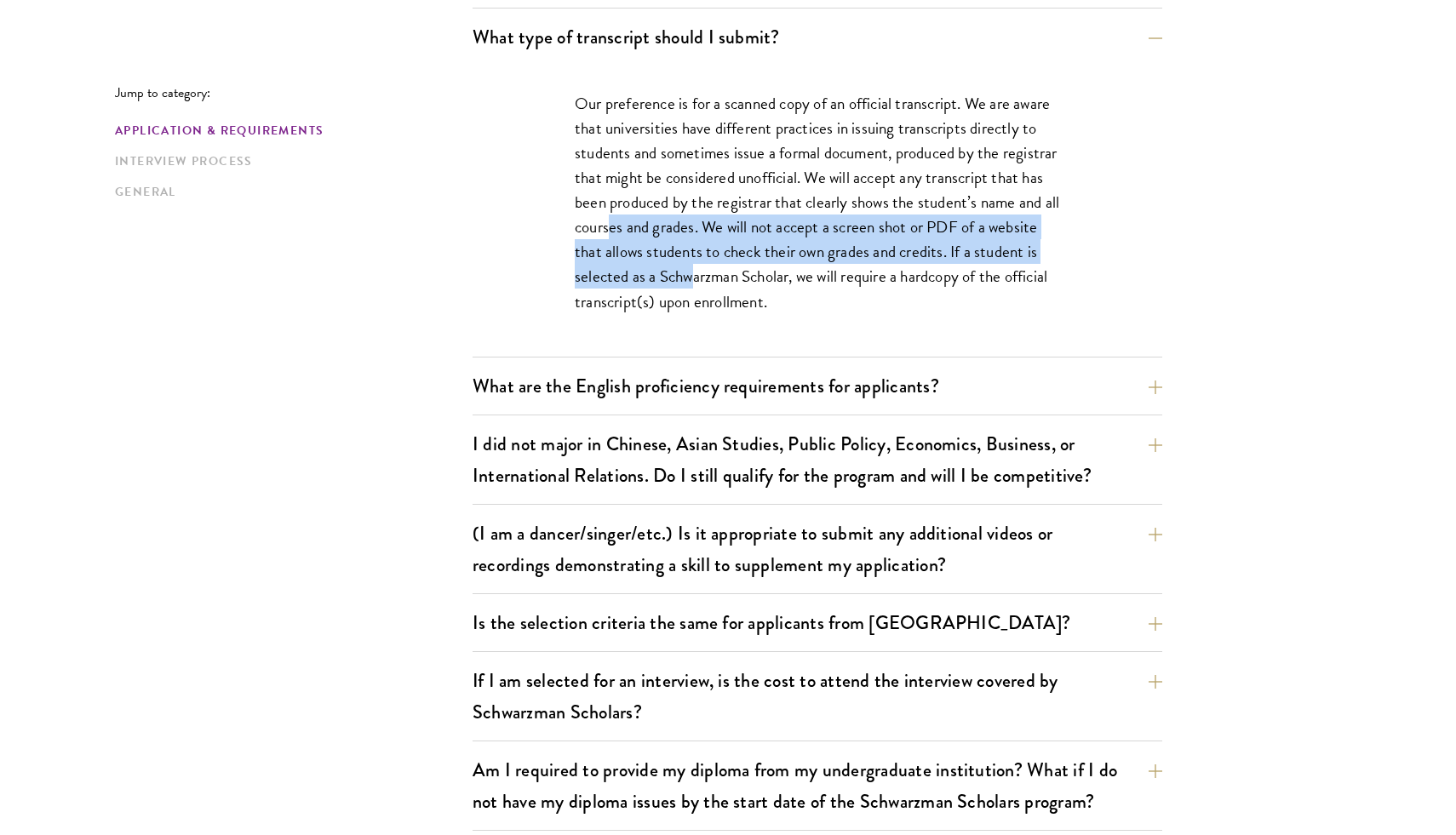
scroll to position [1381, 0]
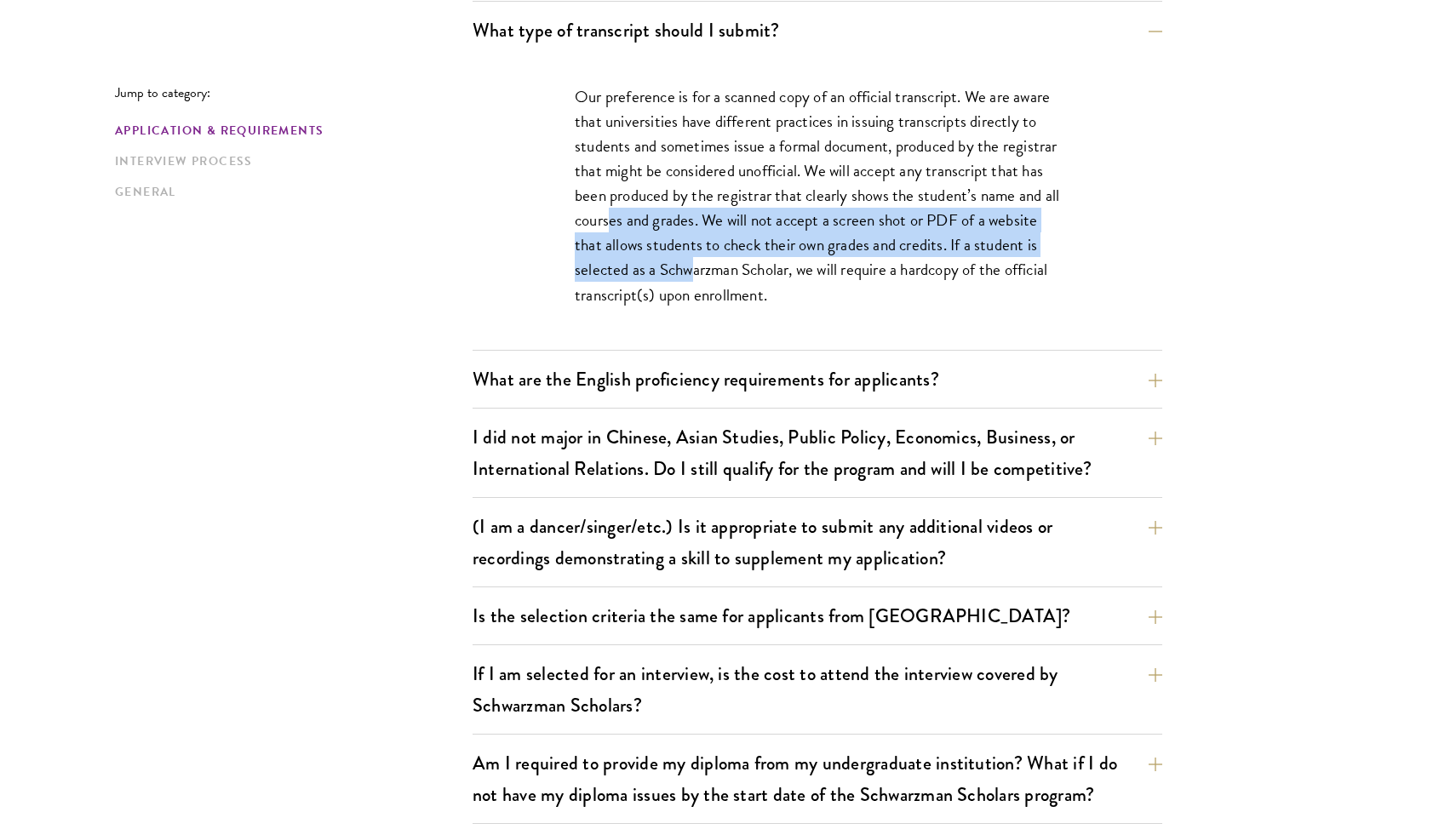
click at [813, 256] on p "Our preference is for a scanned copy of an official transcript. We are aware th…" at bounding box center [817, 195] width 485 height 223
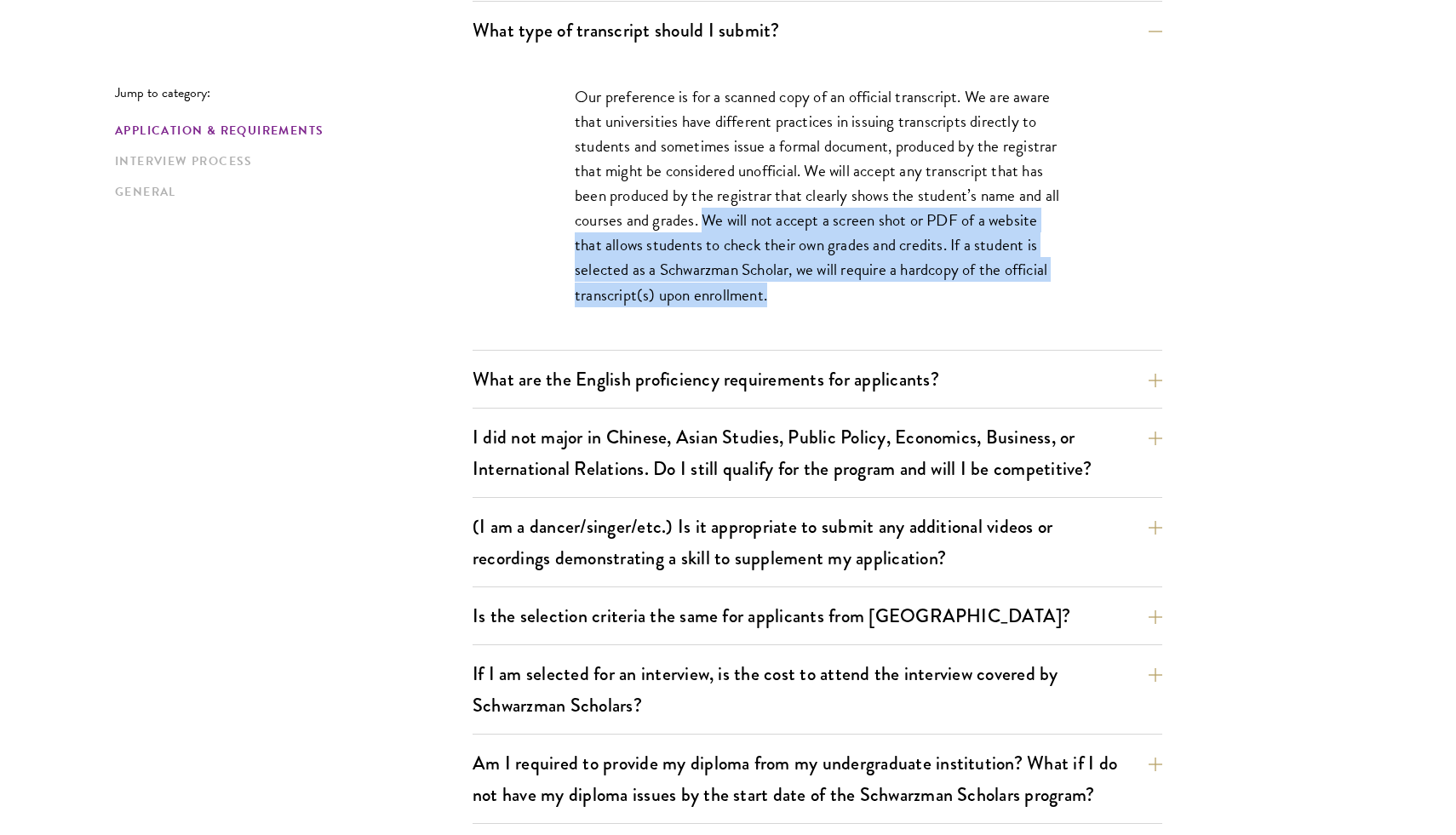
drag, startPoint x: 791, startPoint y: 226, endPoint x: 843, endPoint y: 289, distance: 81.7
click at [843, 289] on p "Our preference is for a scanned copy of an official transcript. We are aware th…" at bounding box center [817, 195] width 485 height 223
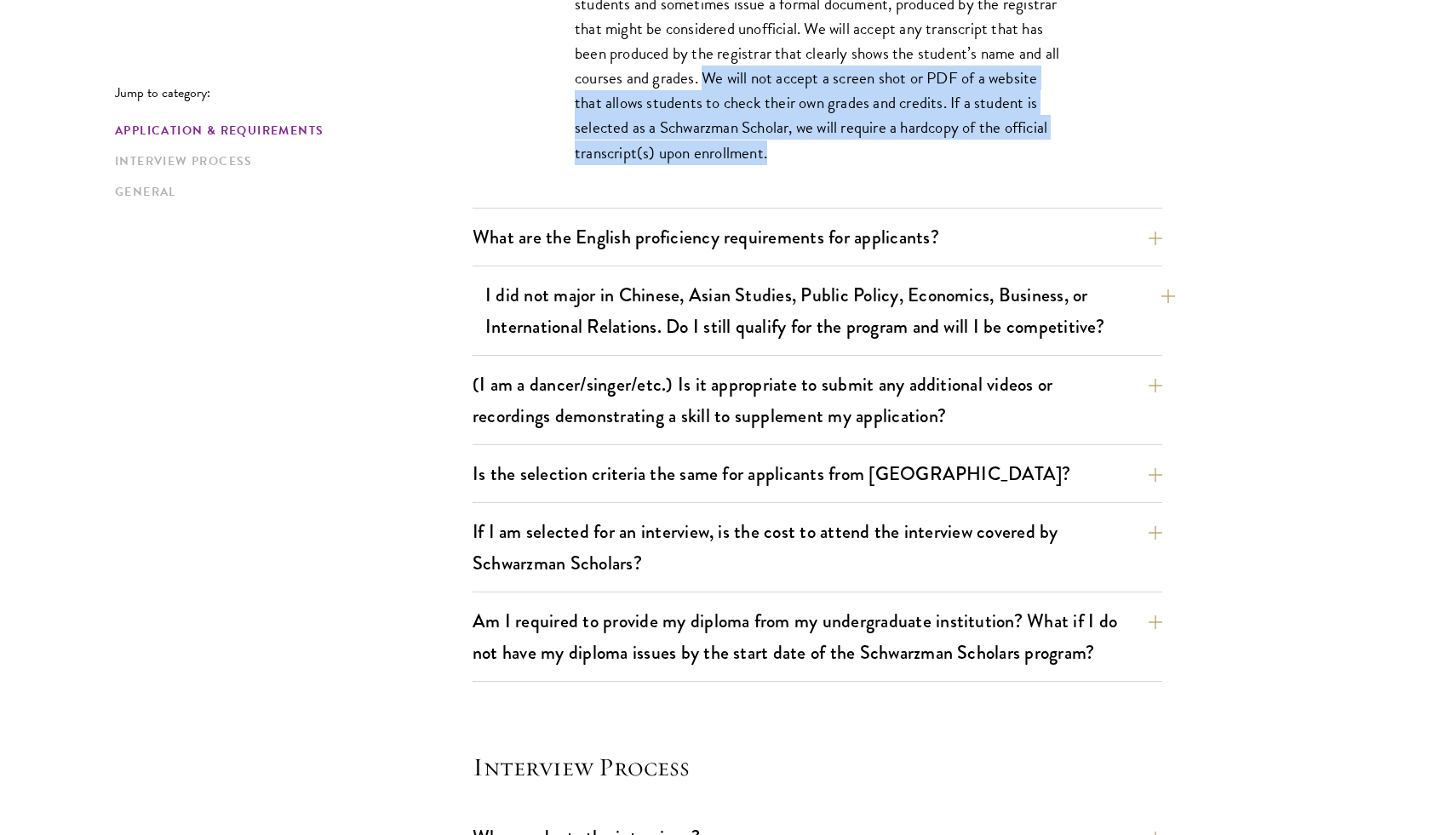
scroll to position [1525, 0]
click at [775, 482] on button "Is the selection criteria the same for applicants from China?" at bounding box center [817, 471] width 690 height 38
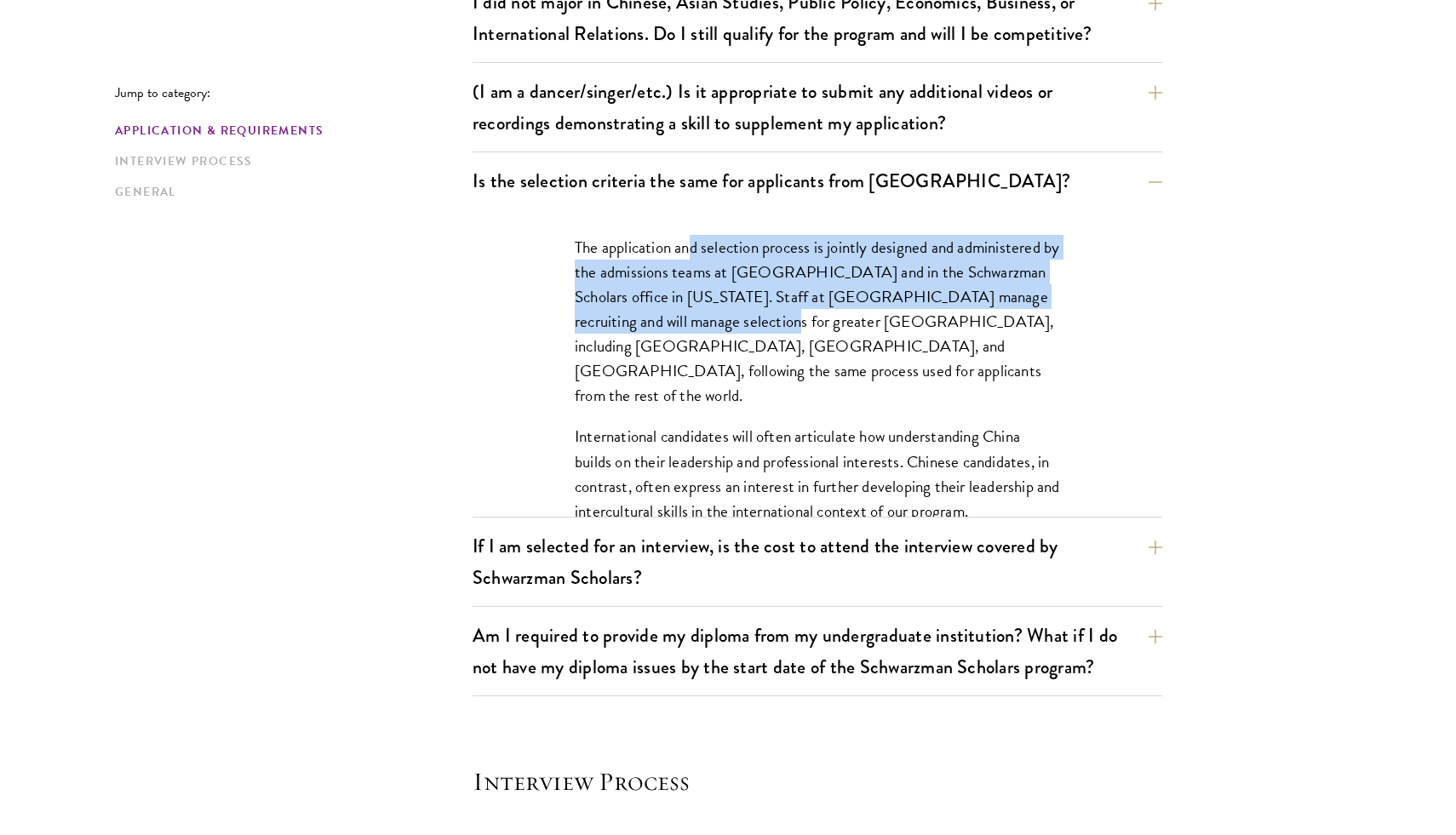
drag, startPoint x: 691, startPoint y: 243, endPoint x: 688, endPoint y: 317, distance: 74.1
click at [688, 317] on p "The application and selection process is jointly designed and administered by t…" at bounding box center [817, 322] width 485 height 173
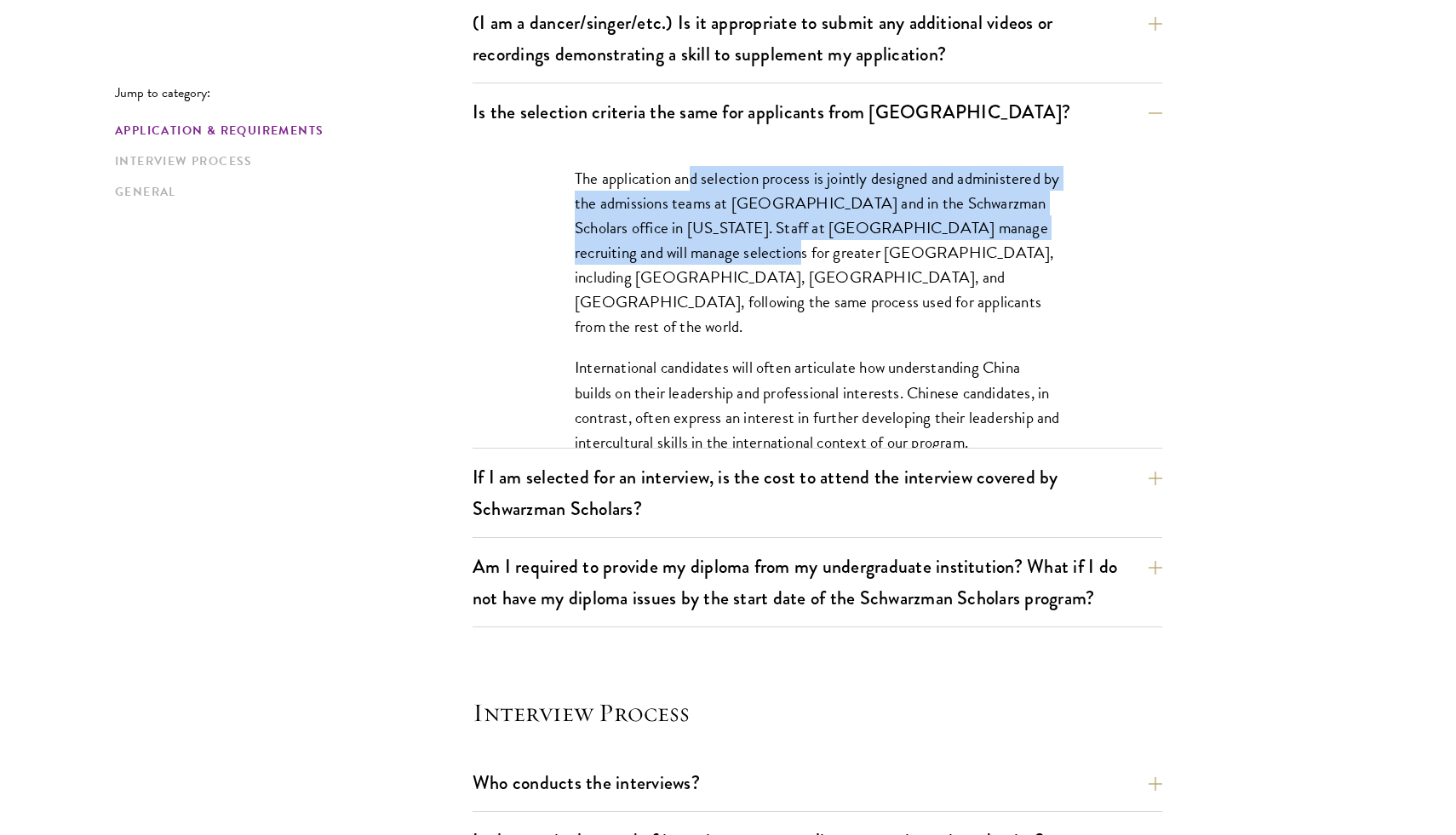
scroll to position [1595, 0]
click at [673, 487] on button "If I am selected for an interview, is the cost to attend the interview covered …" at bounding box center [830, 491] width 690 height 70
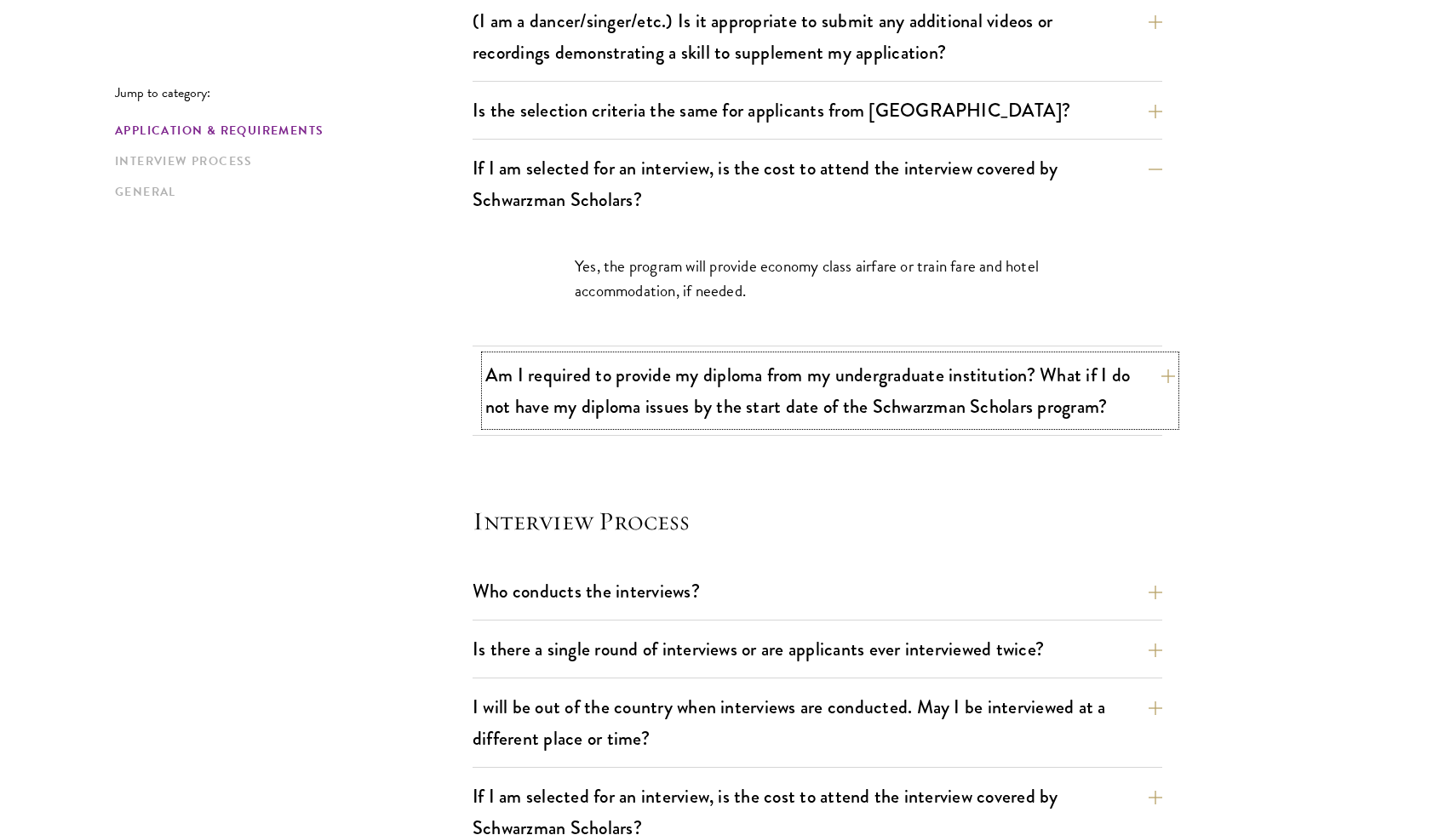
click at [687, 386] on button "Am I required to provide my diploma from my undergraduate institution? What if …" at bounding box center [830, 391] width 690 height 70
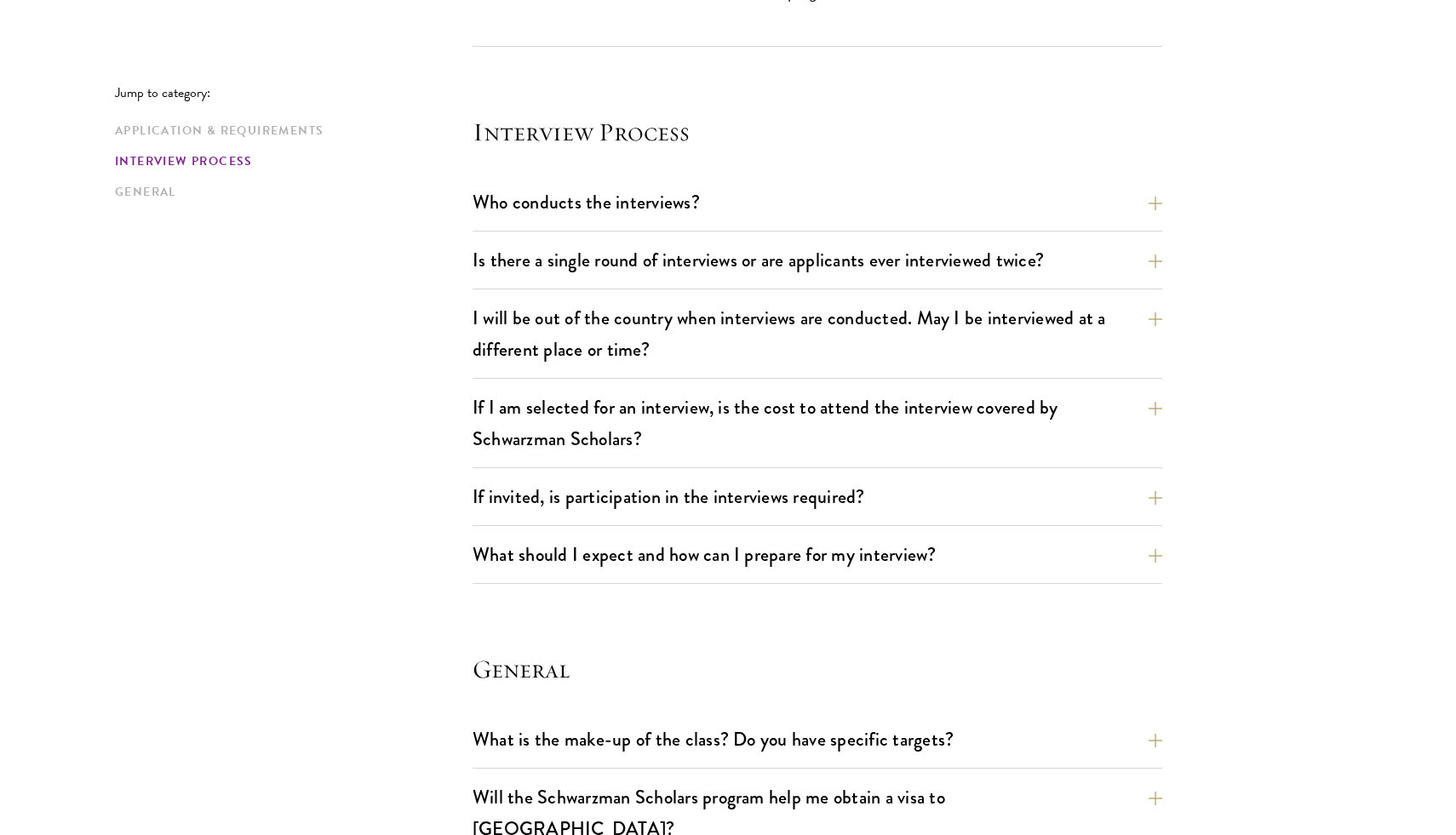
scroll to position [2090, 0]
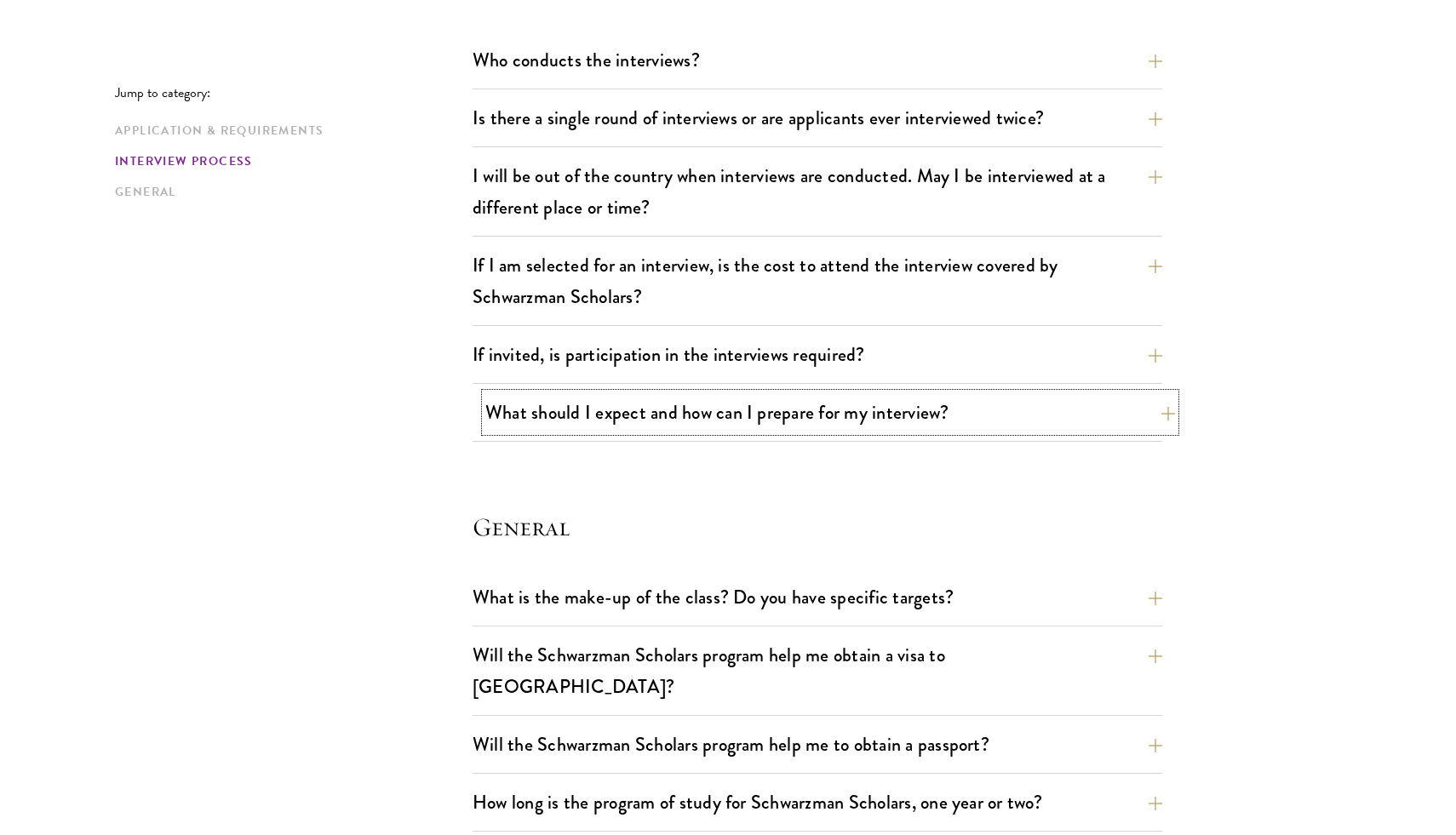
click at [630, 425] on button "What should I expect and how can I prepare for my interview?" at bounding box center [830, 411] width 690 height 38
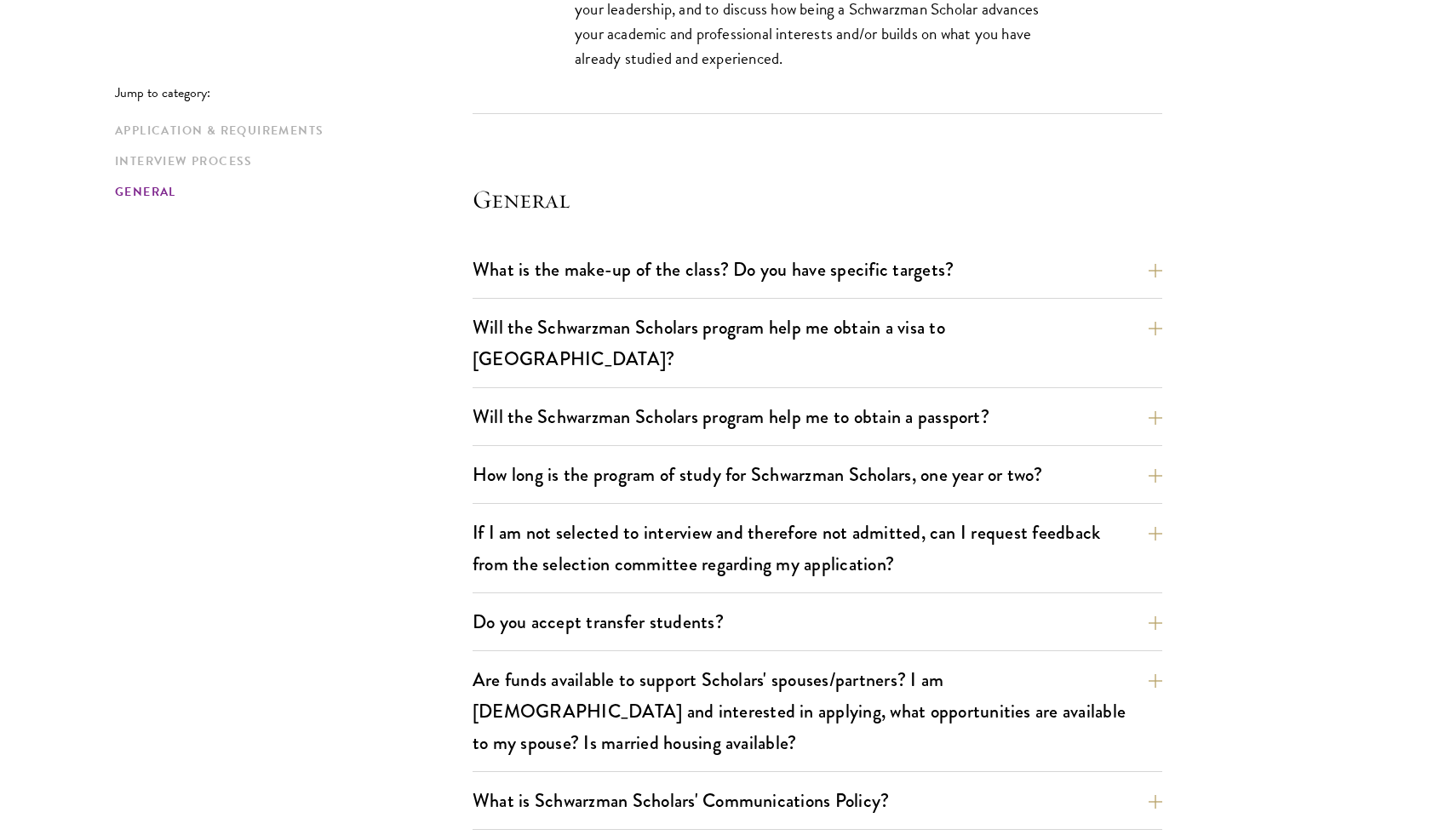
scroll to position [3391, 0]
click at [646, 456] on button "How long is the program of study for Schwarzman Scholars, one year or two?" at bounding box center [830, 472] width 690 height 38
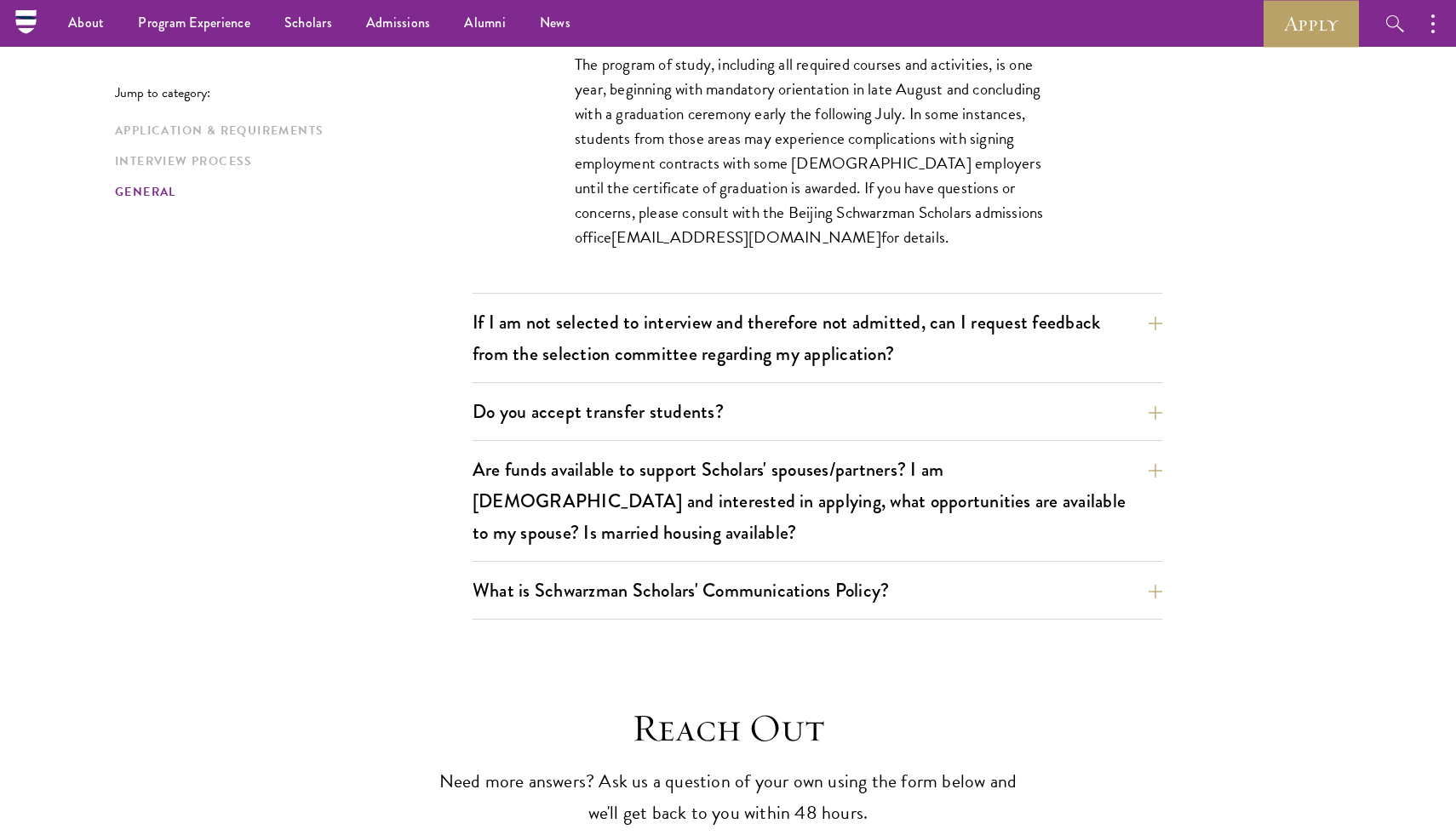
scroll to position [2641, 0]
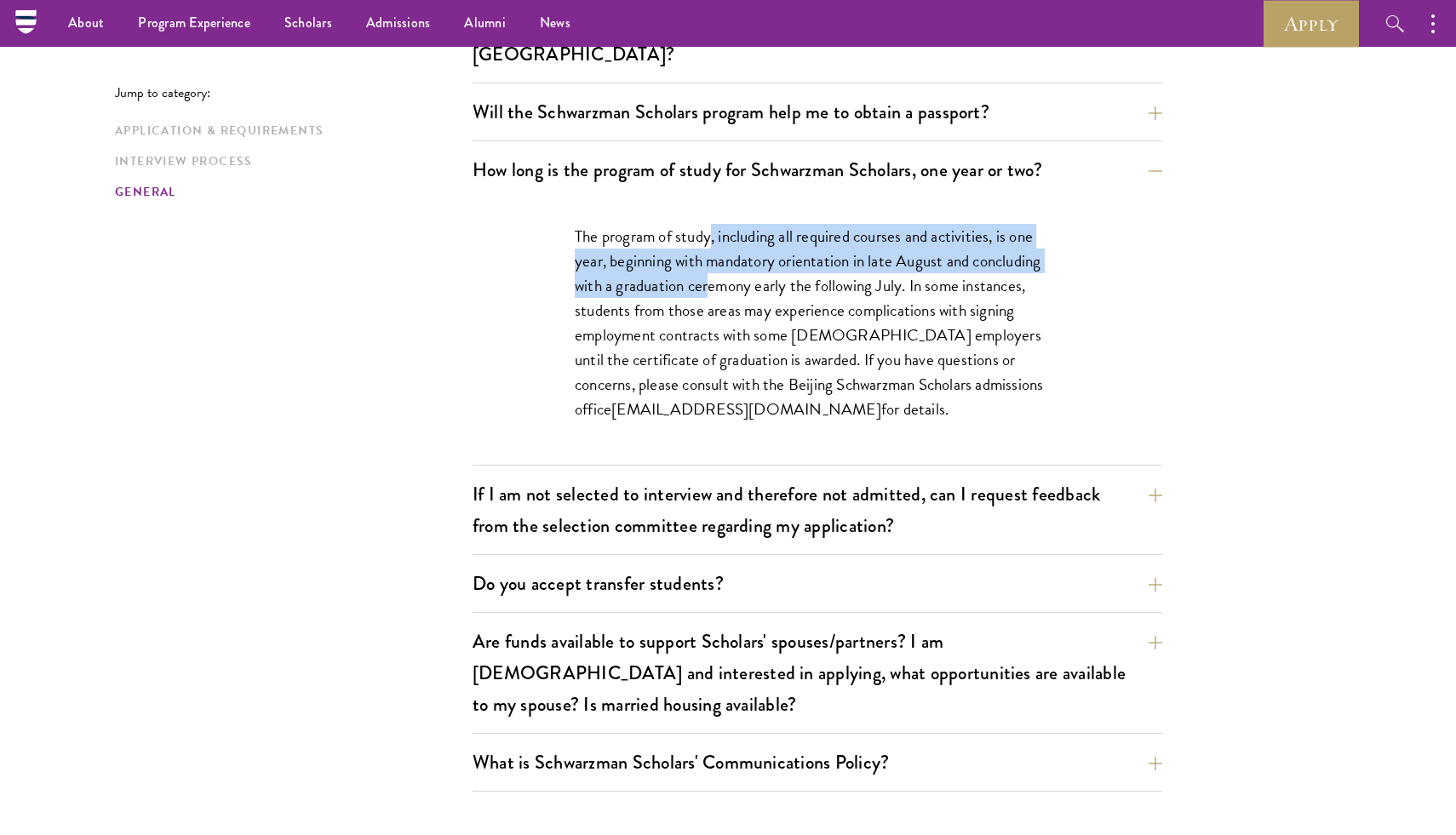
drag, startPoint x: 710, startPoint y: 208, endPoint x: 710, endPoint y: 245, distance: 37.0
click at [710, 245] on p "The program of study, including all required courses and activities, is one yea…" at bounding box center [817, 323] width 485 height 198
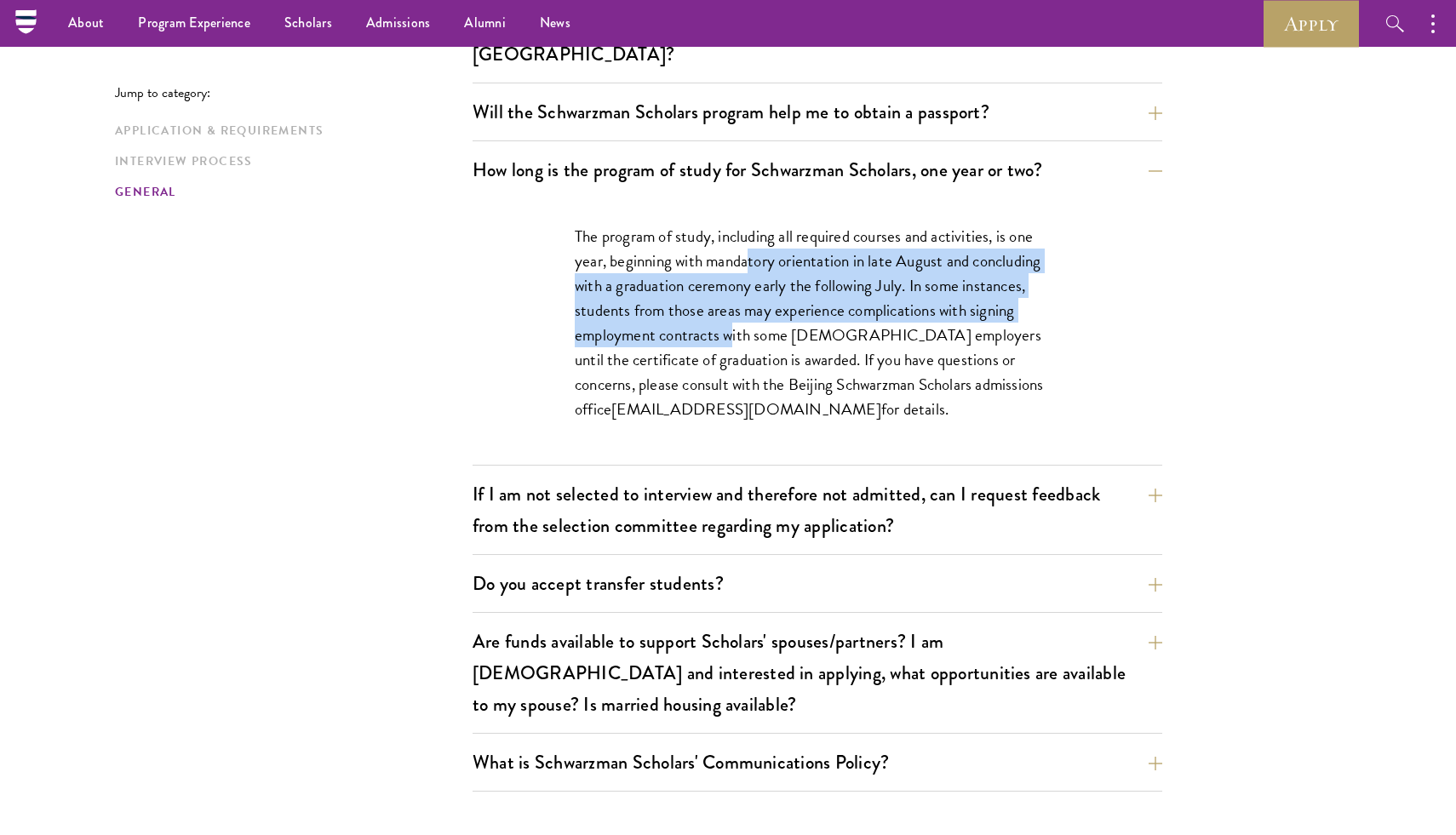
drag, startPoint x: 748, startPoint y: 234, endPoint x: 730, endPoint y: 305, distance: 73.2
click at [730, 305] on p "The program of study, including all required courses and activities, is one yea…" at bounding box center [817, 323] width 485 height 198
click at [809, 272] on p "The program of study, including all required courses and activities, is one yea…" at bounding box center [817, 323] width 485 height 198
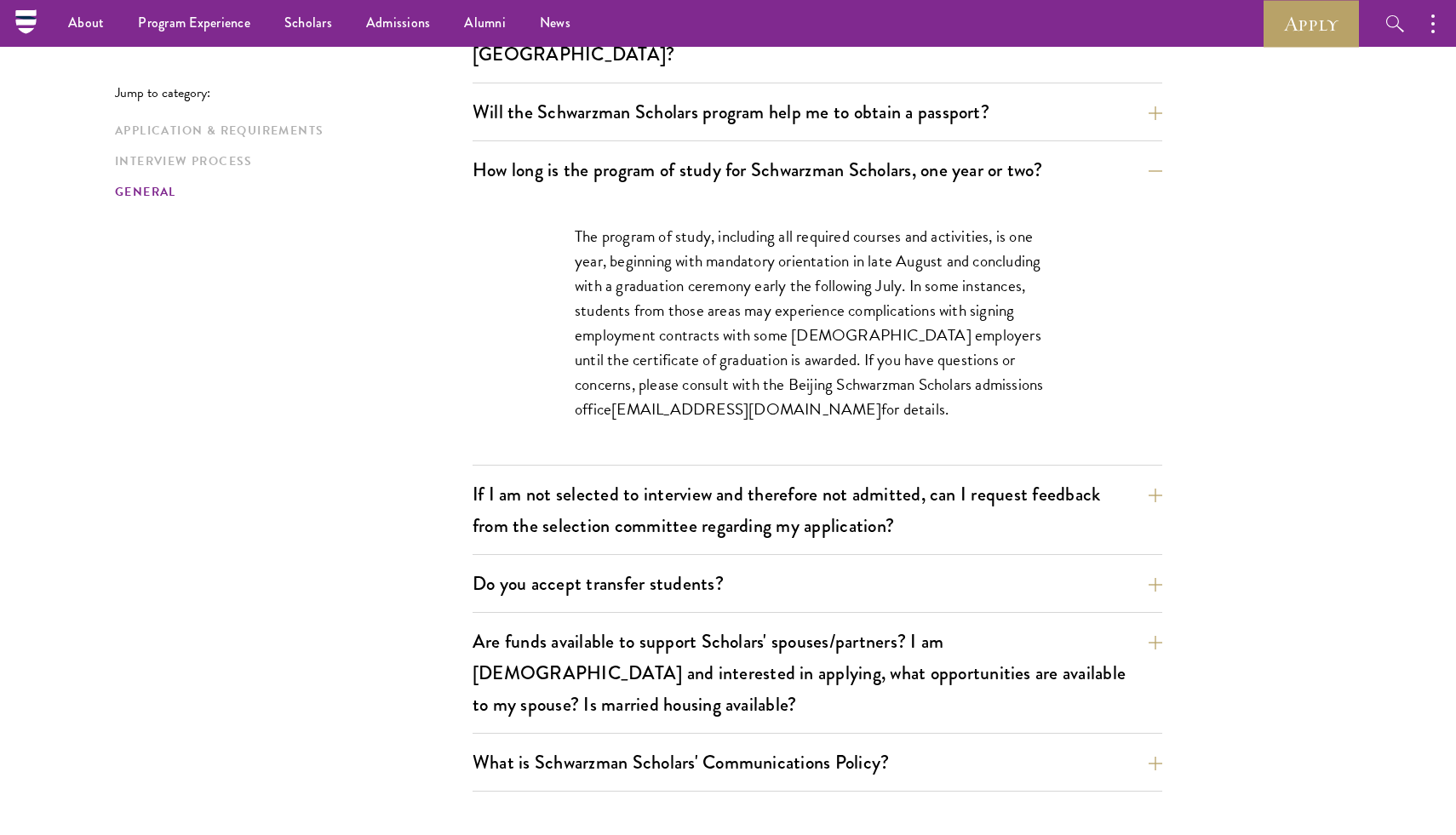
click at [806, 274] on p "The program of study, including all required courses and activities, is one yea…" at bounding box center [817, 323] width 485 height 198
click at [720, 498] on button "If I am not selected to interview and therefore not admitted, can I request fee…" at bounding box center [830, 509] width 690 height 70
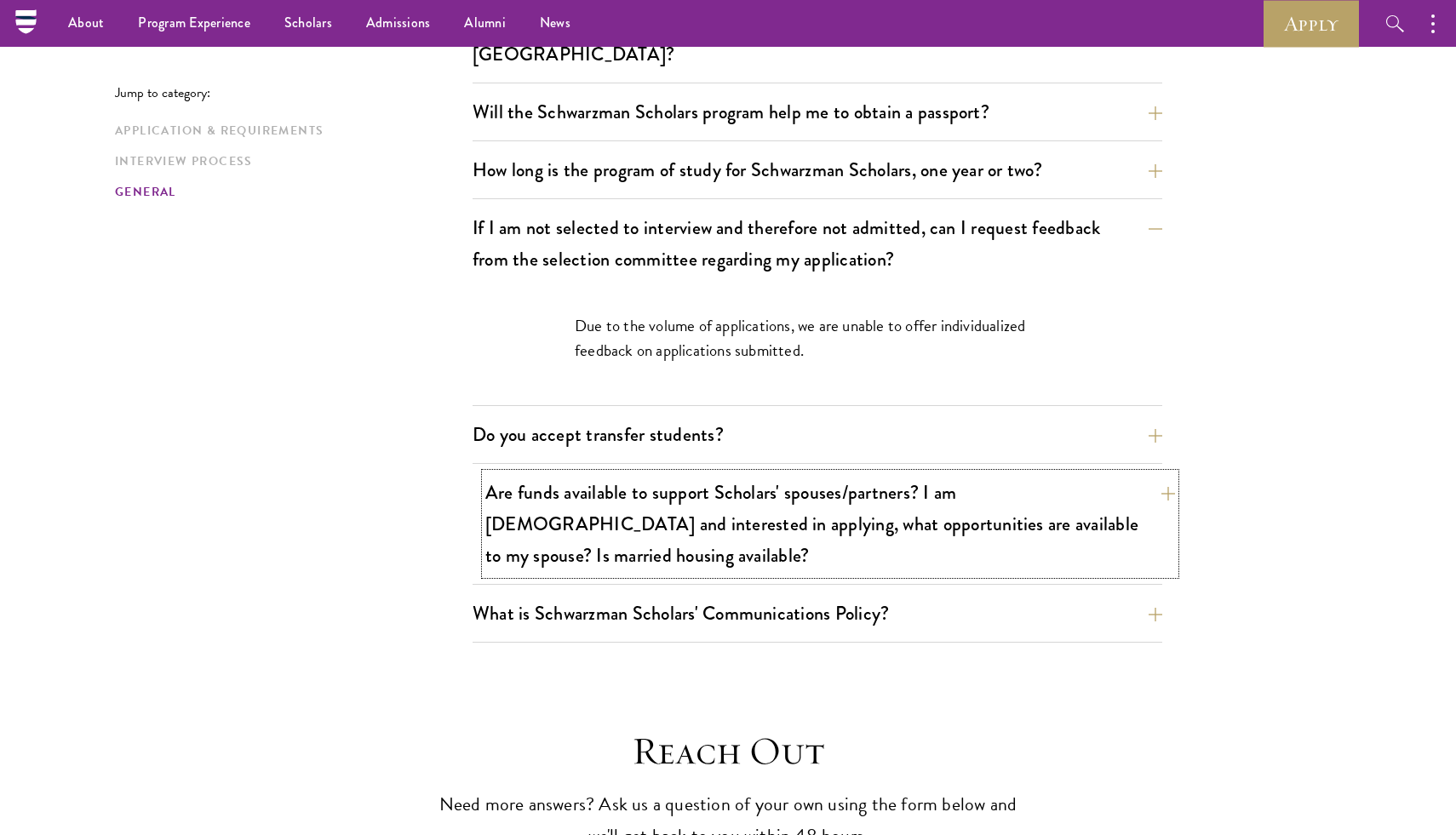
click at [626, 477] on button "Are funds available to support Scholars' spouses/partners? I am married and int…" at bounding box center [830, 524] width 690 height 101
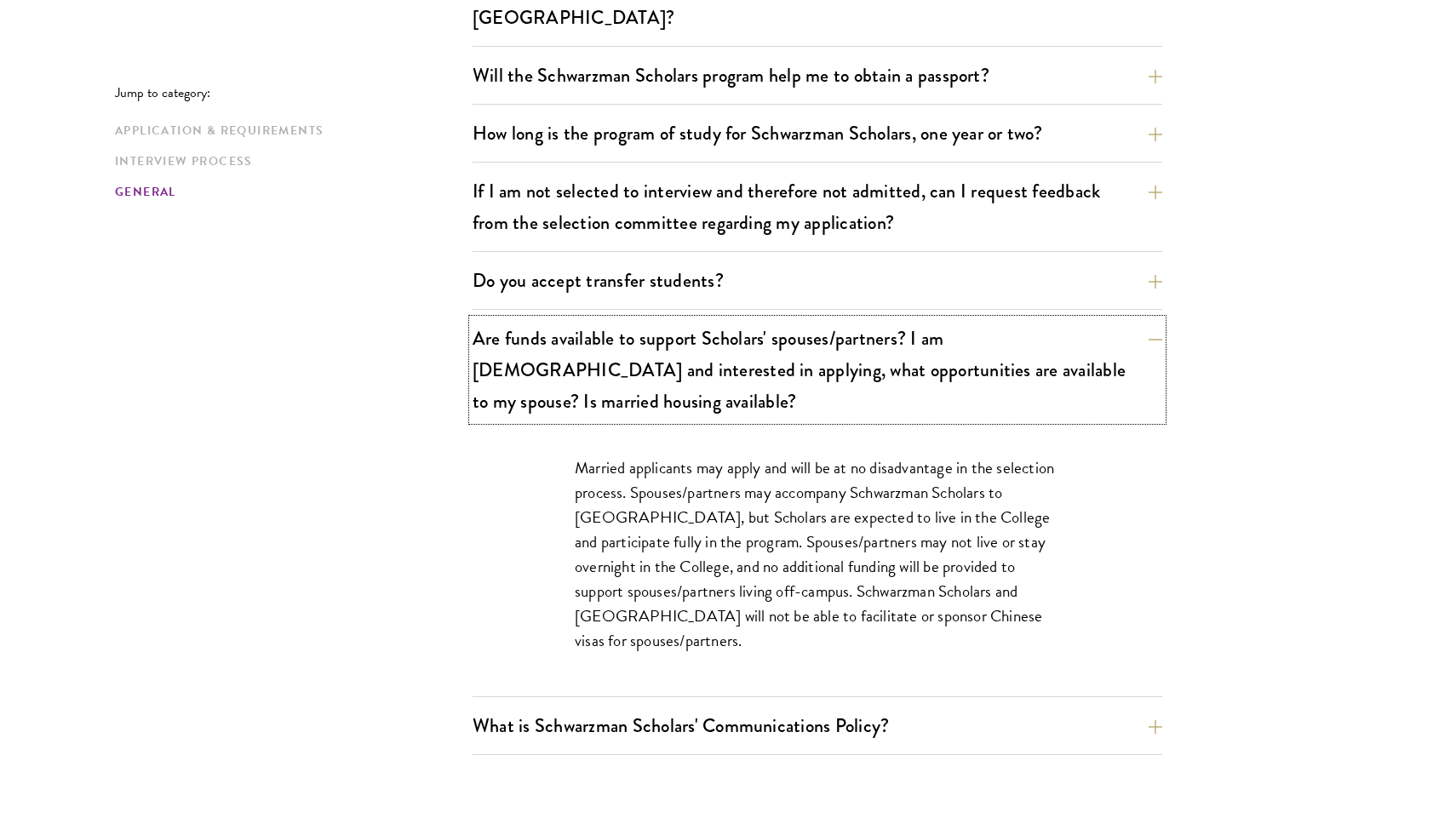
scroll to position [2702, 0]
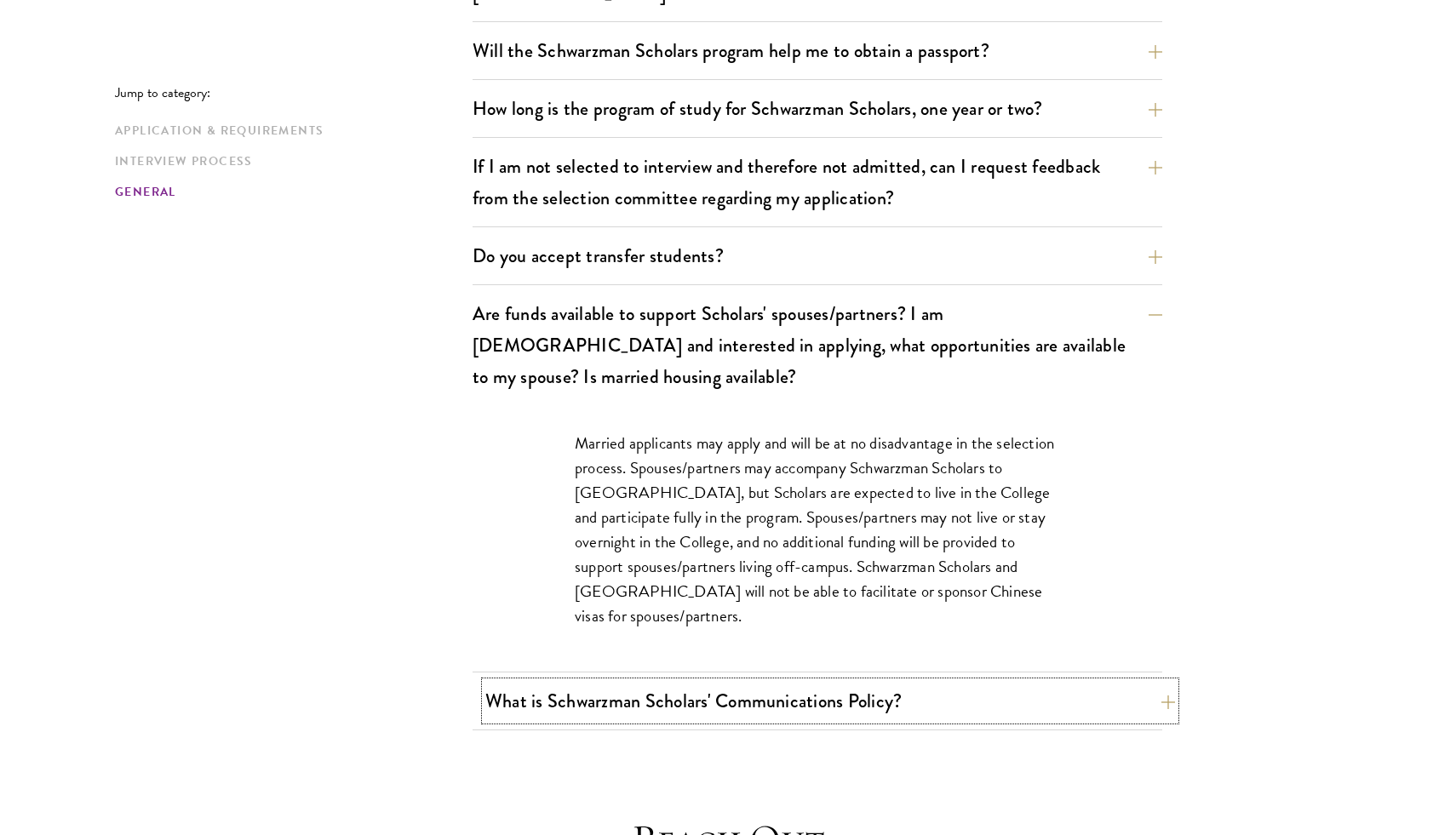
click at [653, 681] on button "What is Schwarzman Scholars' Communications Policy?" at bounding box center [830, 700] width 690 height 38
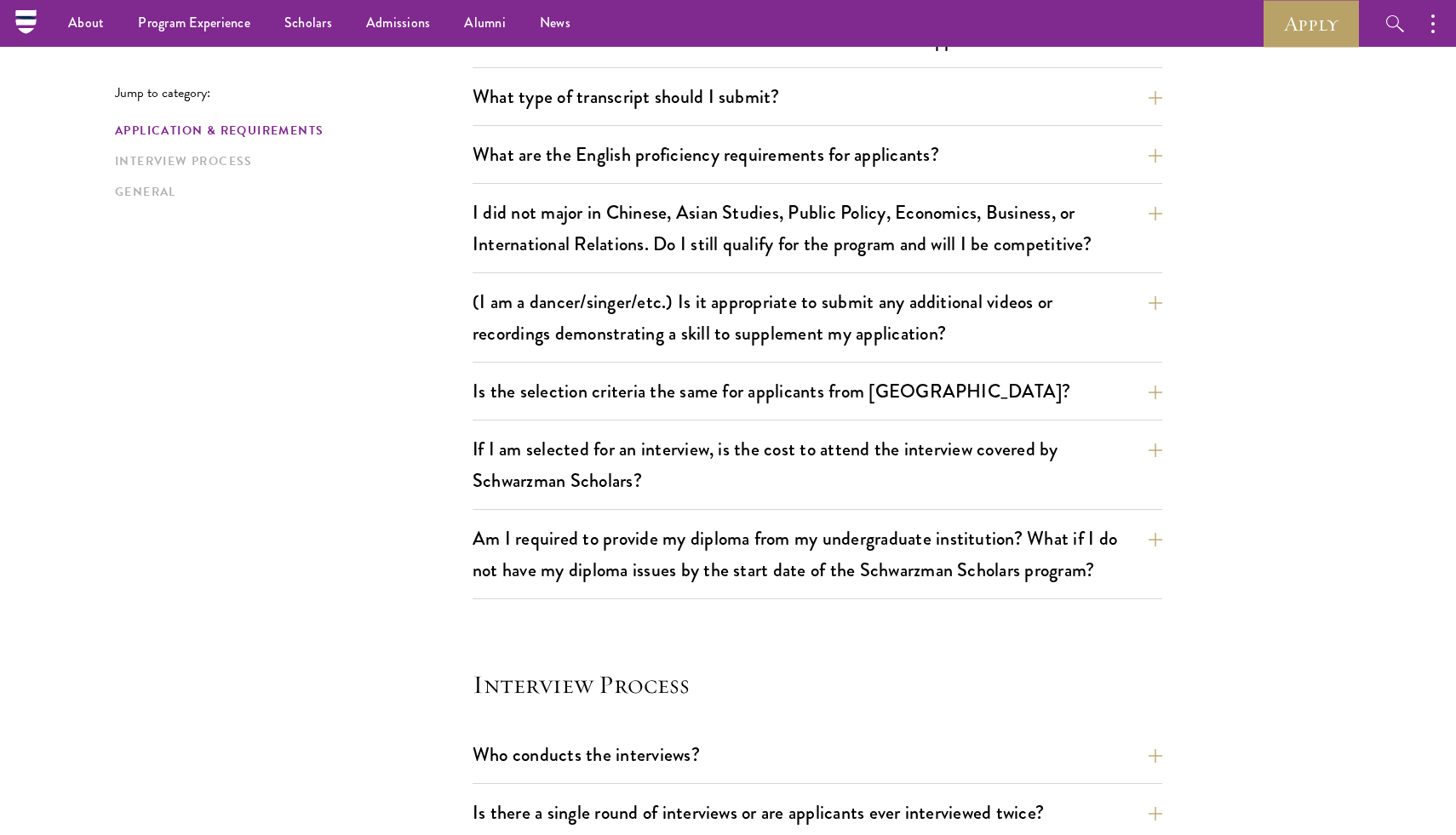
scroll to position [1307, 0]
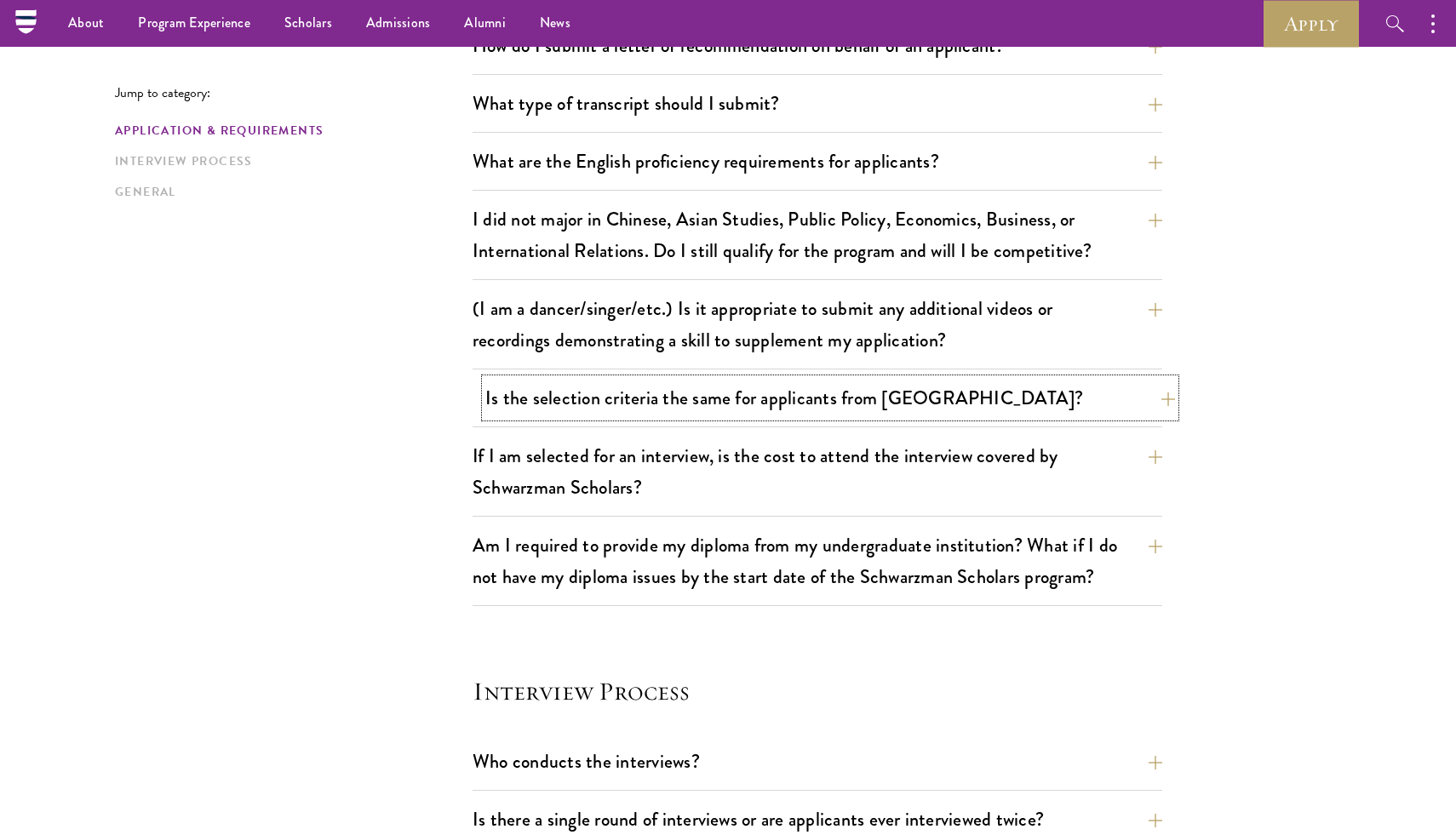
click at [666, 406] on button "Is the selection criteria the same for applicants from China?" at bounding box center [830, 398] width 690 height 38
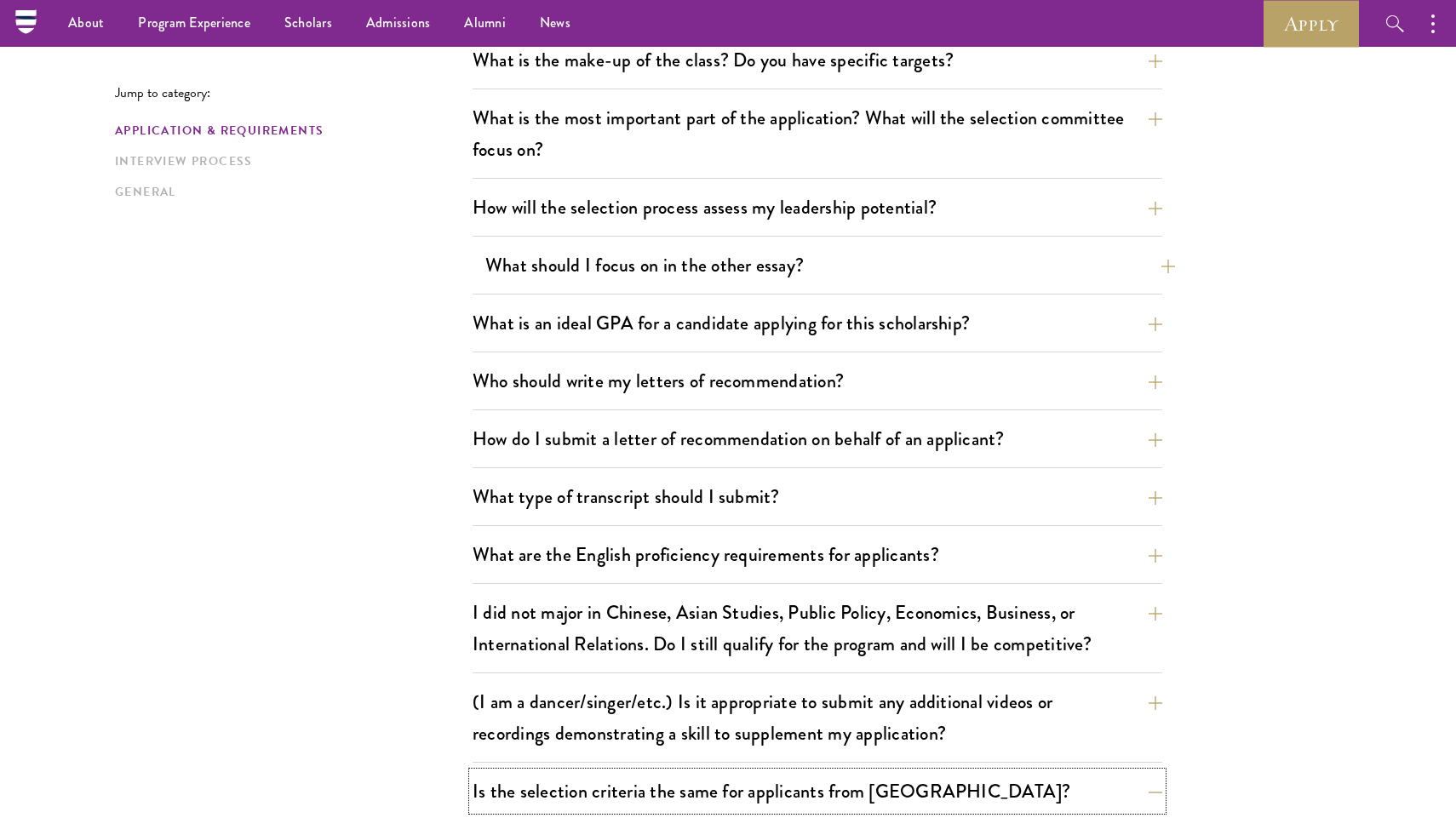
scroll to position [814, 0]
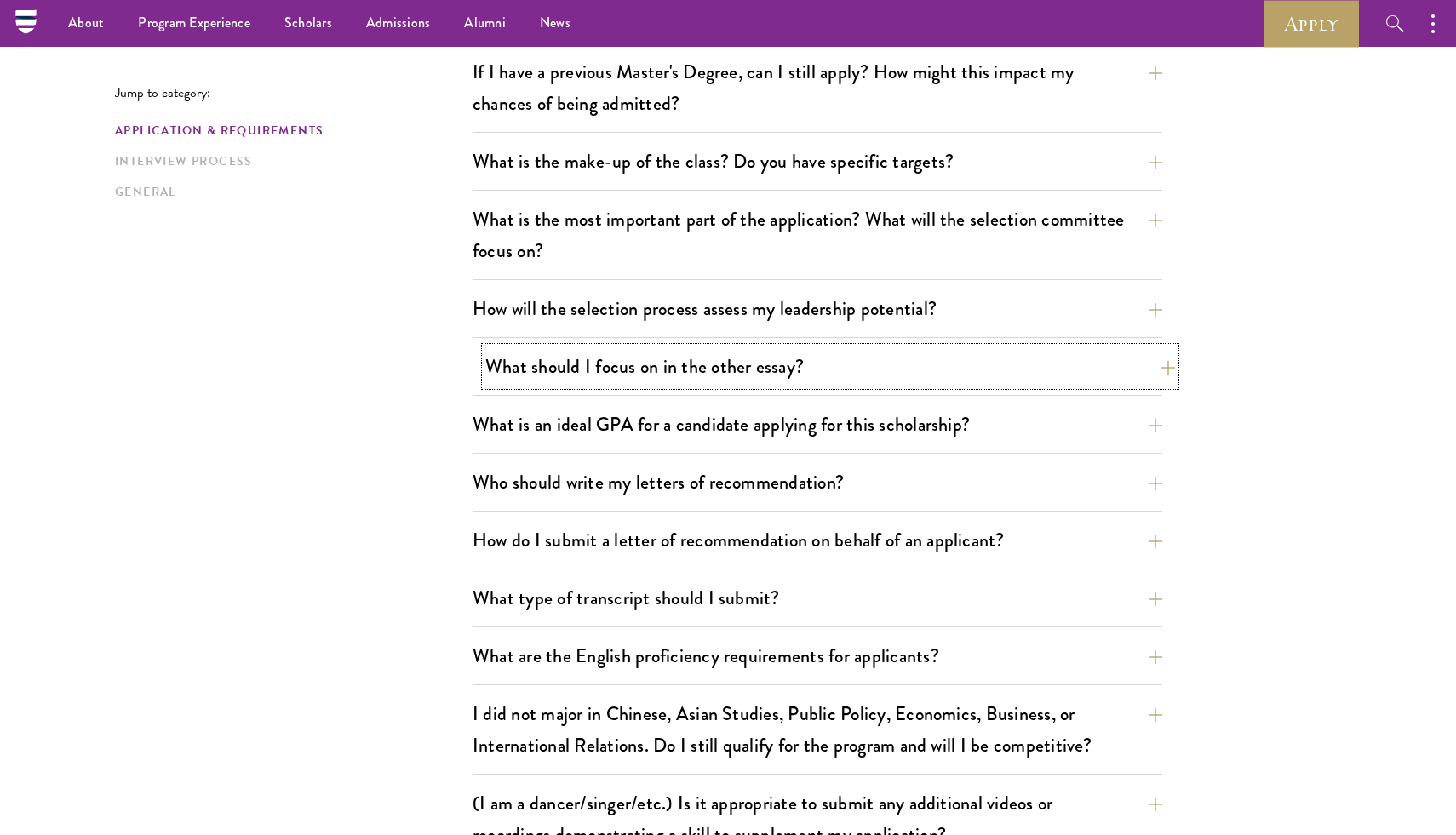
click at [569, 384] on button "What should I focus on in the other essay?" at bounding box center [830, 365] width 690 height 38
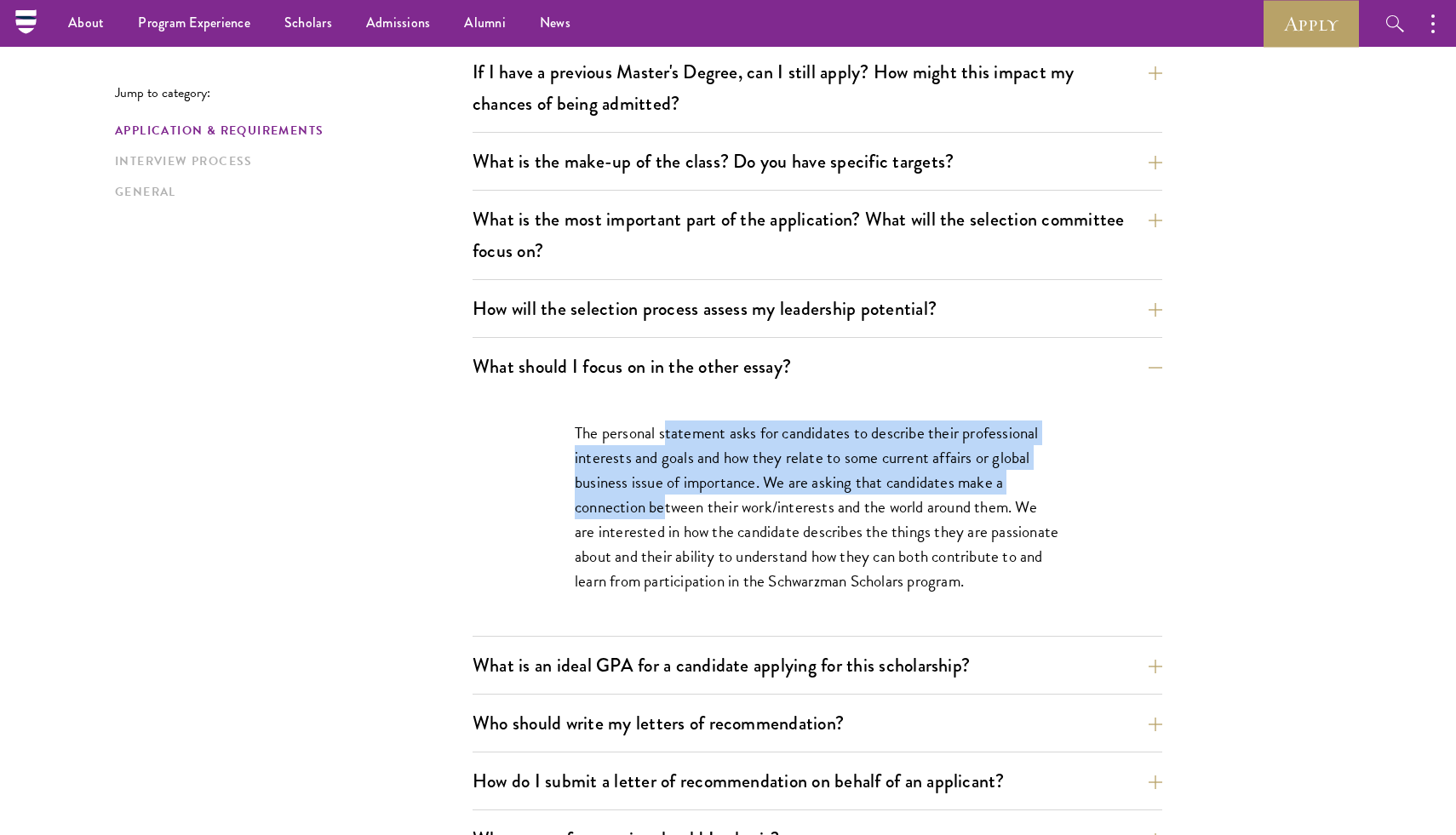
drag, startPoint x: 666, startPoint y: 421, endPoint x: 666, endPoint y: 495, distance: 74.0
click at [666, 495] on p "The personal statement asks for candidates to describe their professional inter…" at bounding box center [817, 506] width 485 height 173
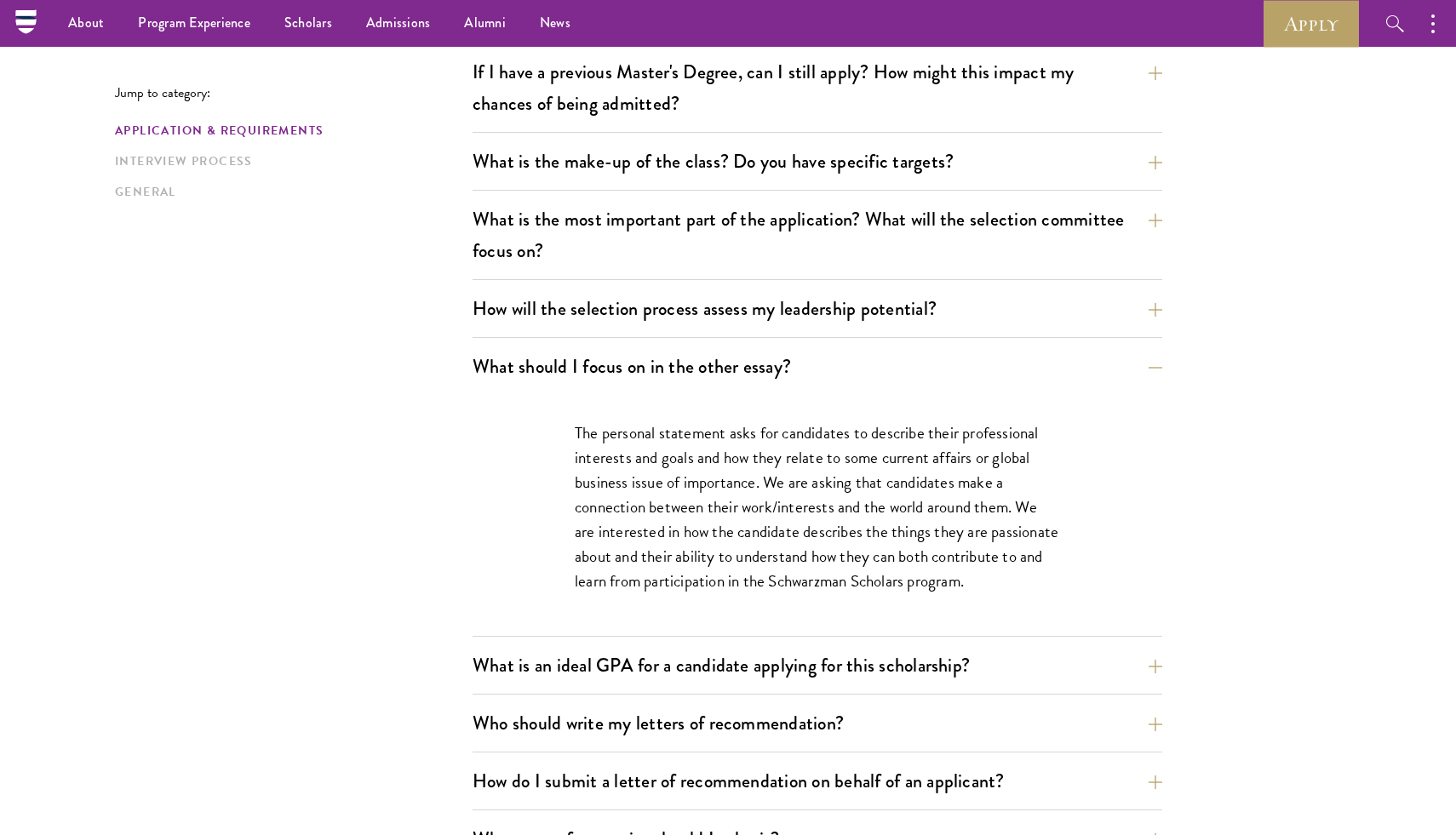
click at [729, 458] on p "The personal statement asks for candidates to describe their professional inter…" at bounding box center [817, 506] width 485 height 173
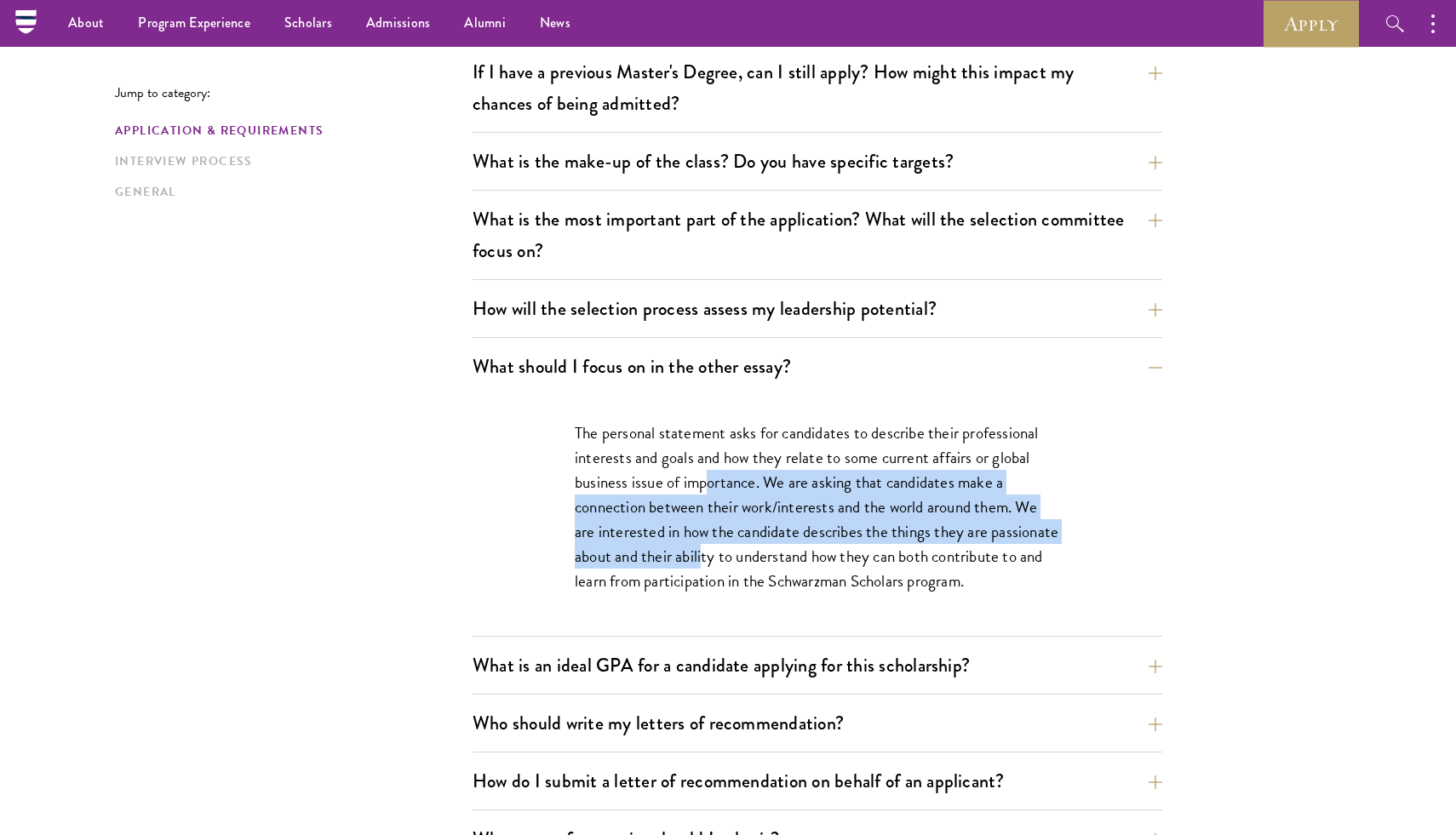
drag, startPoint x: 704, startPoint y: 475, endPoint x: 704, endPoint y: 558, distance: 83.0
click at [704, 558] on p "The personal statement asks for candidates to describe their professional inter…" at bounding box center [817, 506] width 485 height 173
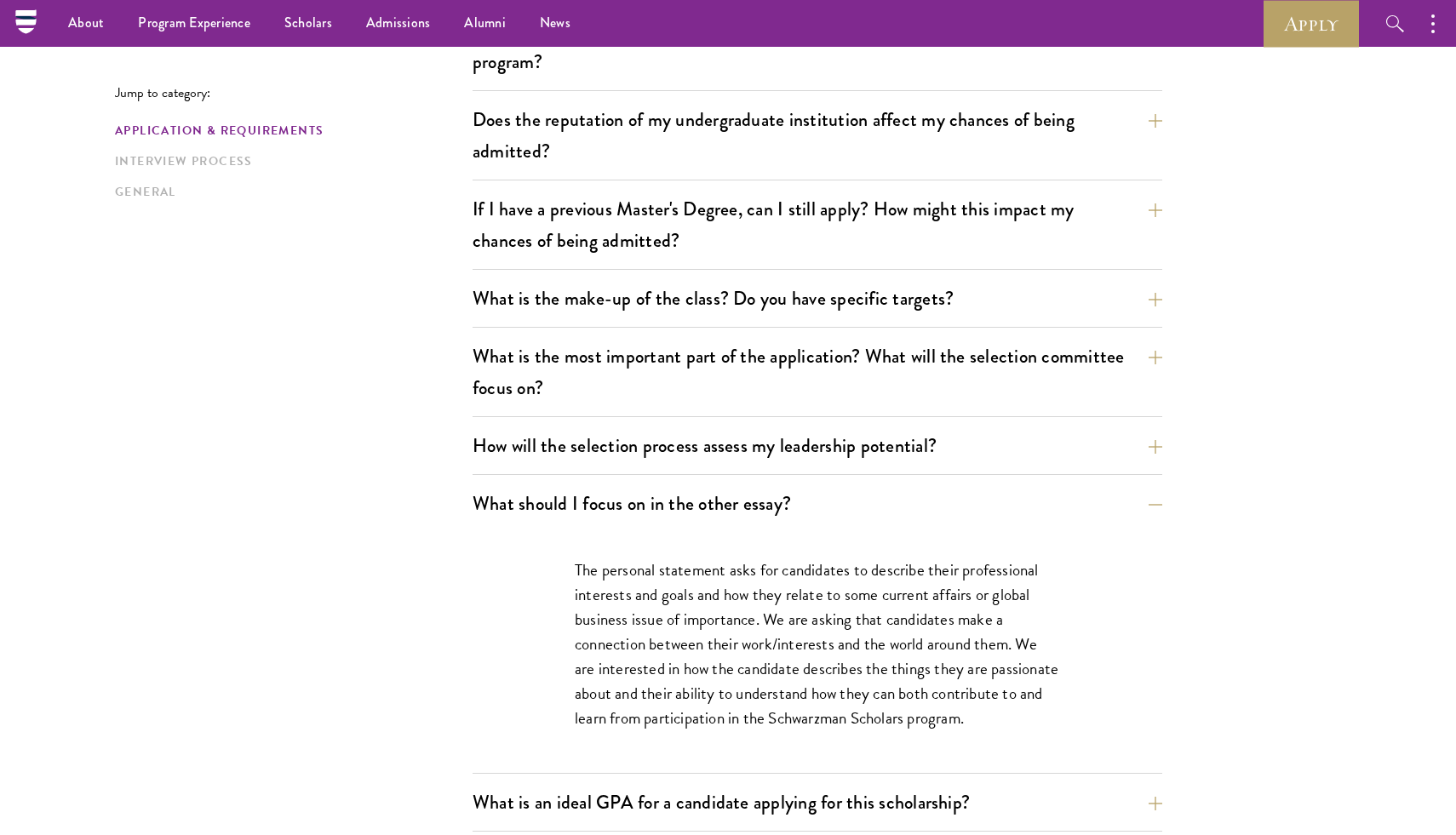
scroll to position [652, 0]
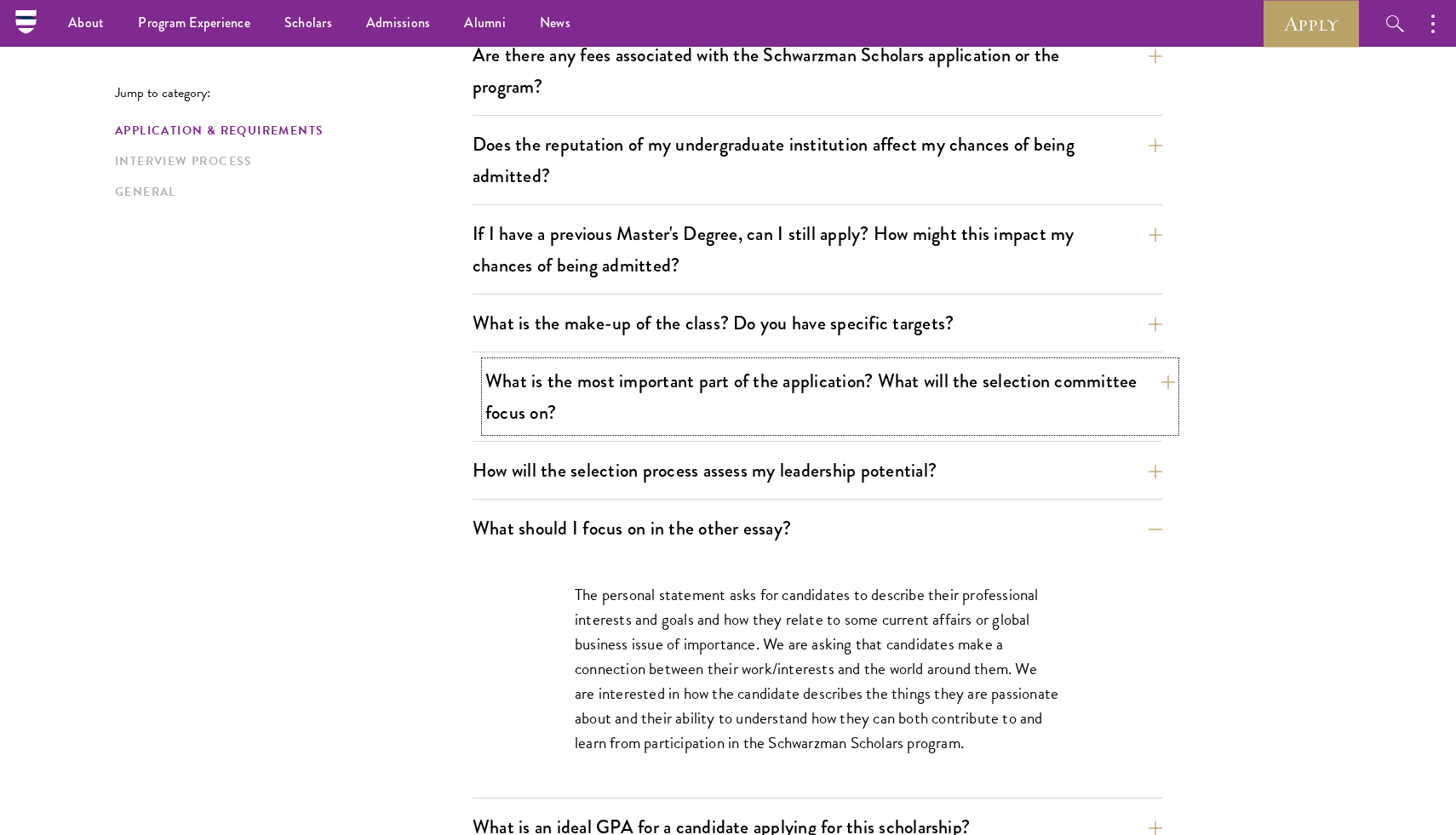
click at [700, 409] on button "What is the most important part of the application? What will the selection com…" at bounding box center [830, 397] width 690 height 70
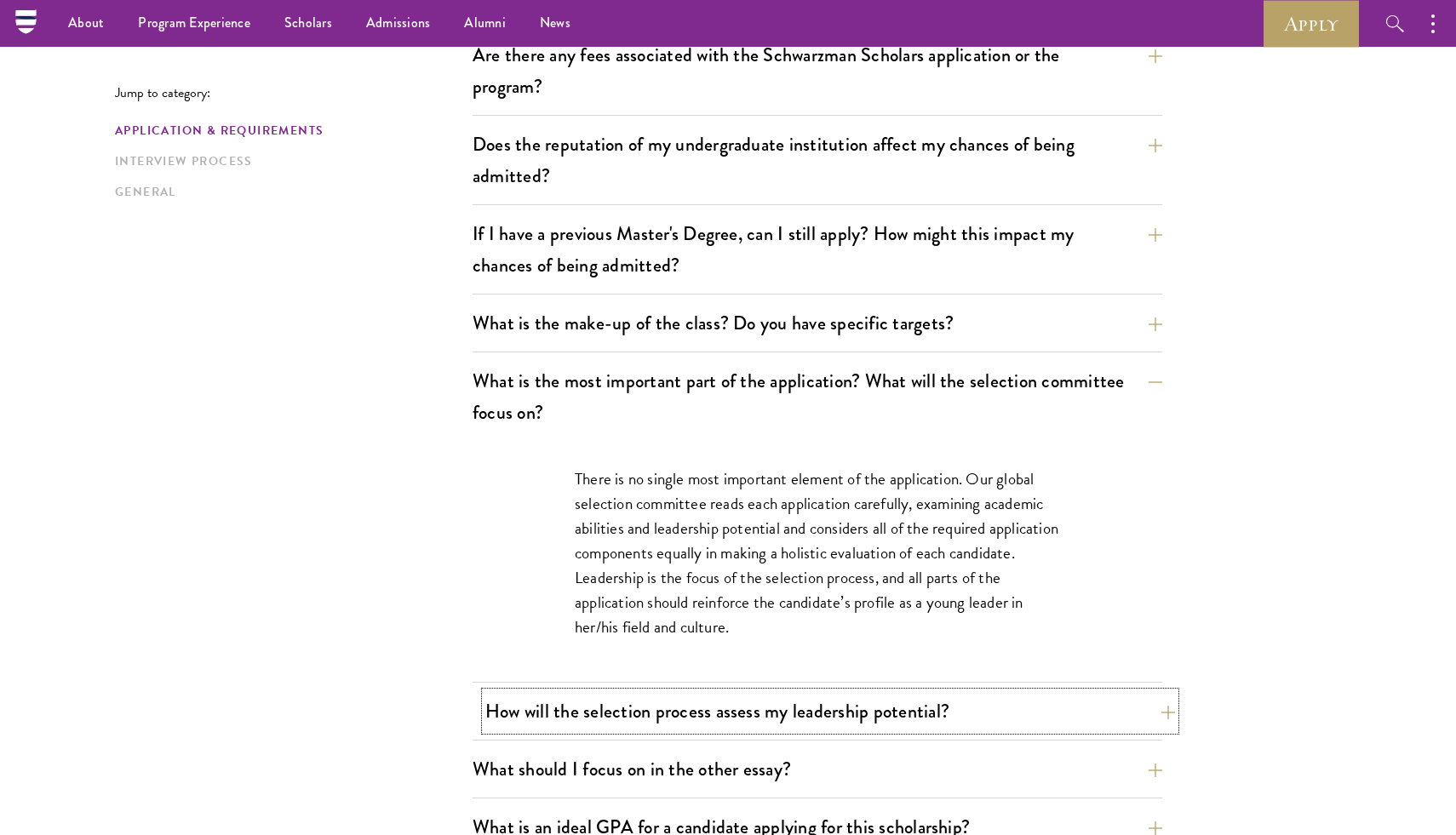
click at [584, 719] on button "How will the selection process assess my leadership potential?" at bounding box center [830, 711] width 690 height 38
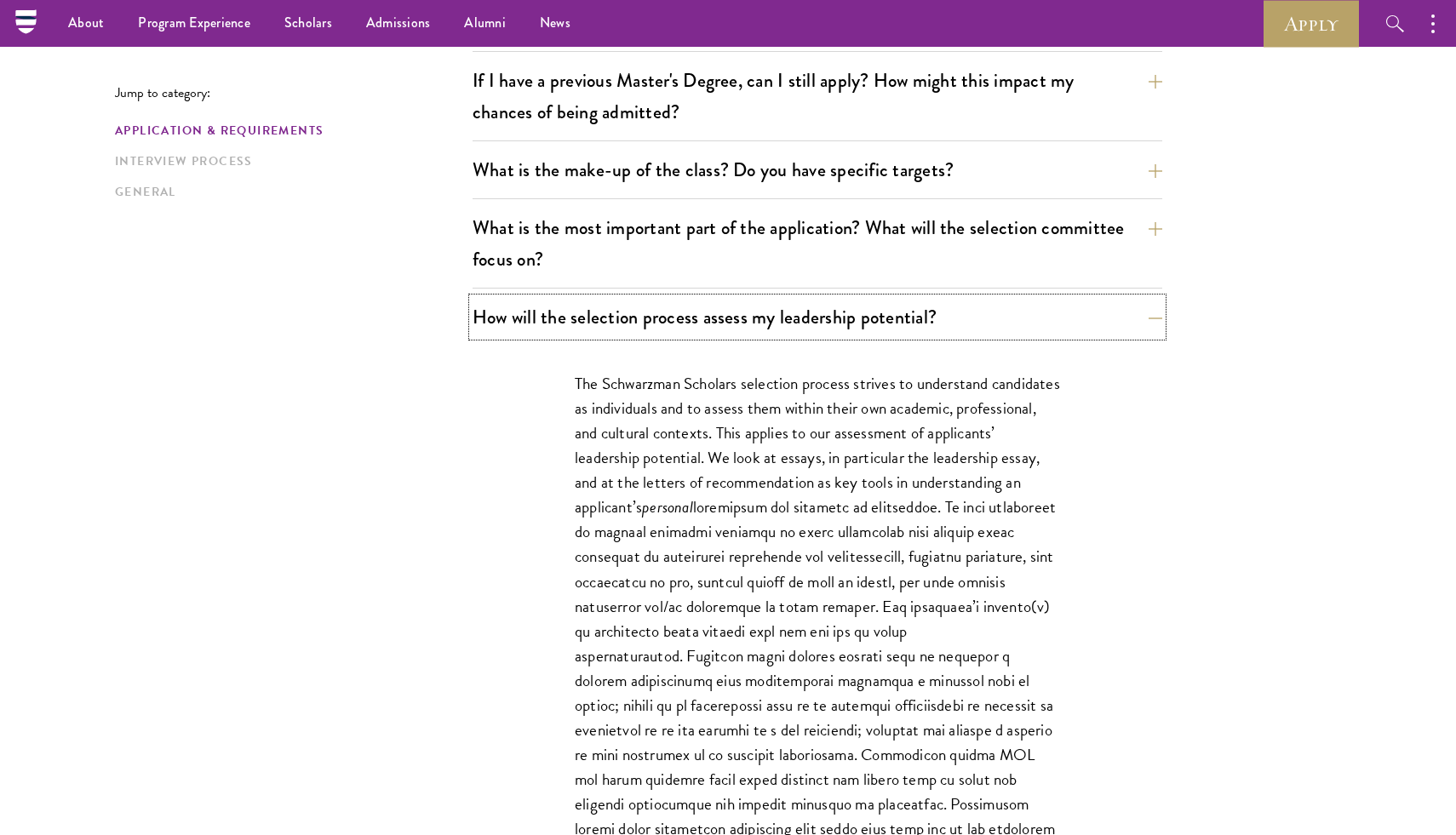
scroll to position [498, 0]
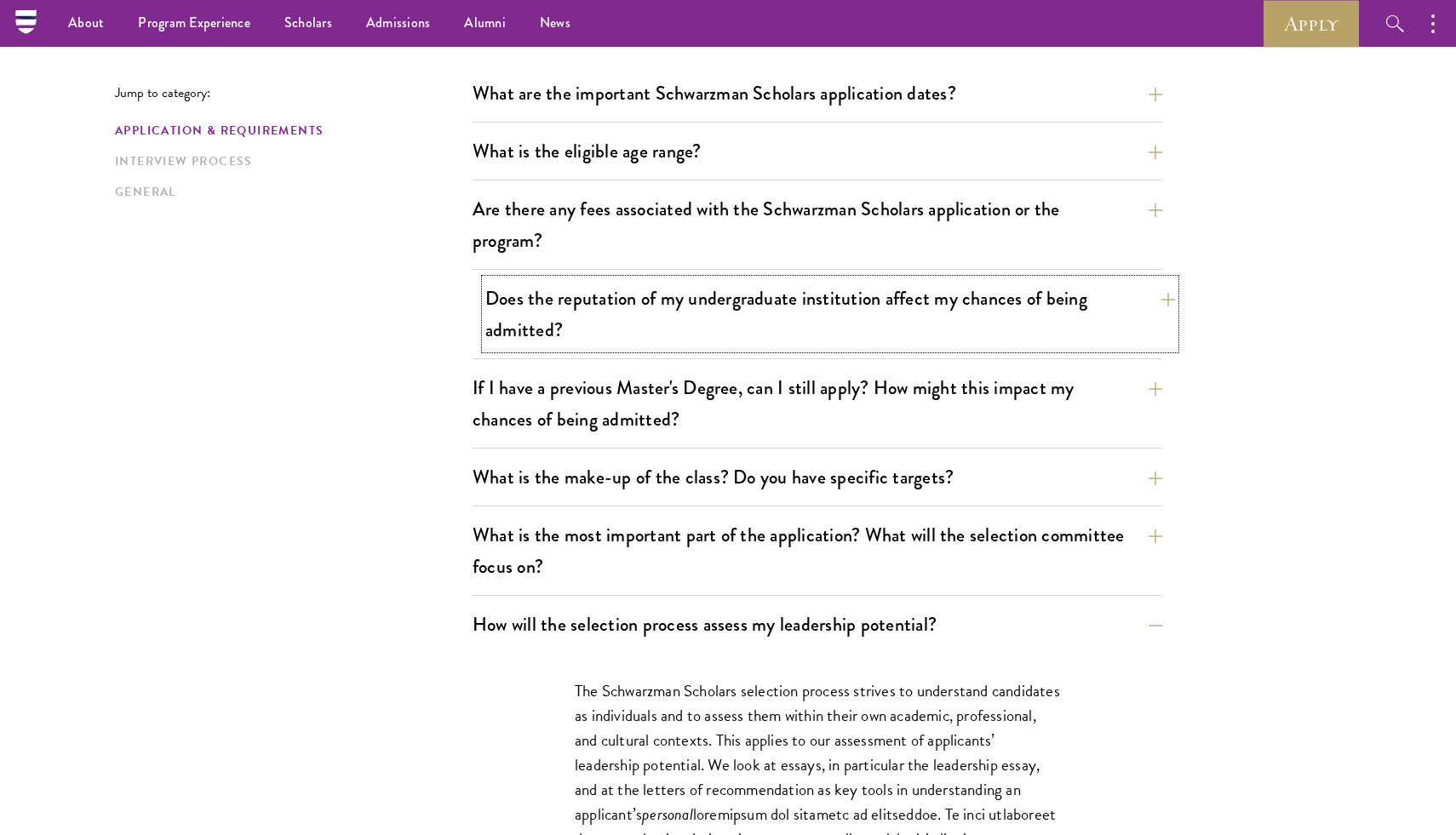
click at [715, 328] on button "Does the reputation of my undergraduate institution affect my chances of being …" at bounding box center [830, 314] width 690 height 70
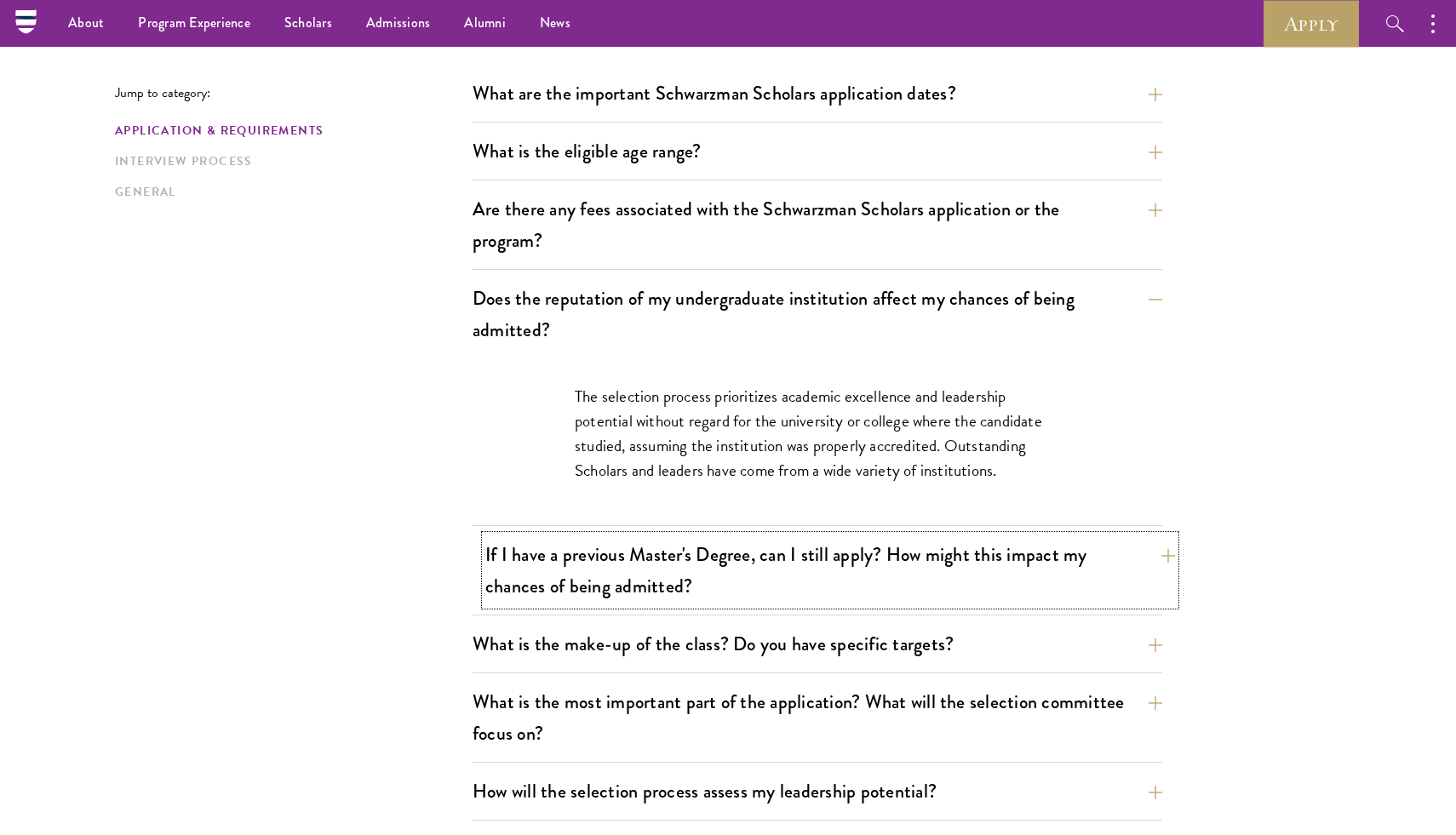
click at [584, 584] on button "If I have a previous Master's Degree, can I still apply? How might this impact …" at bounding box center [830, 571] width 690 height 70
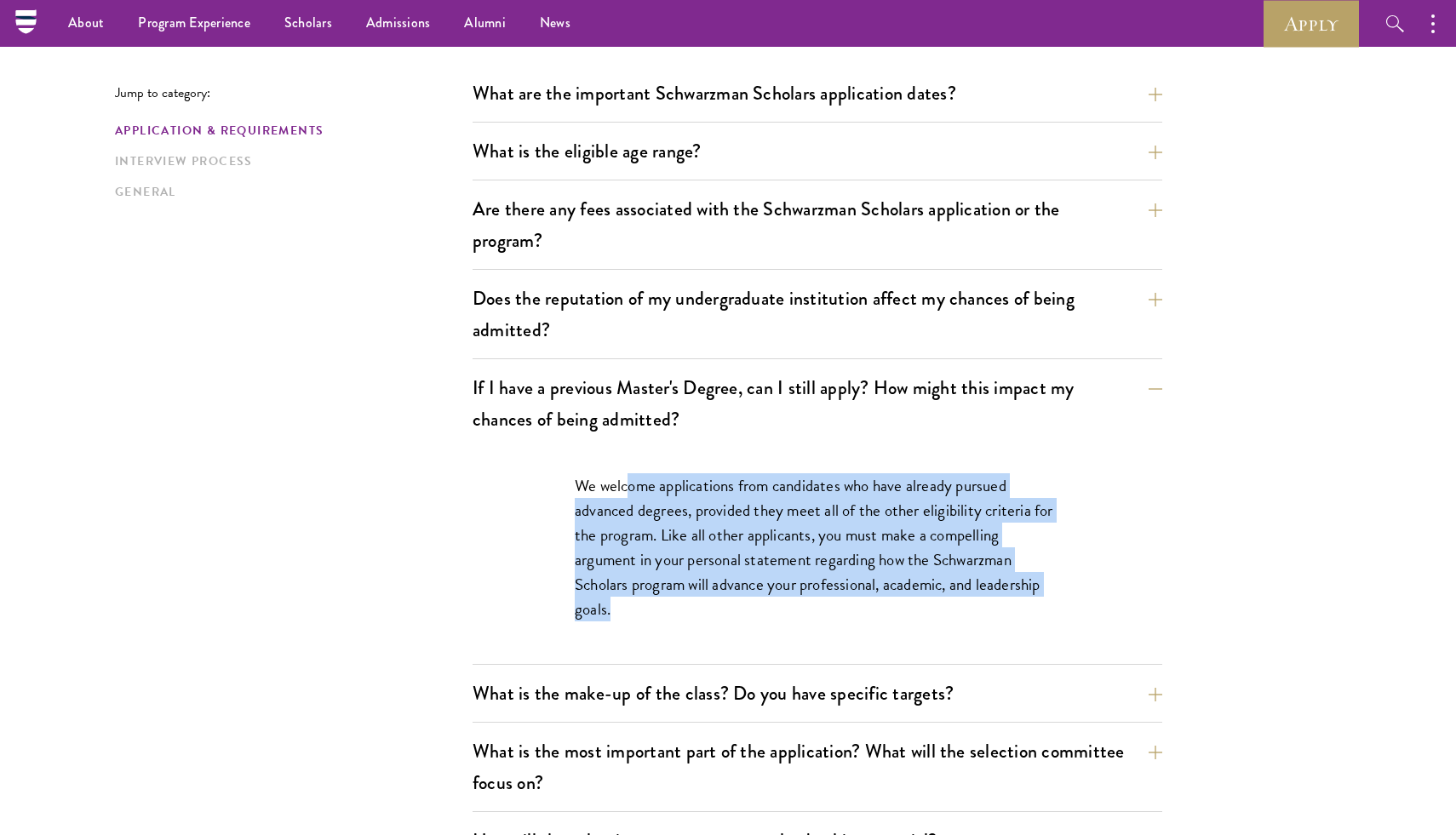
drag, startPoint x: 625, startPoint y: 484, endPoint x: 621, endPoint y: 633, distance: 149.1
click at [621, 633] on div "We welcome applications from candidates who have already pursued advanced degre…" at bounding box center [817, 555] width 587 height 216
click at [618, 599] on p "We welcome applications from candidates who have already pursued advanced degre…" at bounding box center [817, 547] width 485 height 148
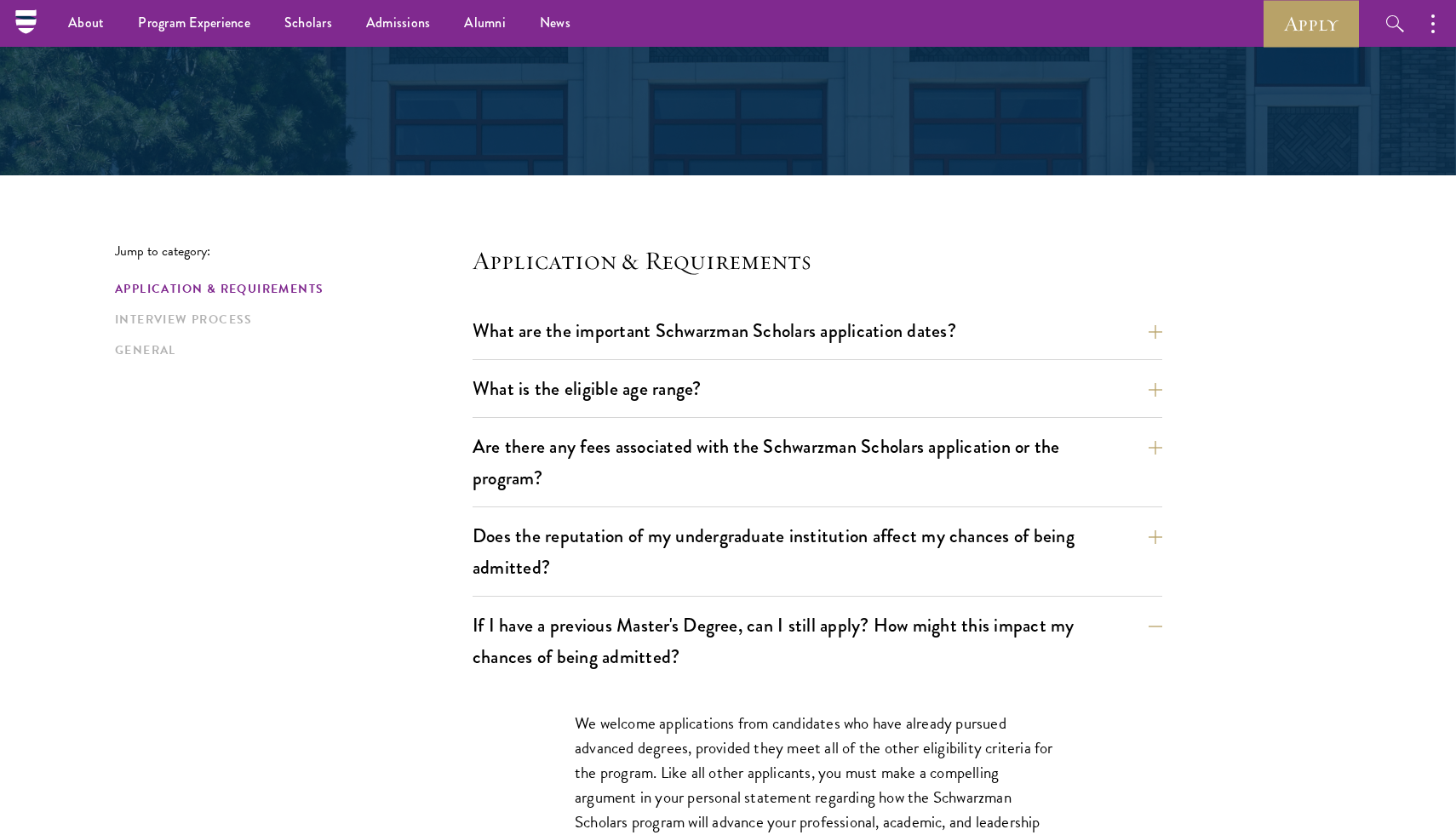
scroll to position [233, 0]
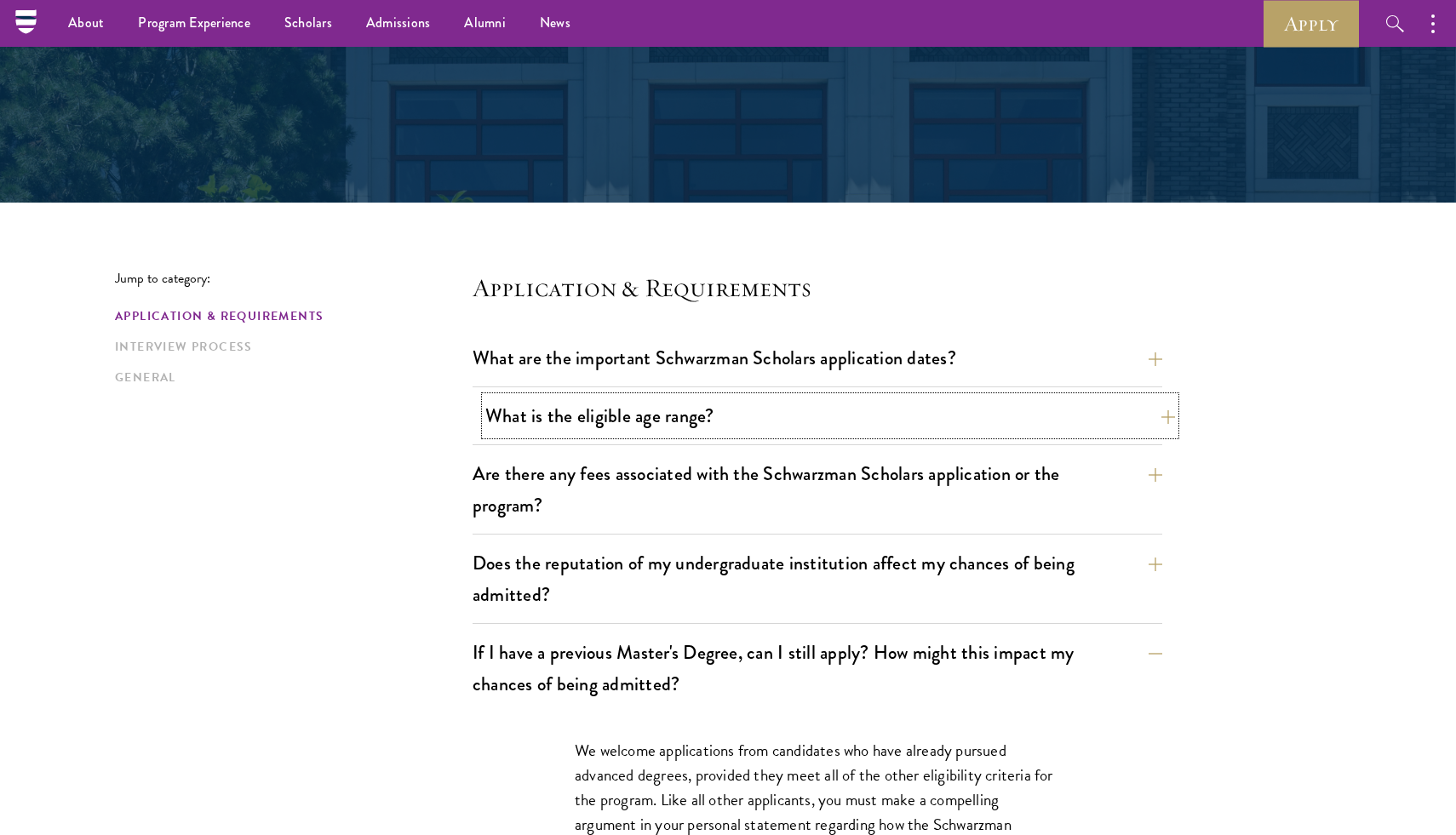
click at [635, 422] on button "What is the eligible age range?" at bounding box center [830, 415] width 690 height 38
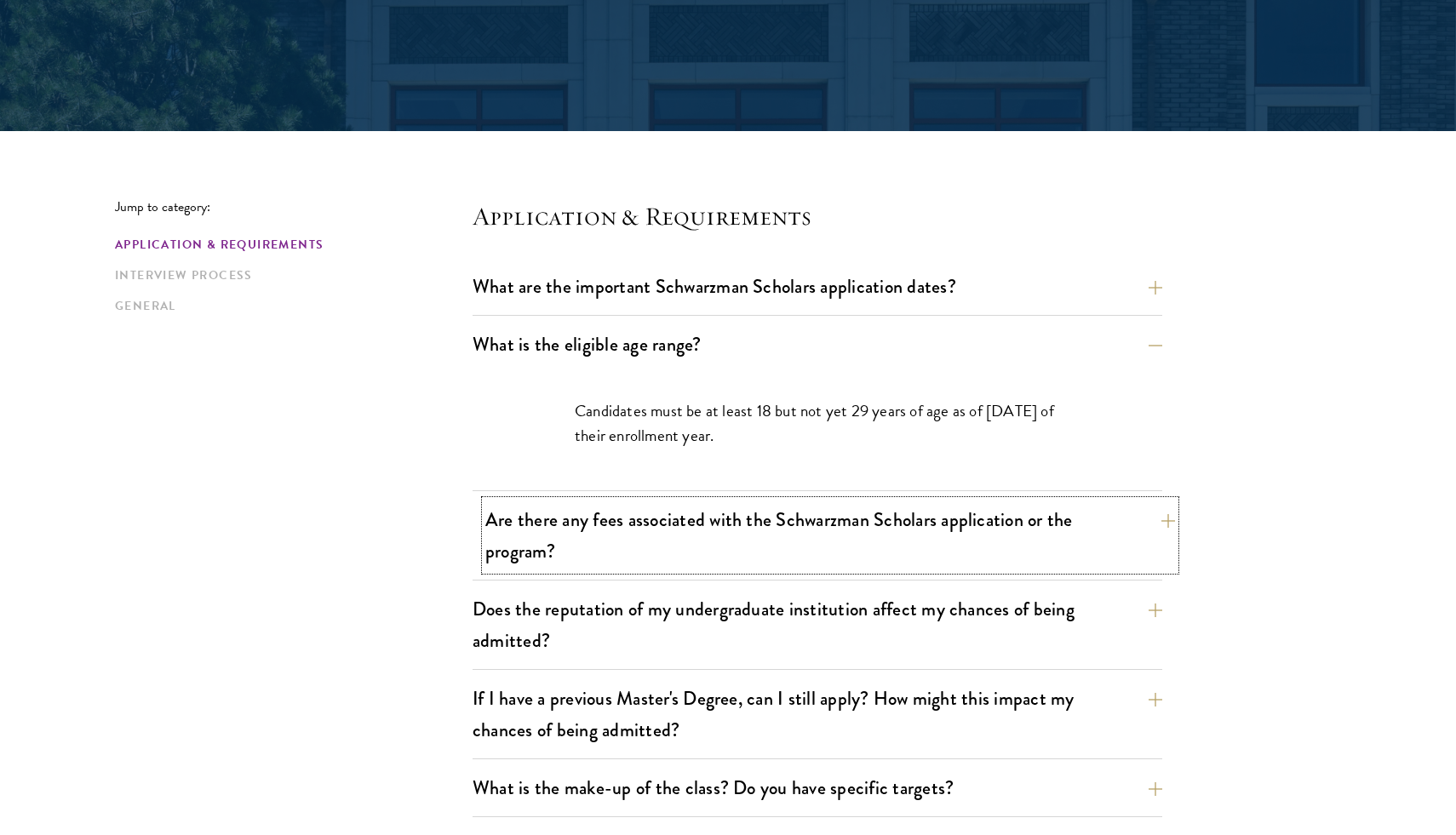
click at [610, 534] on button "Are there any fees associated with the Schwarzman Scholars application or the p…" at bounding box center [830, 536] width 690 height 70
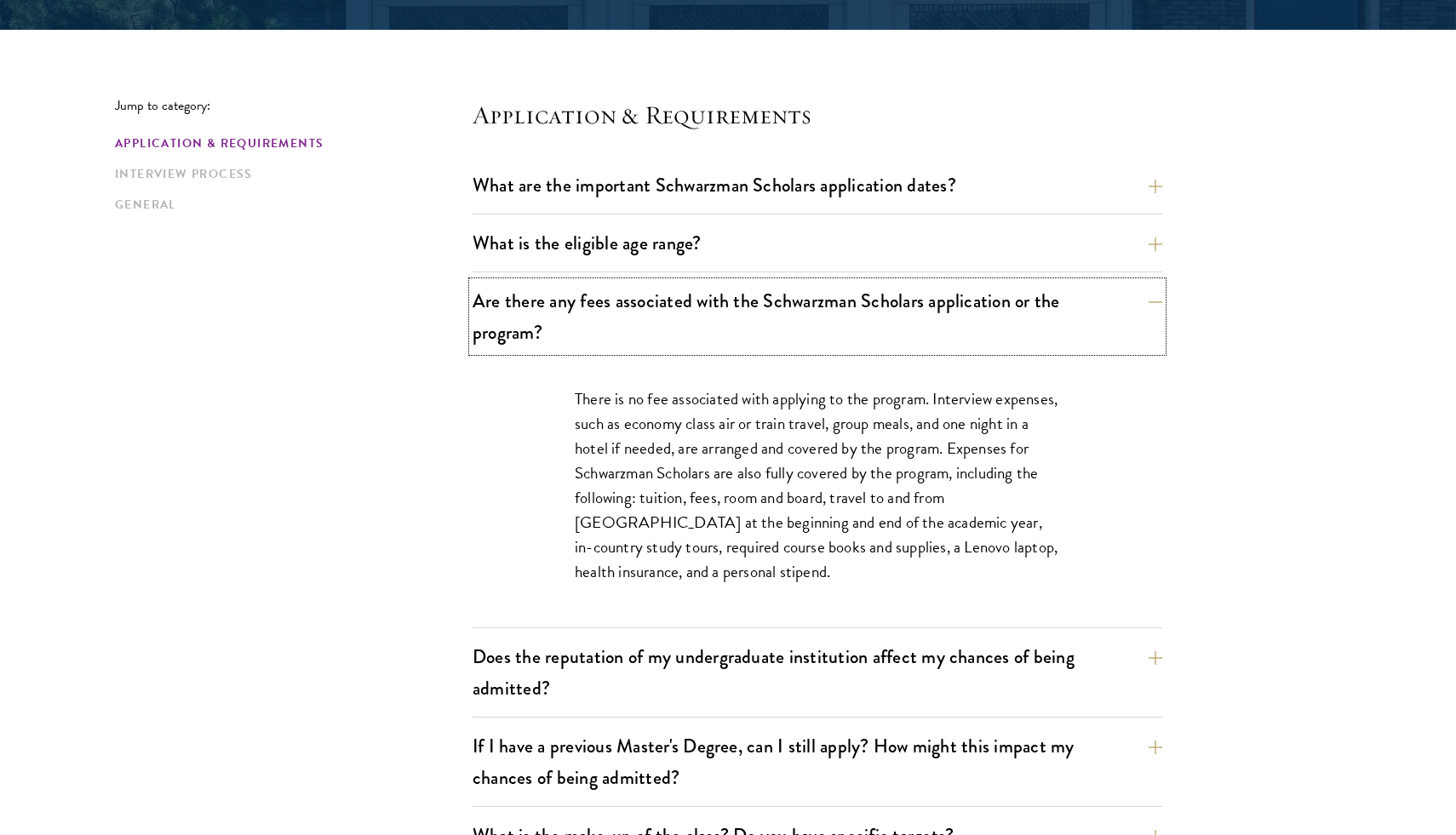
scroll to position [0, 0]
